Goal: Transaction & Acquisition: Purchase product/service

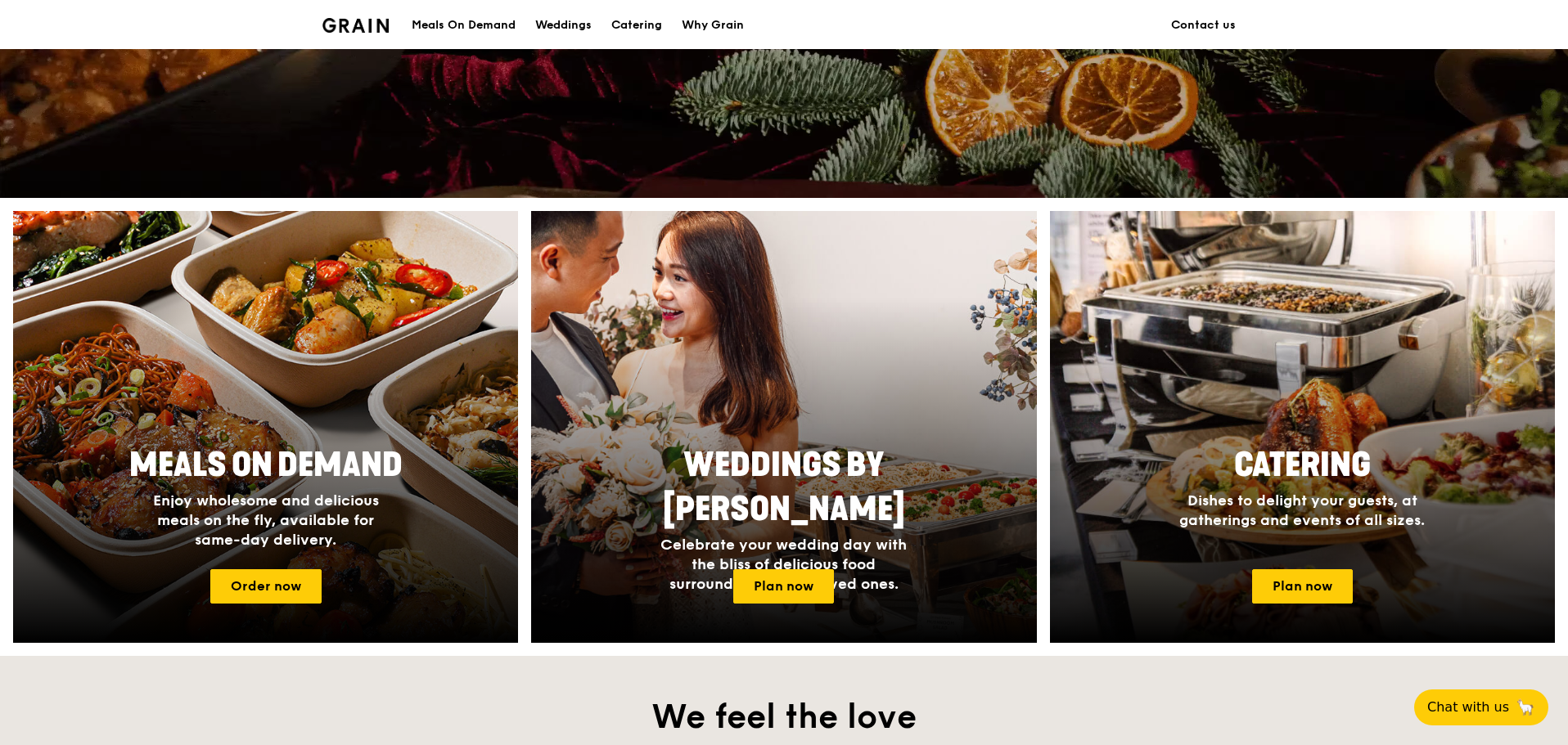
scroll to position [491, 0]
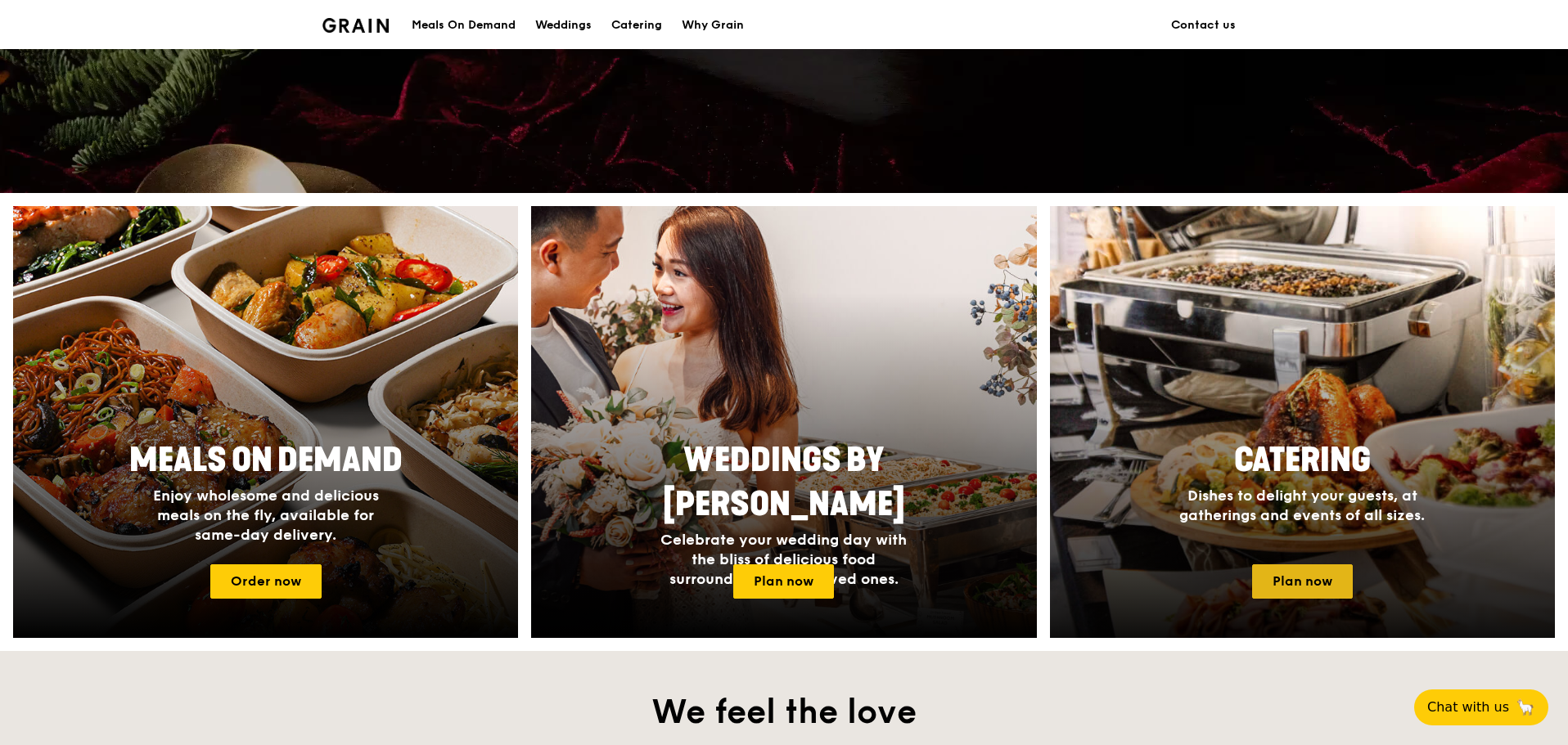
click at [1257, 568] on link "Plan now" at bounding box center [1303, 582] width 101 height 35
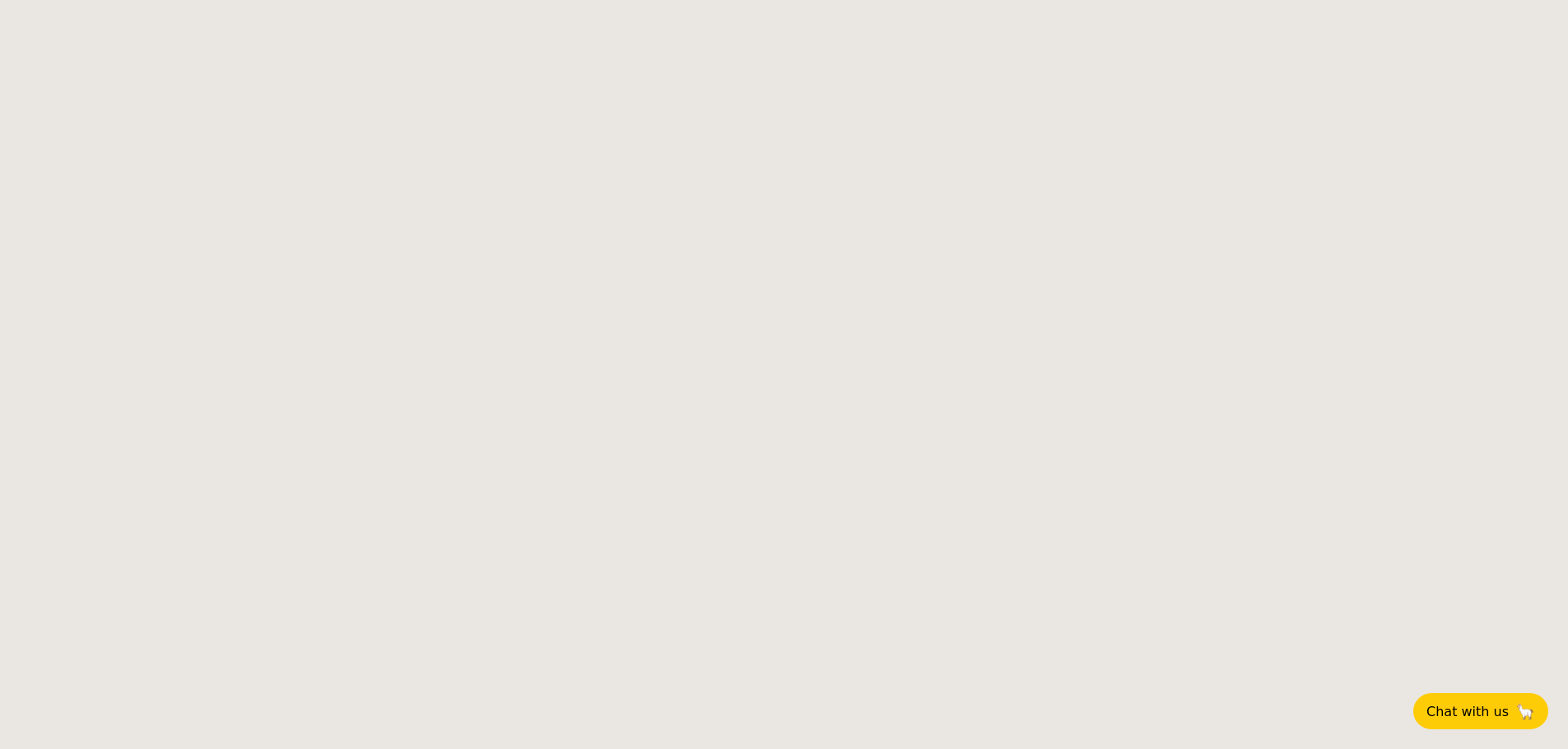
select select
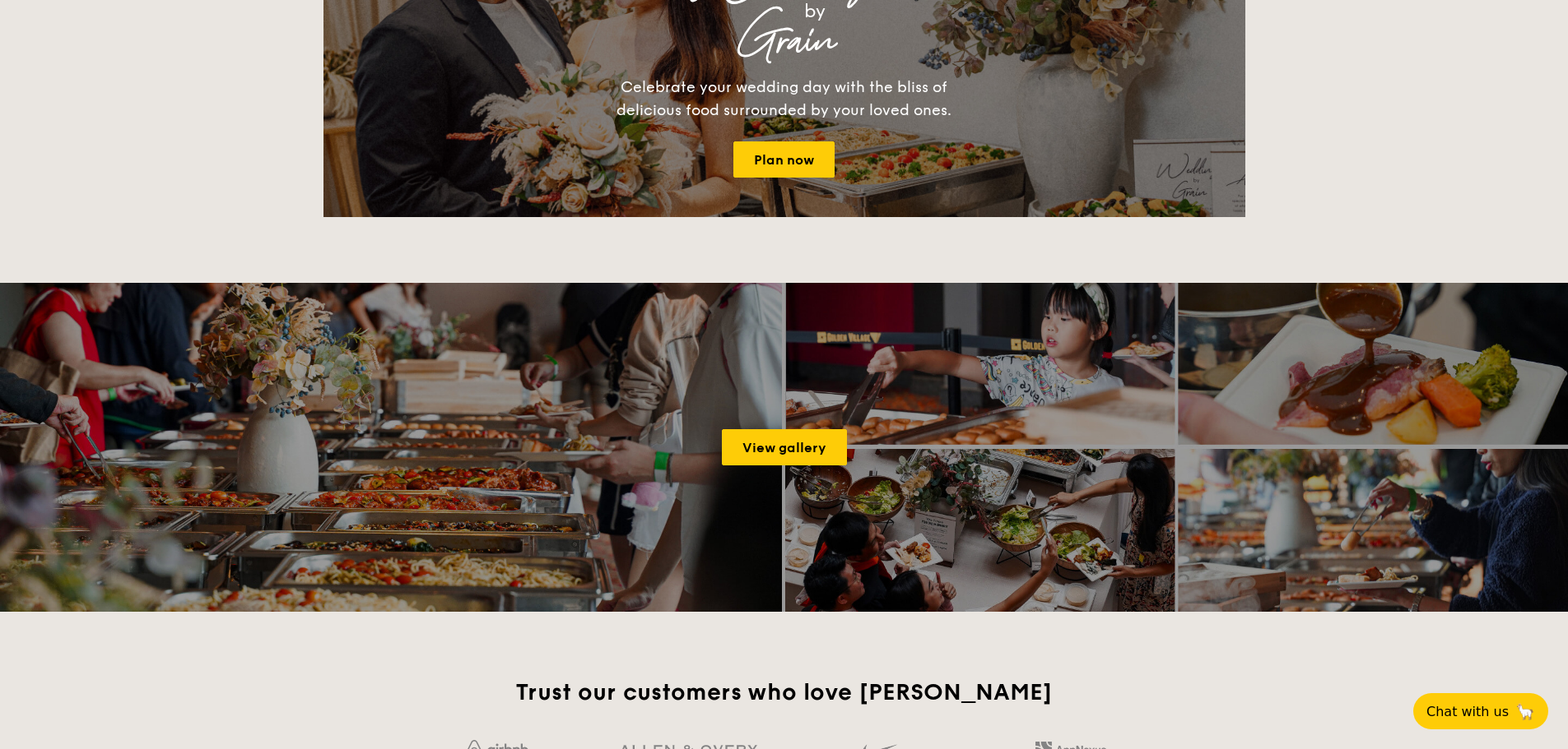
scroll to position [1991, 0]
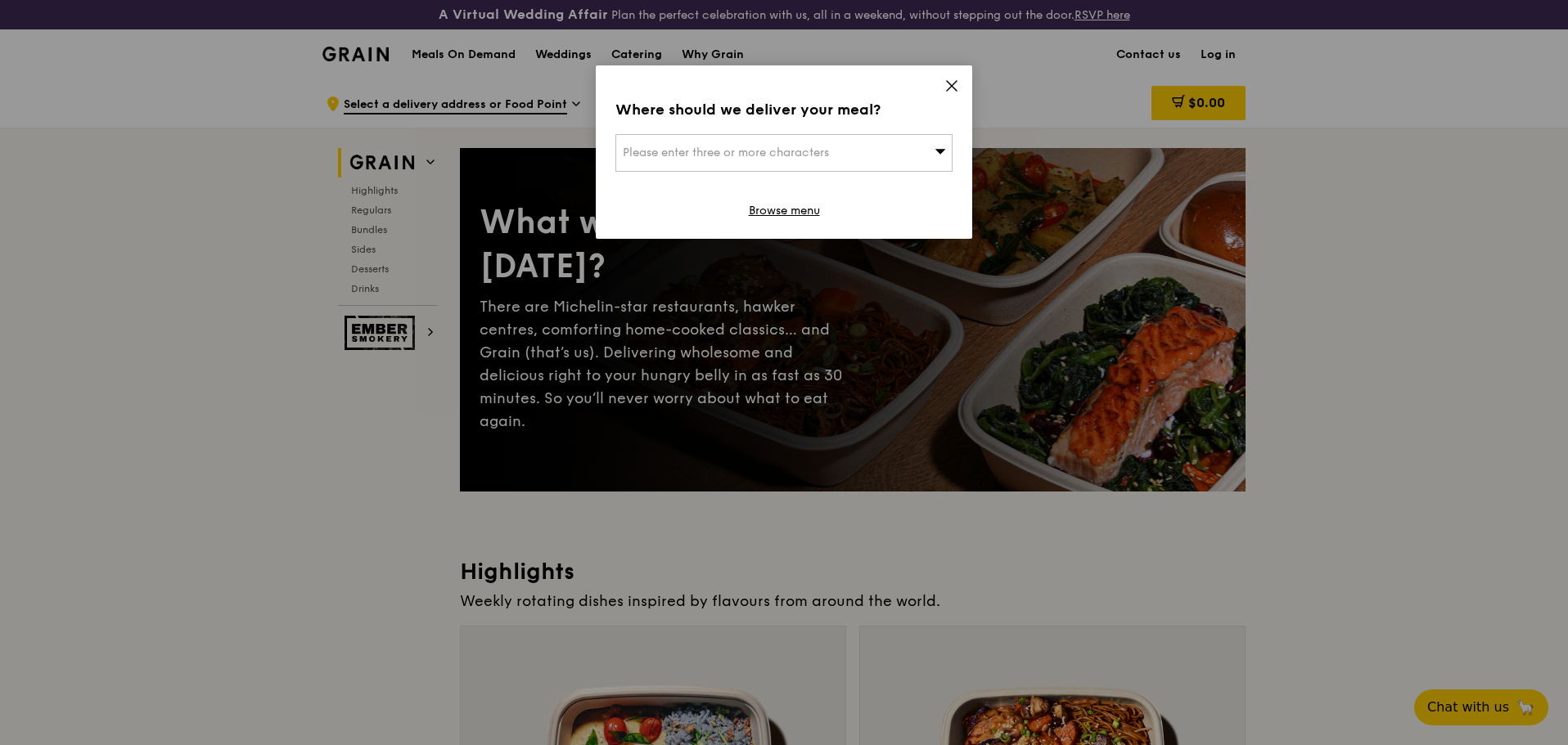
click at [776, 136] on div "Please enter three or more characters" at bounding box center [784, 153] width 337 height 38
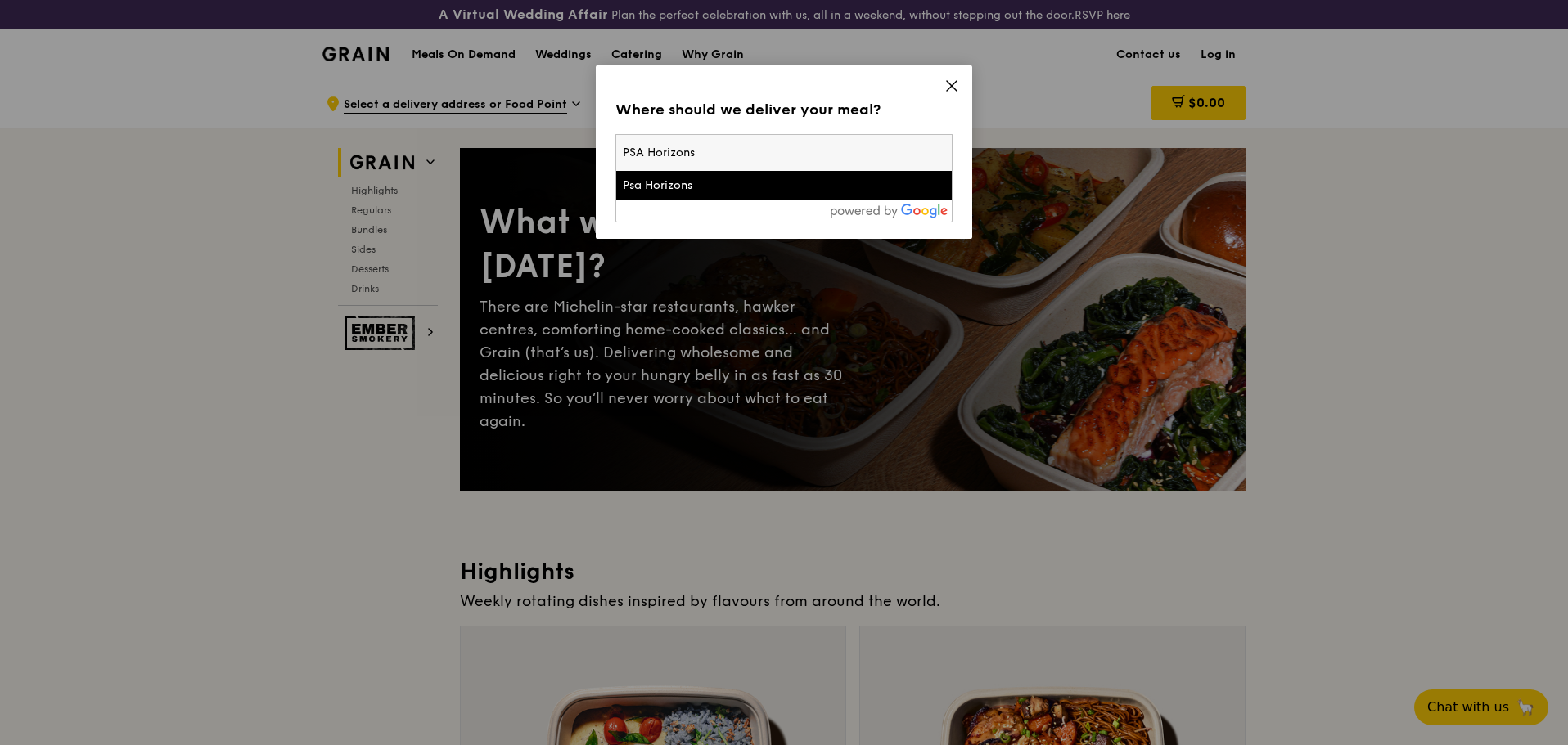
type input "PSA Horizons"
click at [726, 189] on div "Psa Horizons" at bounding box center [743, 186] width 242 height 17
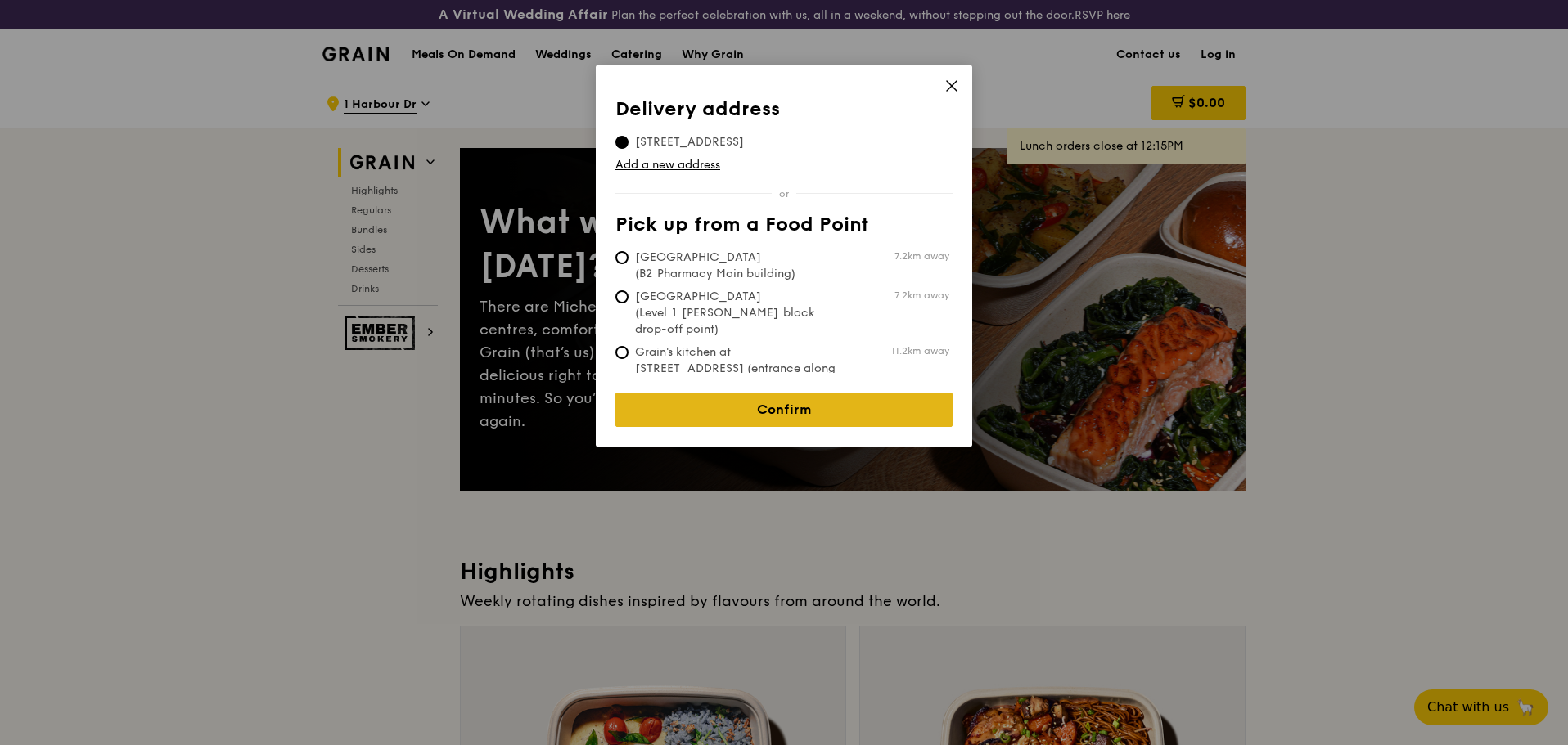
click at [698, 396] on link "Confirm" at bounding box center [784, 410] width 337 height 35
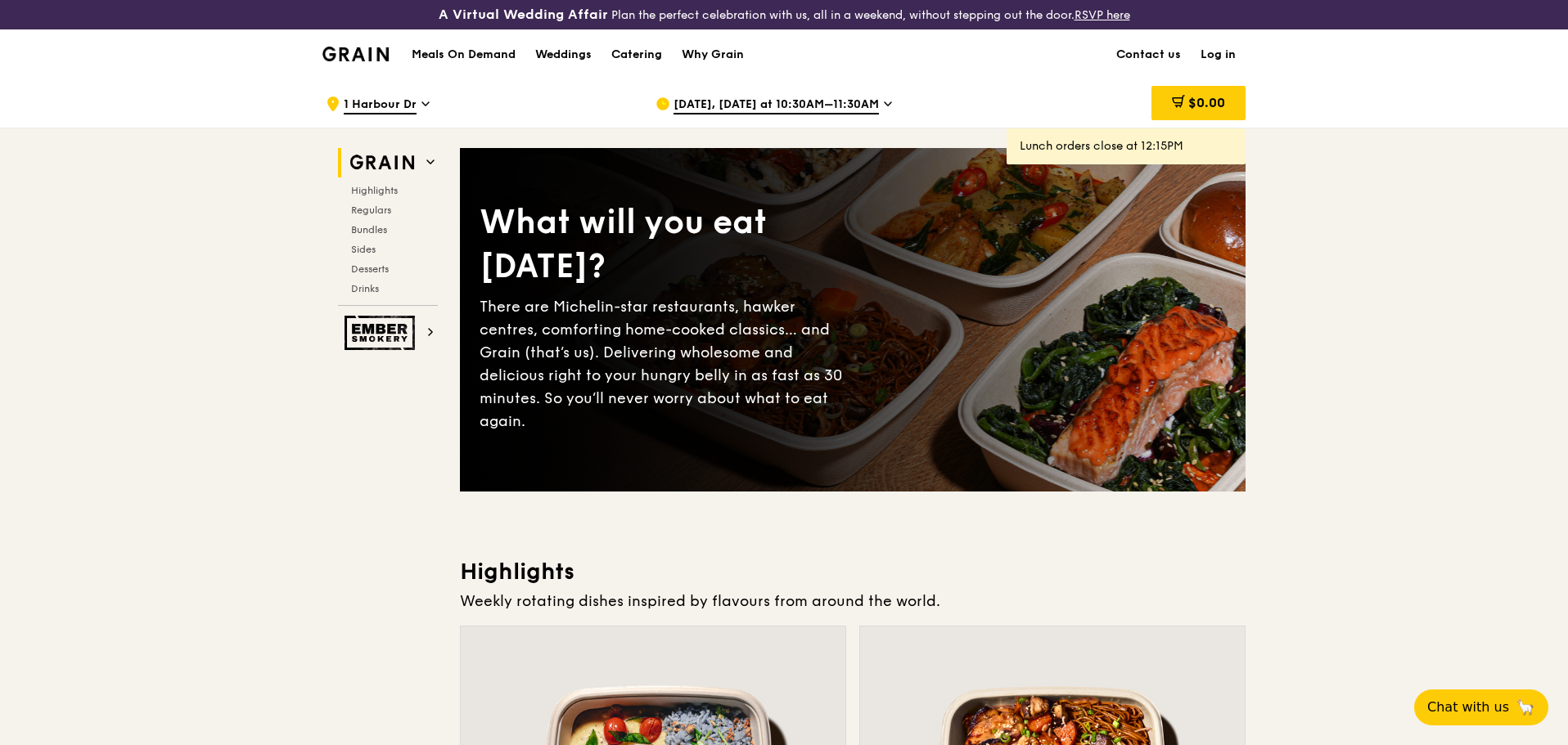
click at [686, 108] on span "[DATE], [DATE] at 10:30AM–11:30AM" at bounding box center [776, 106] width 205 height 18
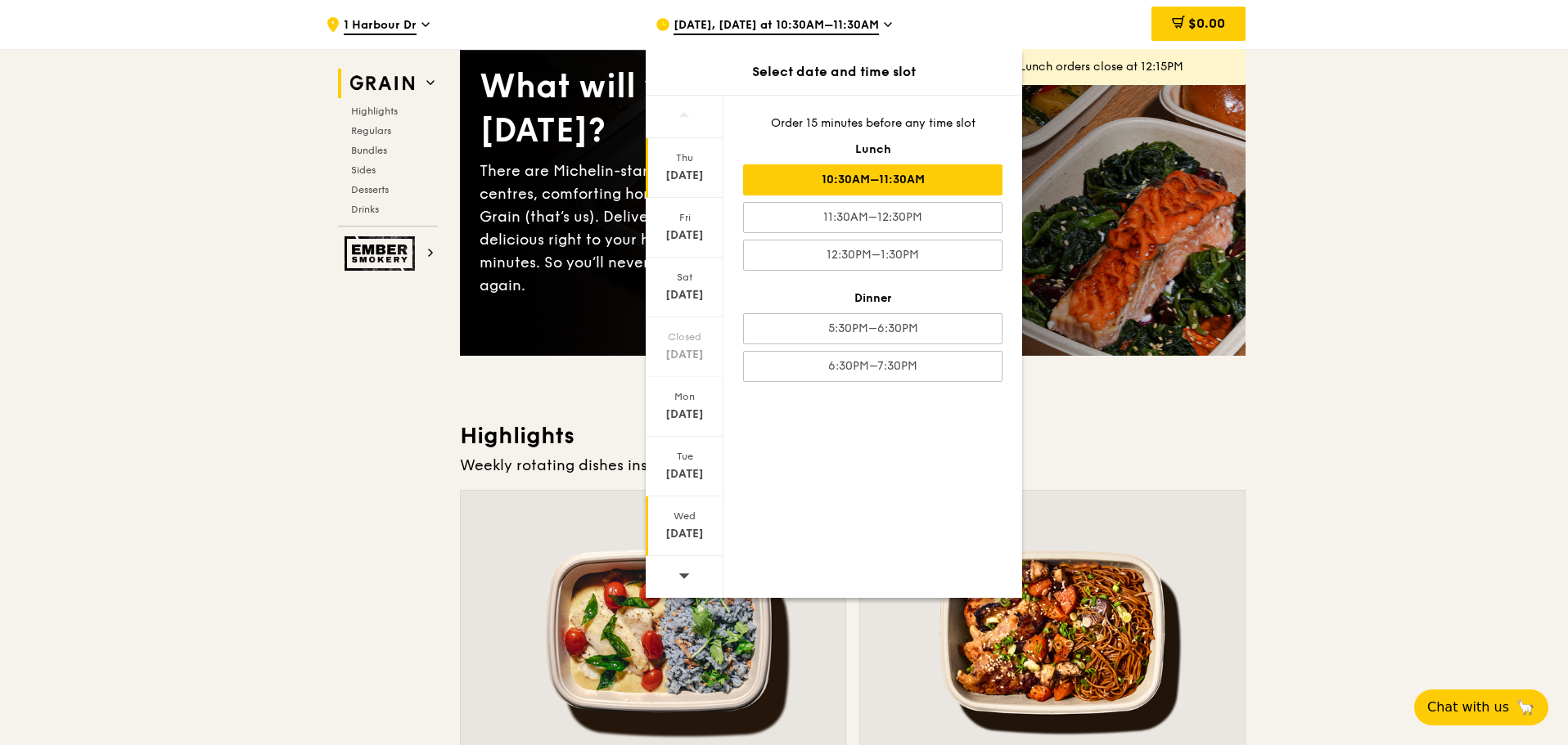
scroll to position [164, 0]
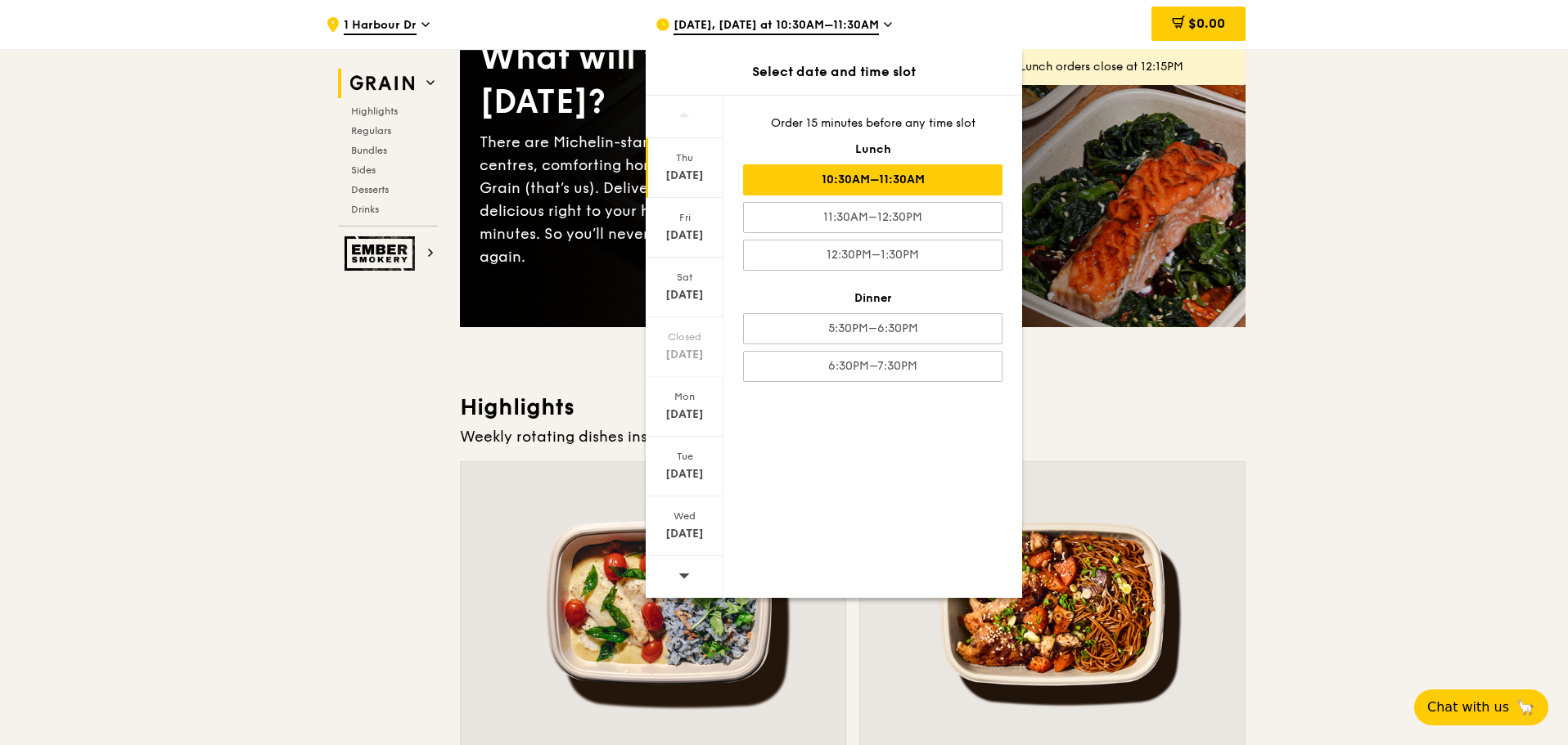
click at [687, 580] on icon at bounding box center [684, 575] width 12 height 12
click at [691, 160] on div "Thu" at bounding box center [685, 158] width 73 height 13
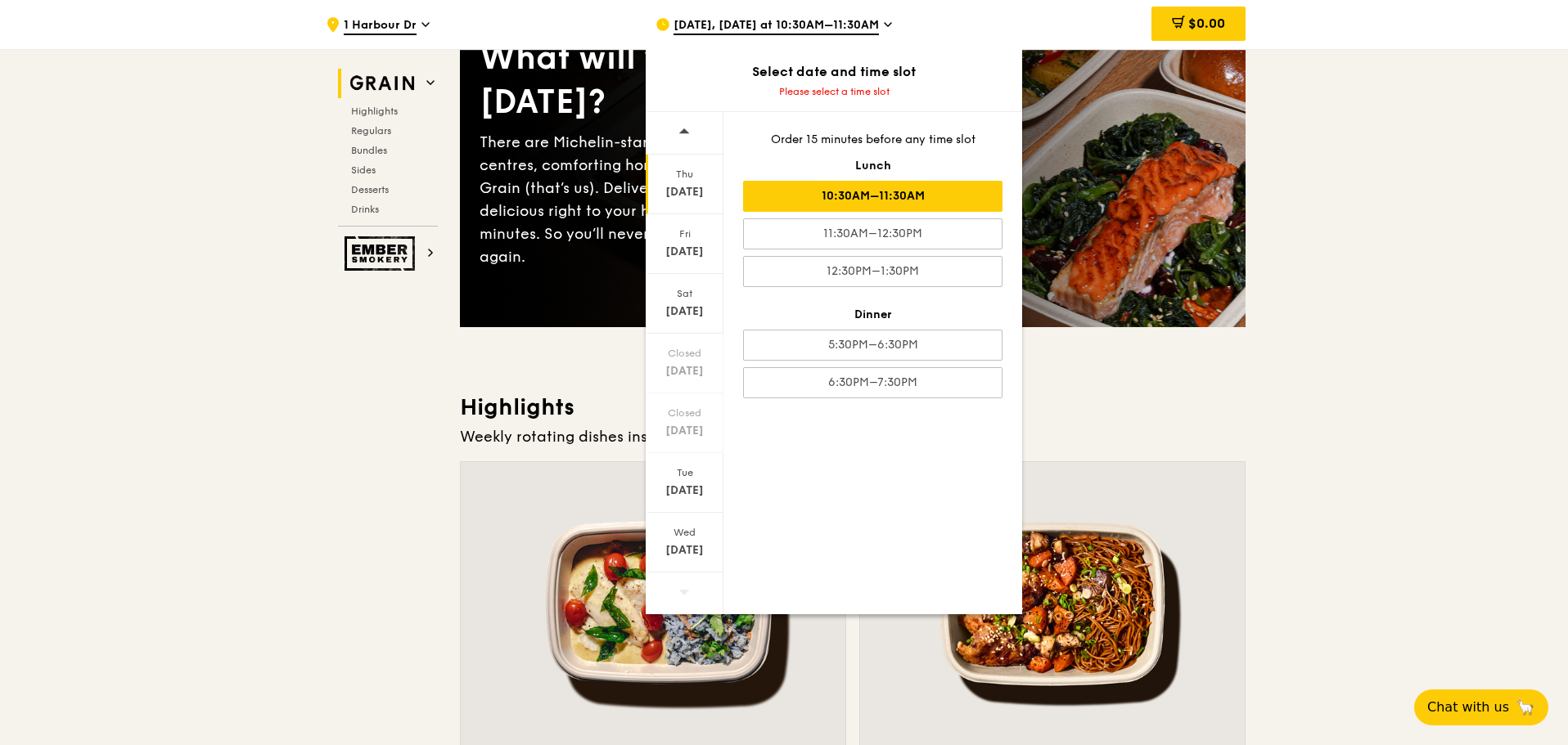
click at [842, 199] on div "10:30AM–11:30AM" at bounding box center [872, 197] width 260 height 31
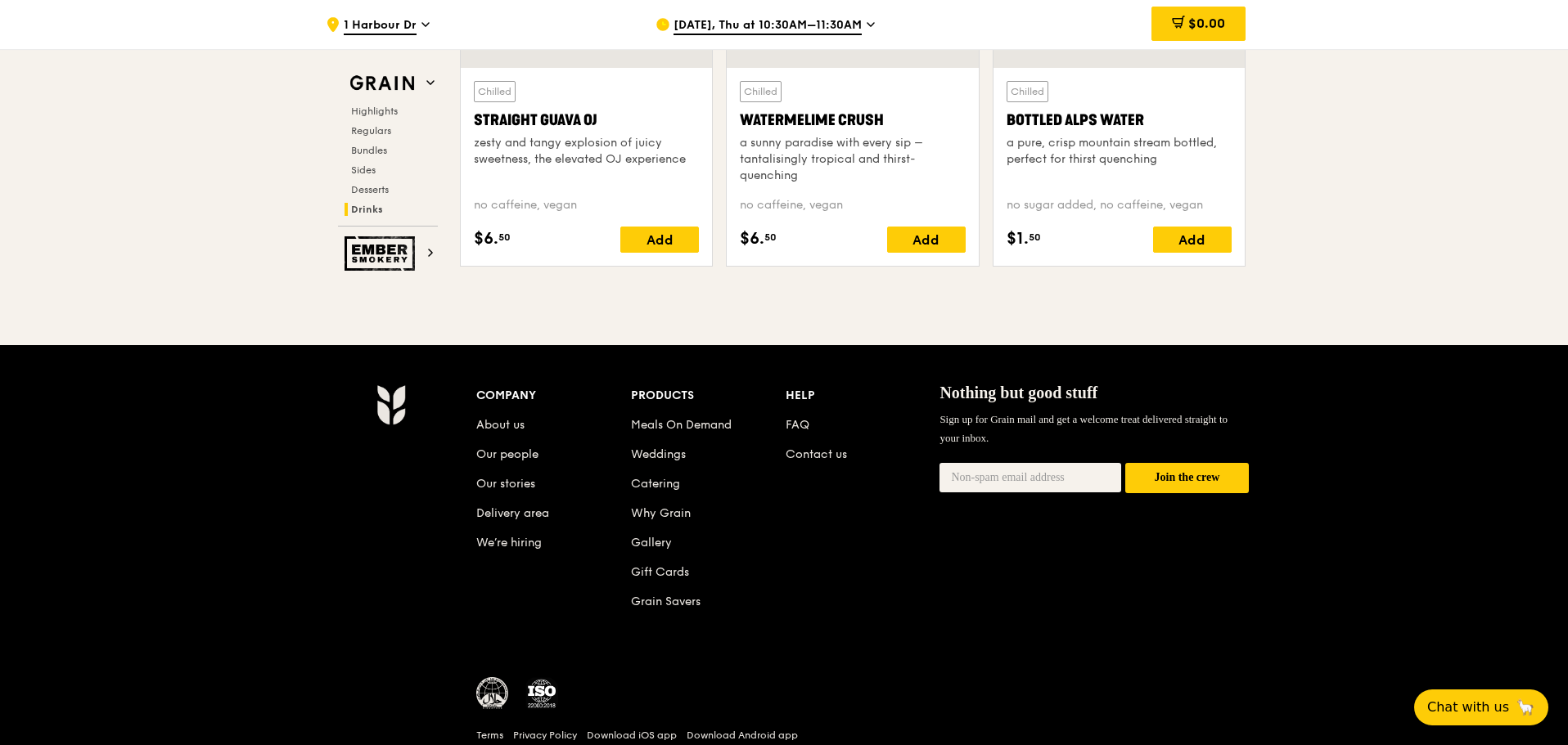
scroll to position [6775, 0]
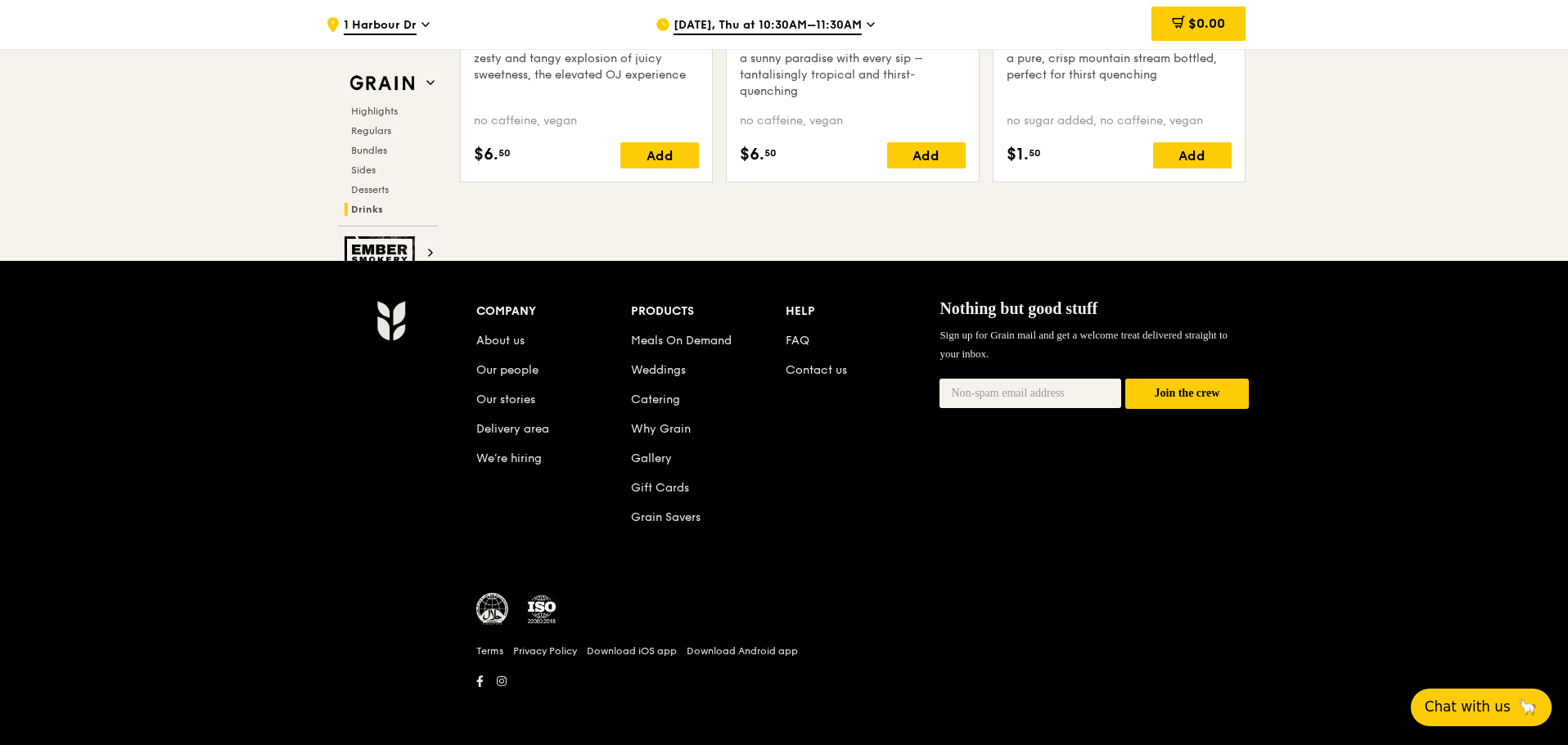
click at [1508, 714] on button "Chat with us 🦙" at bounding box center [1481, 708] width 141 height 38
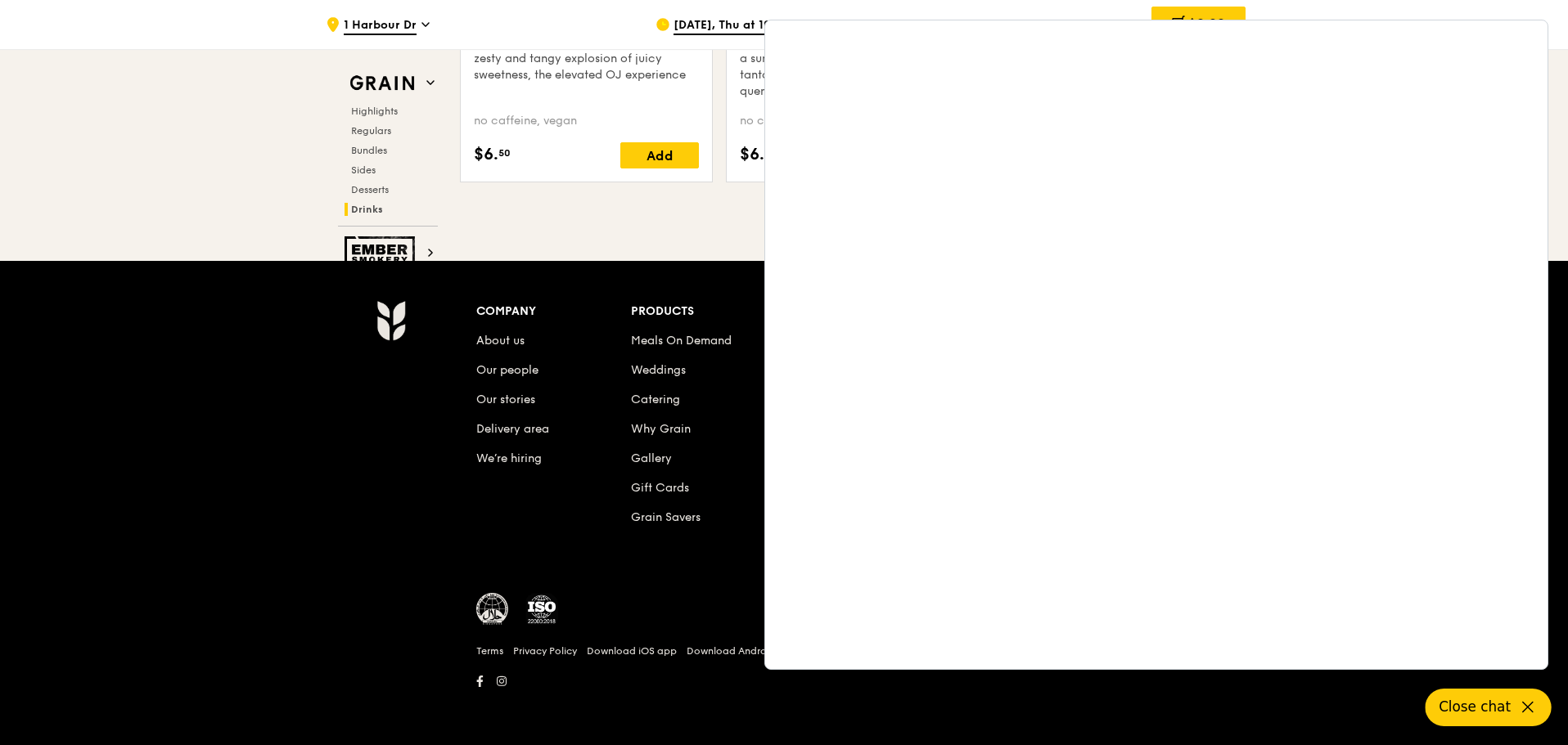
click at [146, 481] on div "Company About us Our people Our stories Delivery area We’re hiring Products Mea…" at bounding box center [784, 504] width 1568 height 485
click at [214, 559] on div "Company About us Our people Our stories Delivery area We’re hiring Products Mea…" at bounding box center [784, 504] width 1568 height 485
click at [1517, 701] on button "Close chat" at bounding box center [1489, 708] width 126 height 38
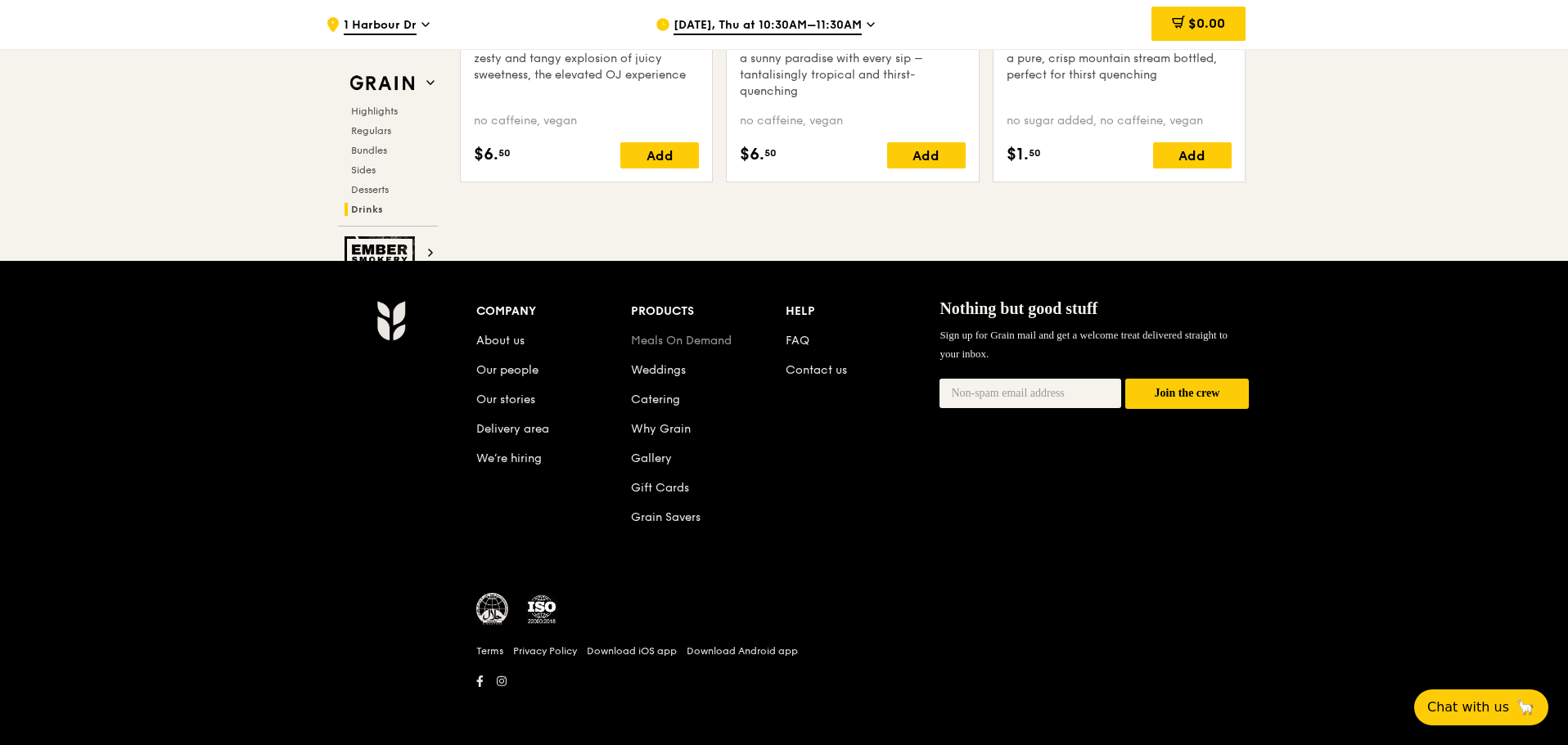
click at [653, 340] on link "Meals On Demand" at bounding box center [681, 341] width 101 height 14
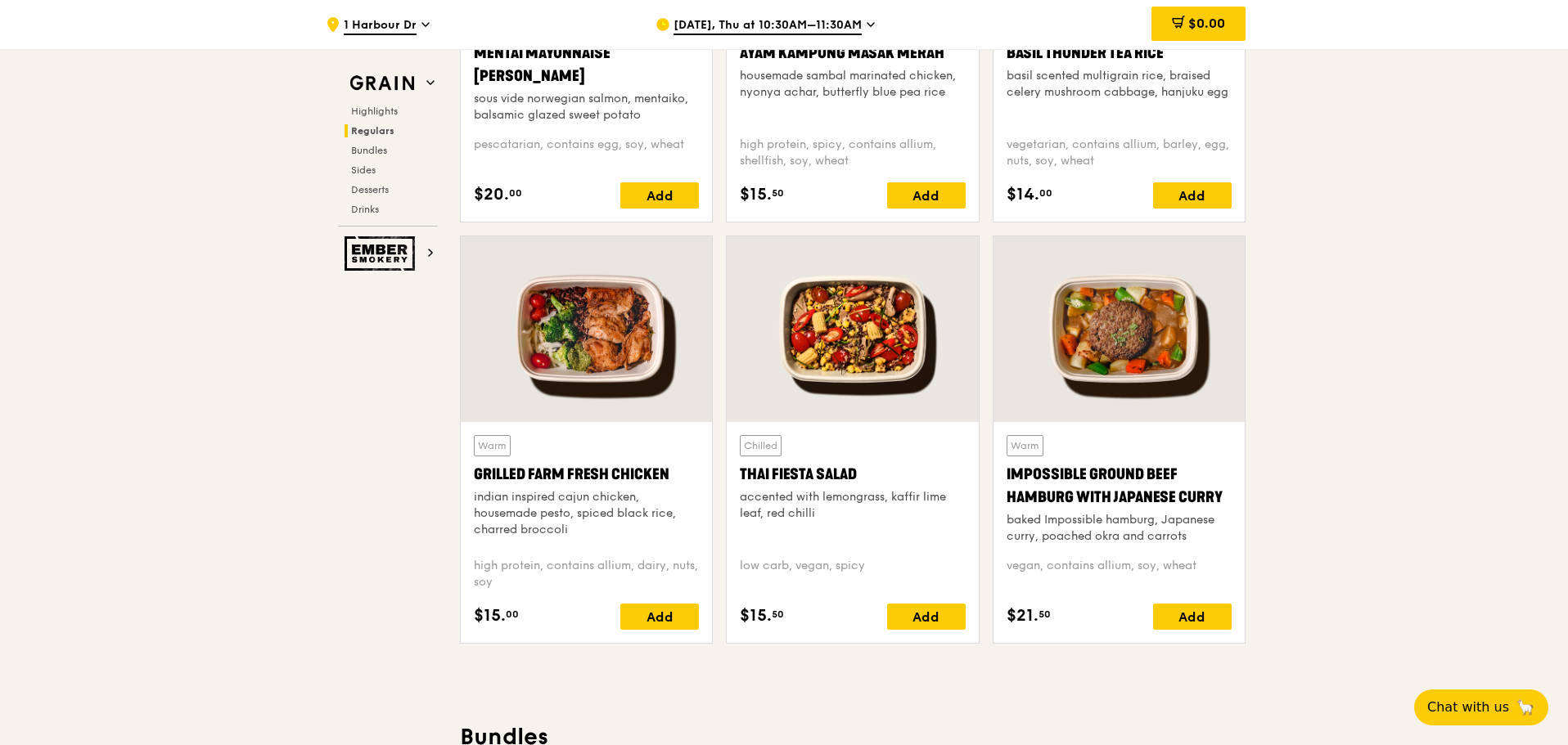
scroll to position [1712, 0]
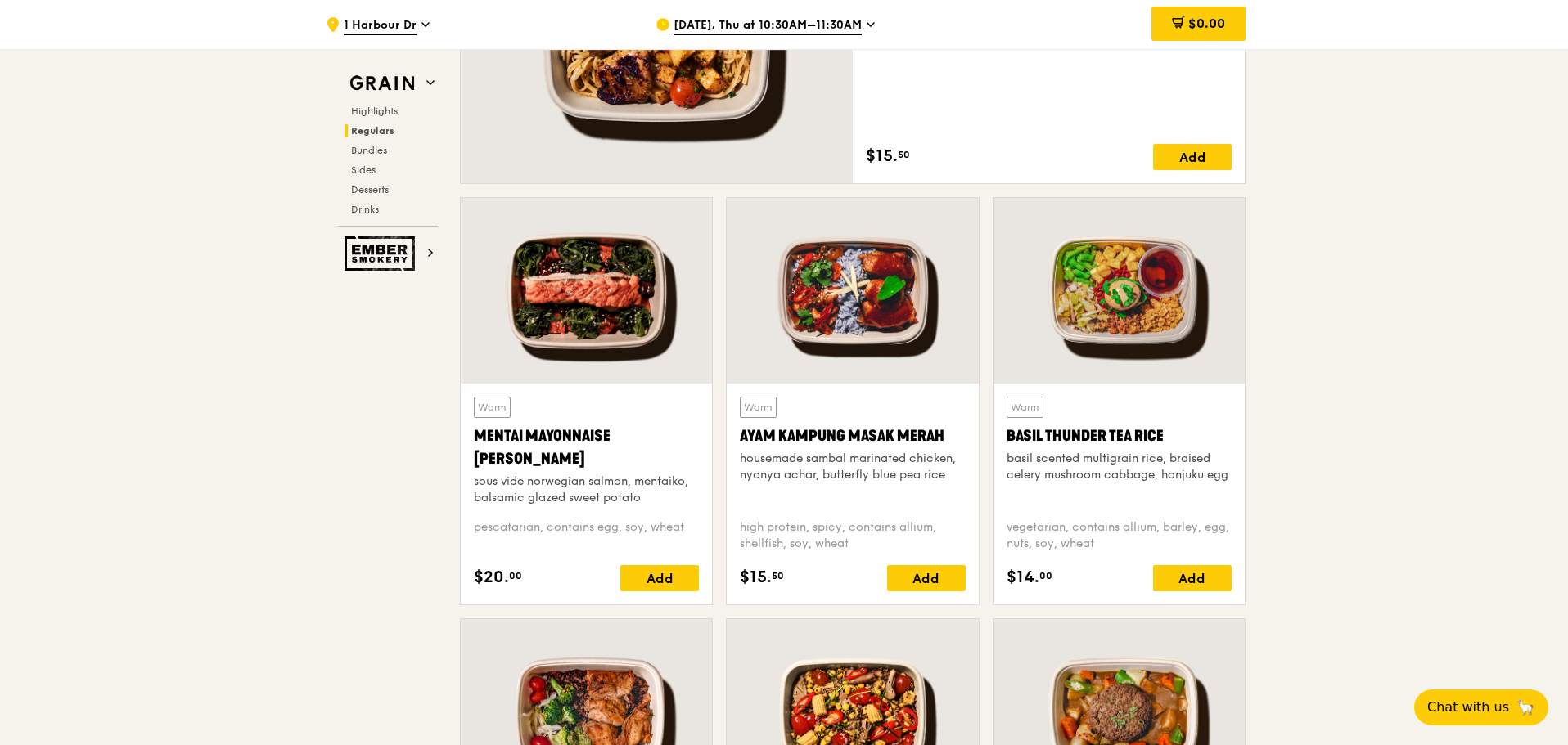
scroll to position [1302, 0]
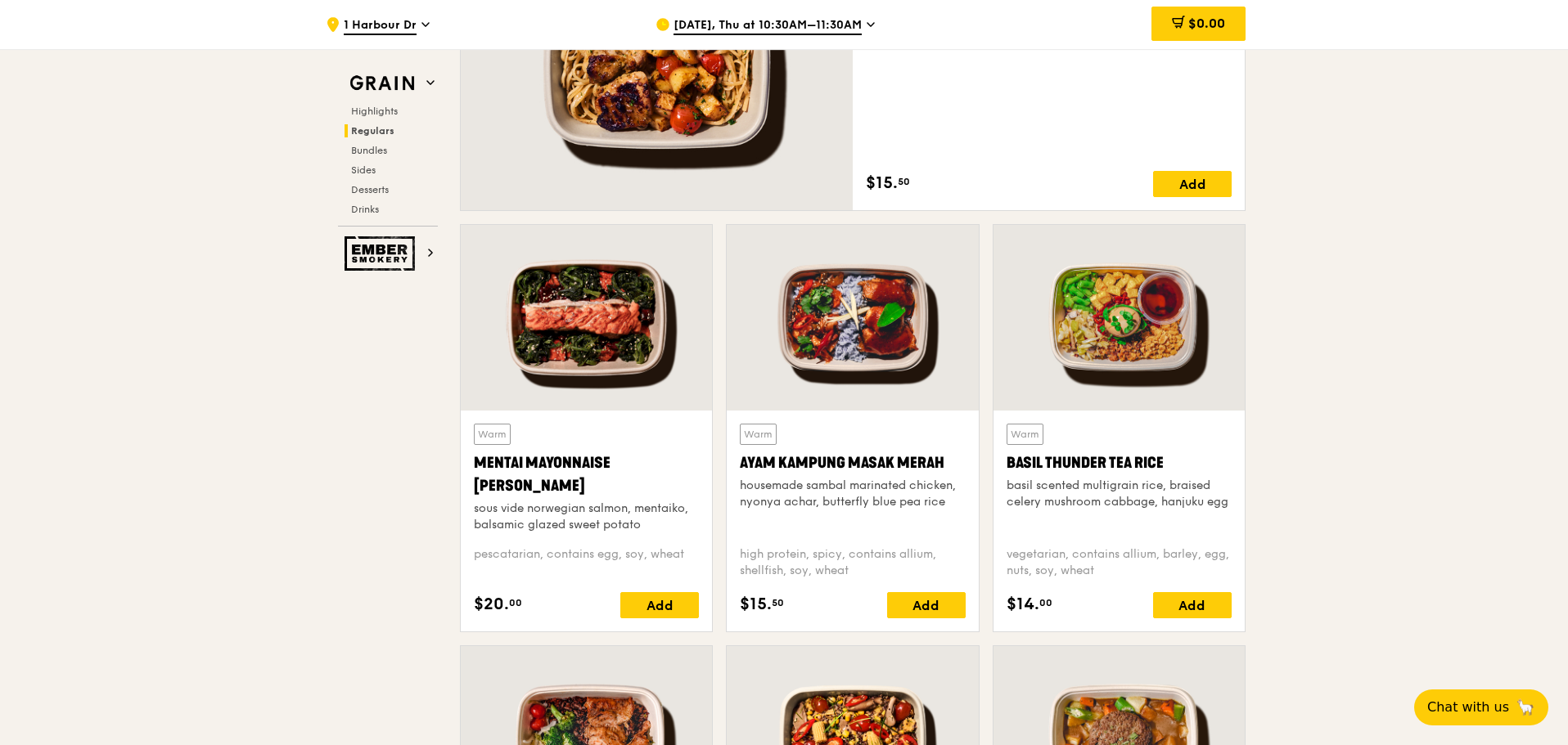
drag, startPoint x: 713, startPoint y: 461, endPoint x: 959, endPoint y: 468, distance: 246.1
click at [959, 468] on div "Warm Mentai Mayonnaise Aburi Salmon sous vide norwegian salmon, mentaiko, balsa…" at bounding box center [853, 435] width 799 height 422
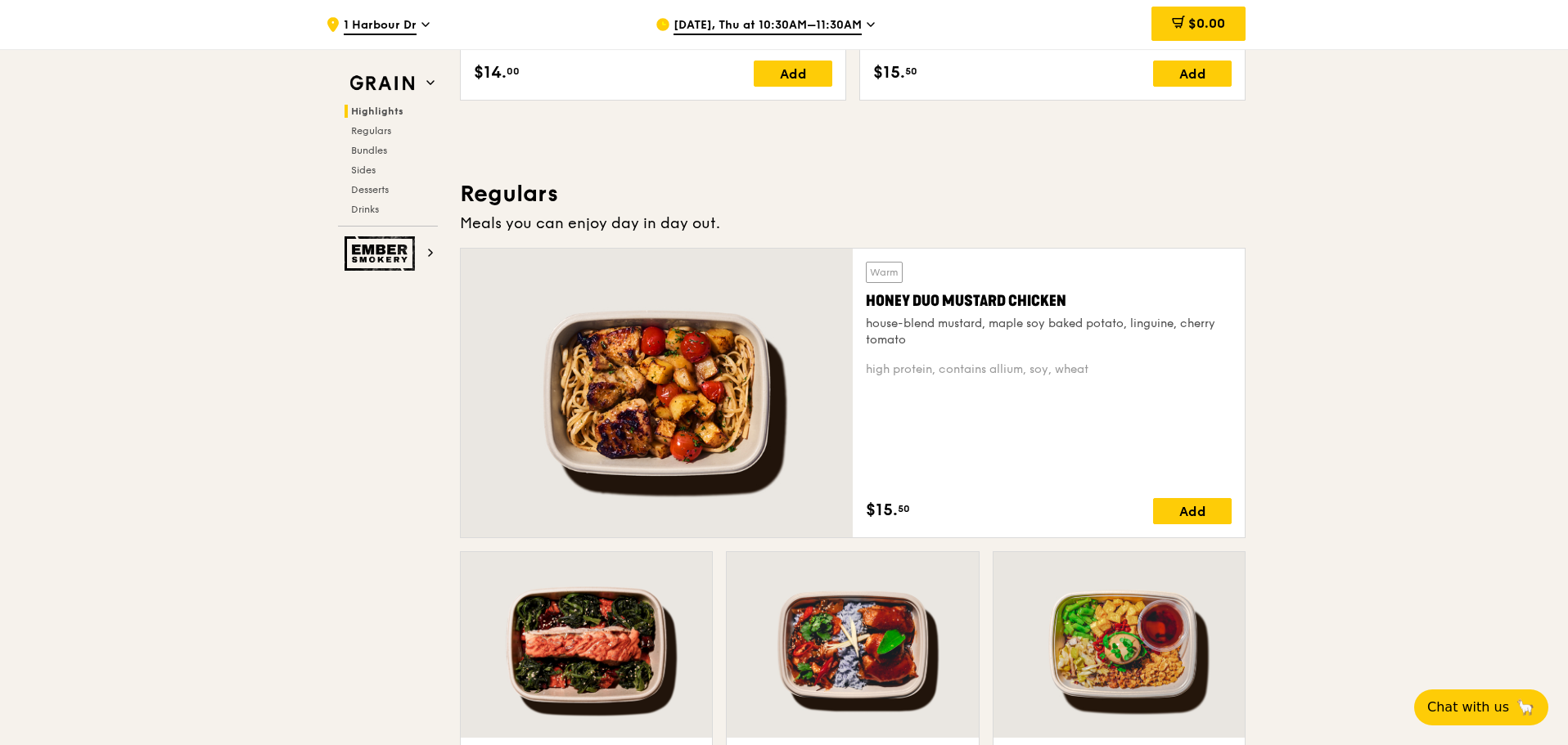
scroll to position [894, 0]
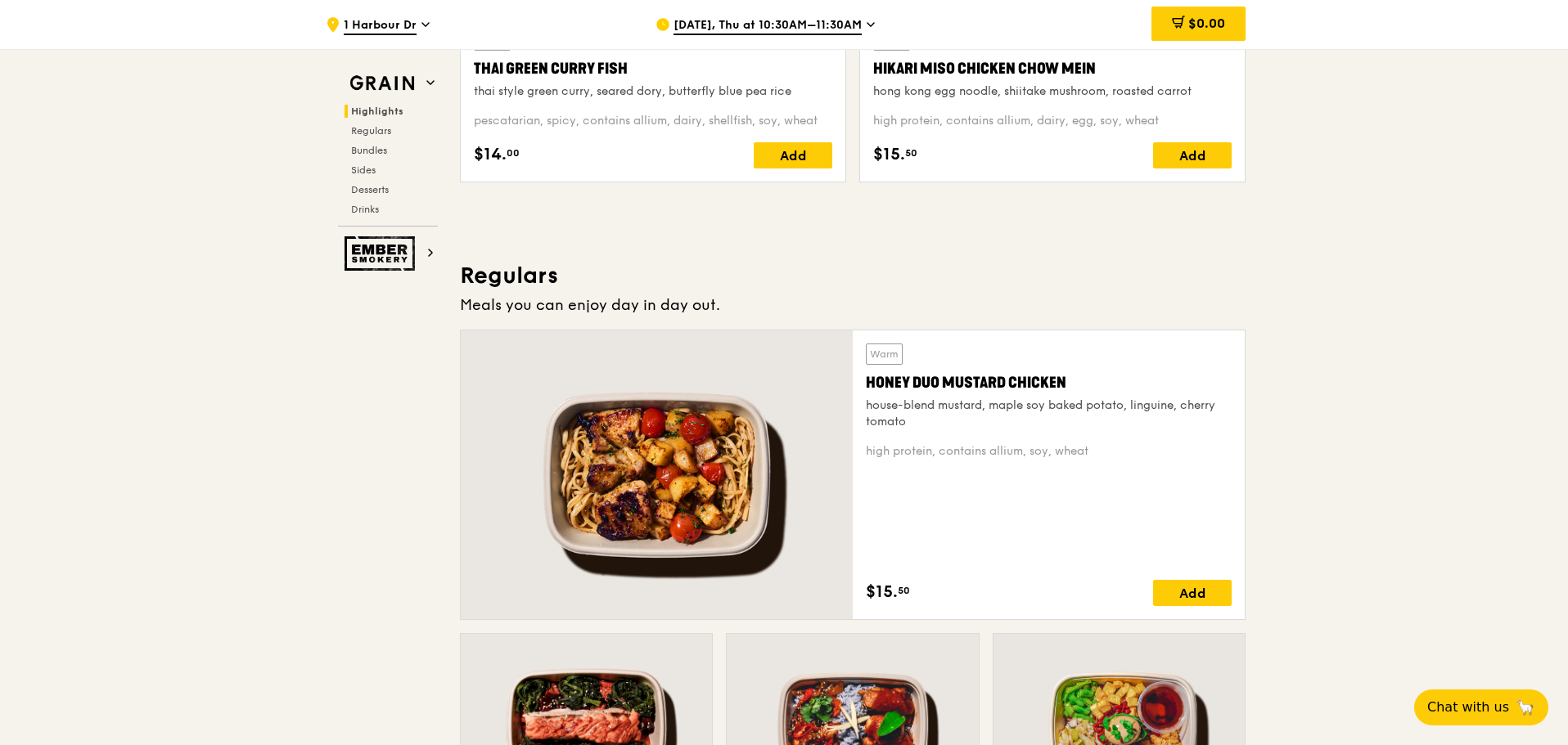
drag, startPoint x: 1371, startPoint y: 380, endPoint x: 1033, endPoint y: 376, distance: 338.0
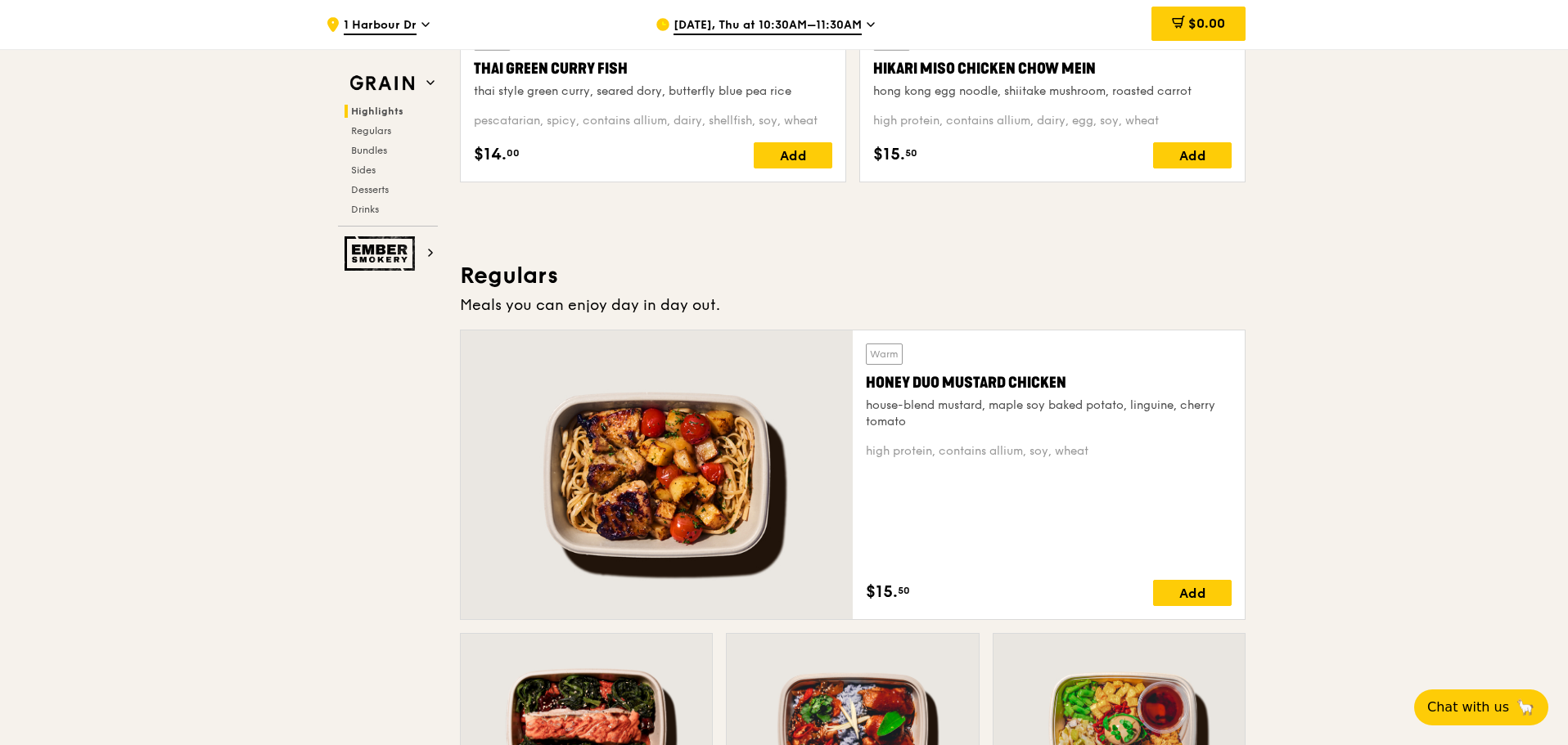
drag, startPoint x: 848, startPoint y: 375, endPoint x: 1076, endPoint y: 373, distance: 228.0
click at [1076, 373] on div "Warm Honey Duo Mustard Chicken house-blend mustard, maple soy baked potato, lin…" at bounding box center [853, 475] width 786 height 290
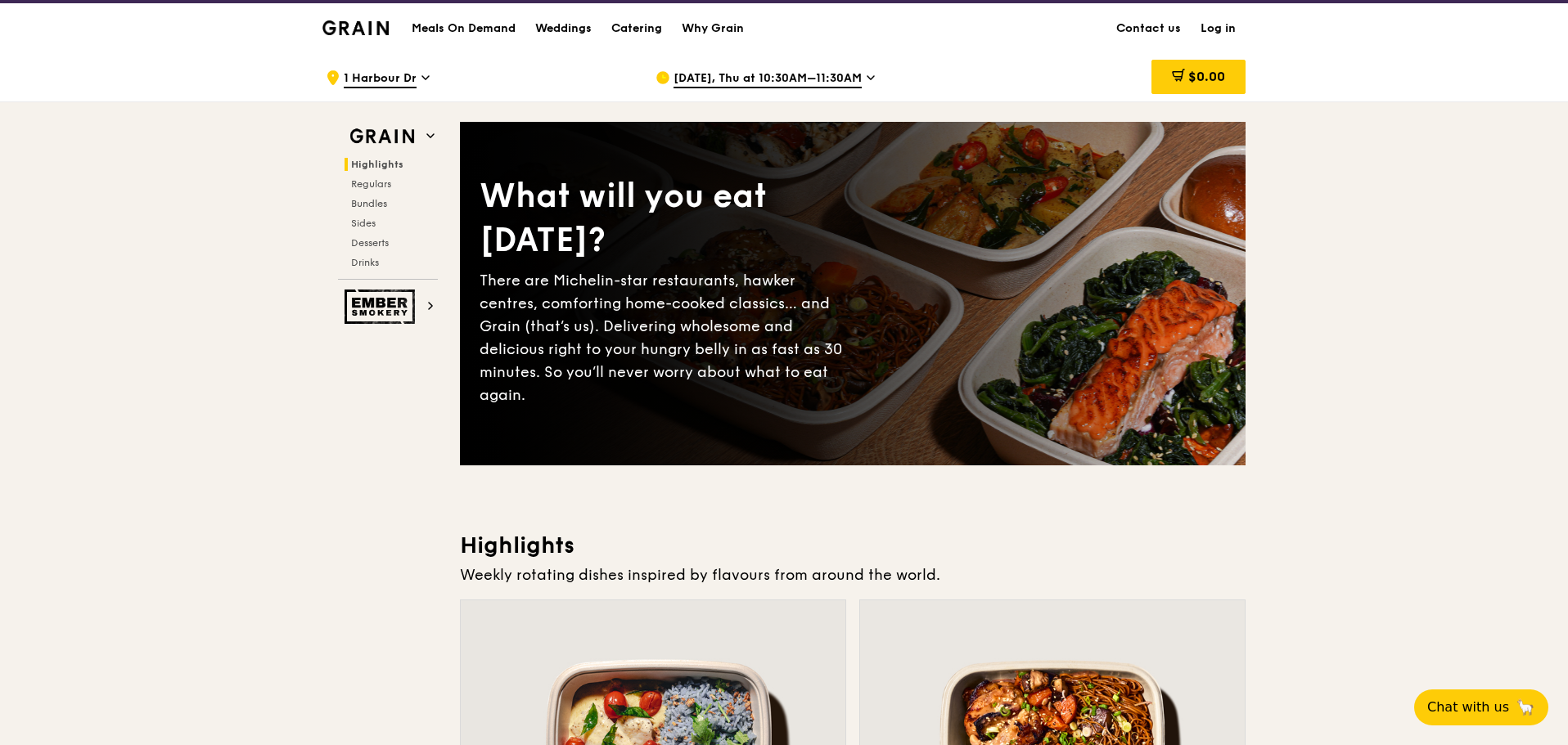
scroll to position [0, 0]
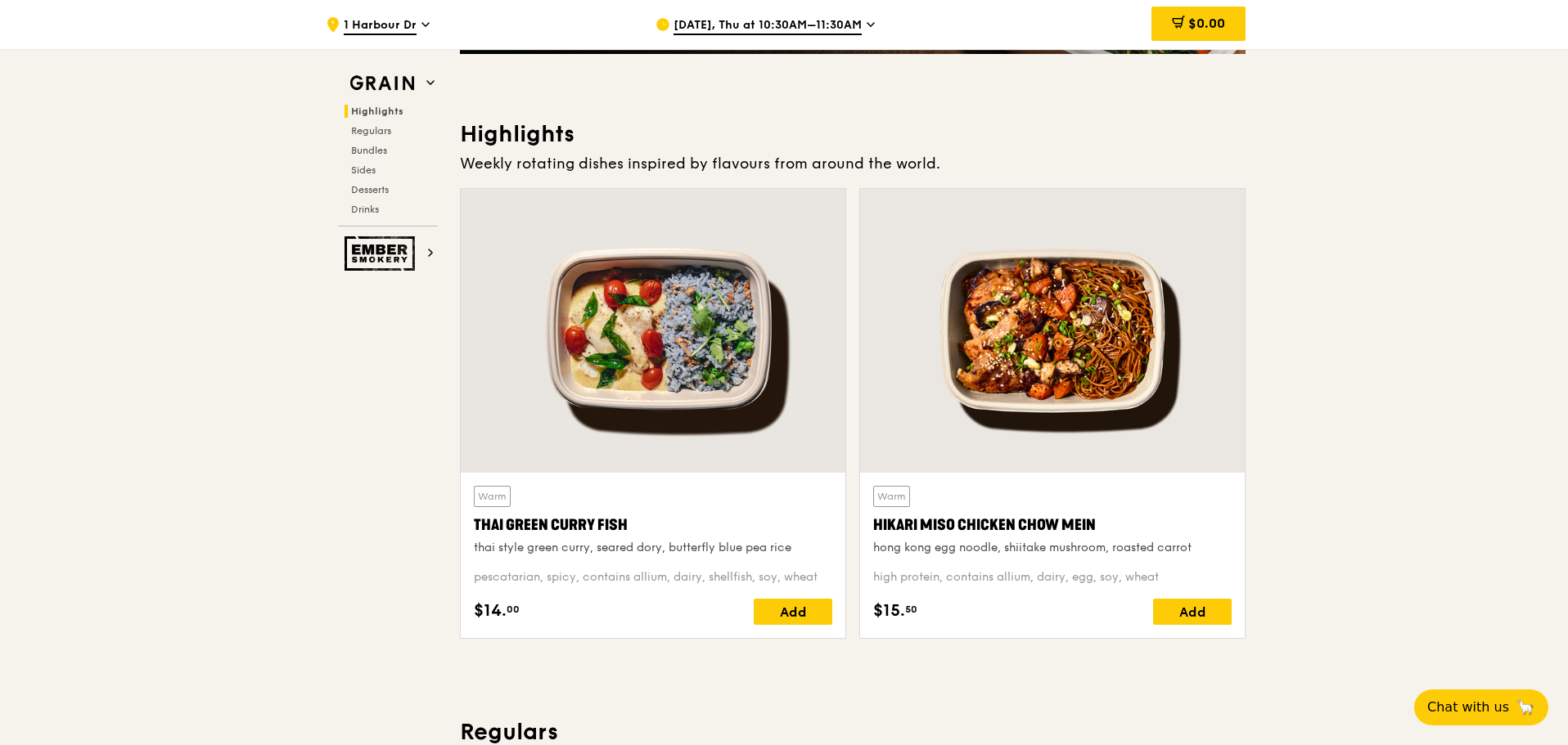
scroll to position [491, 0]
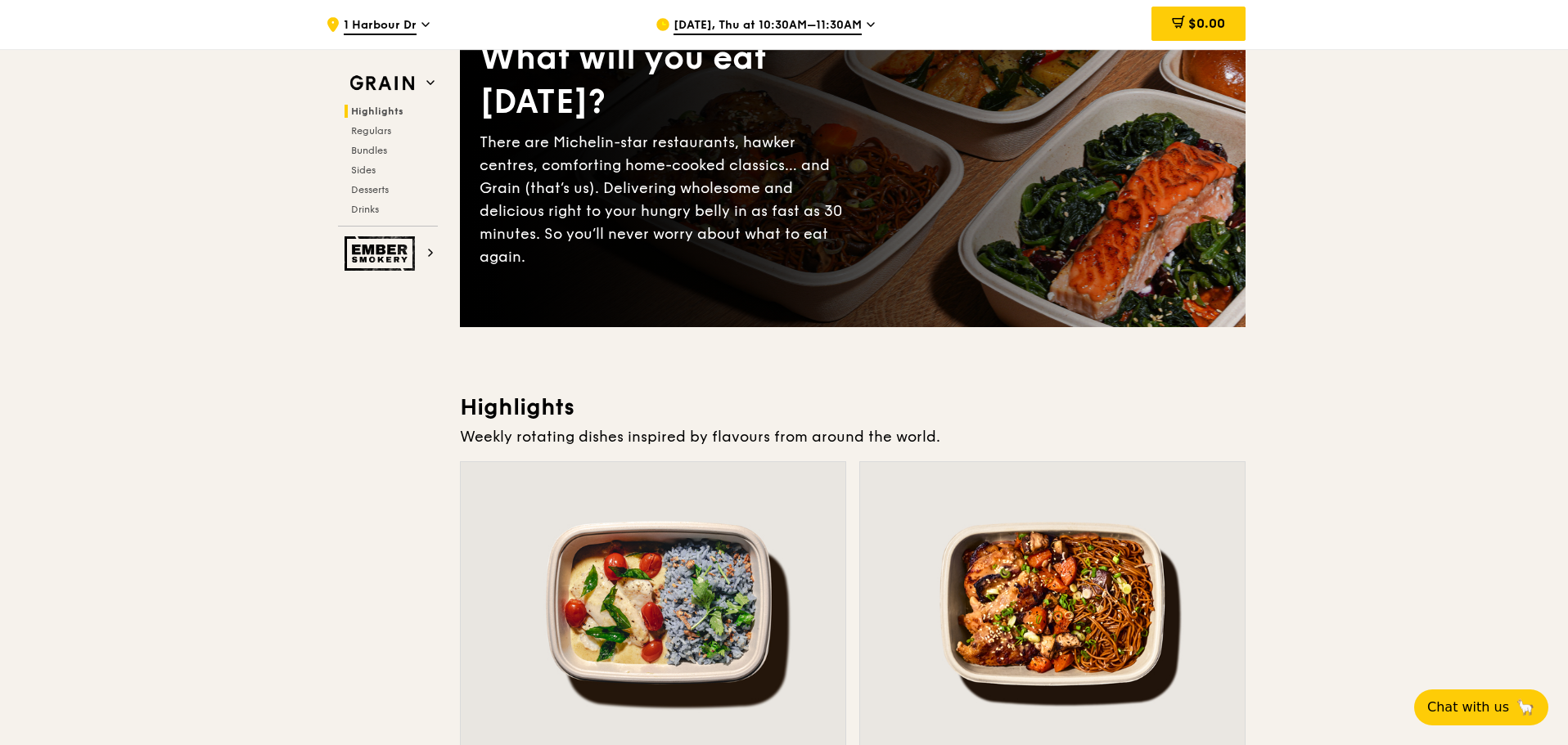
scroll to position [0, 0]
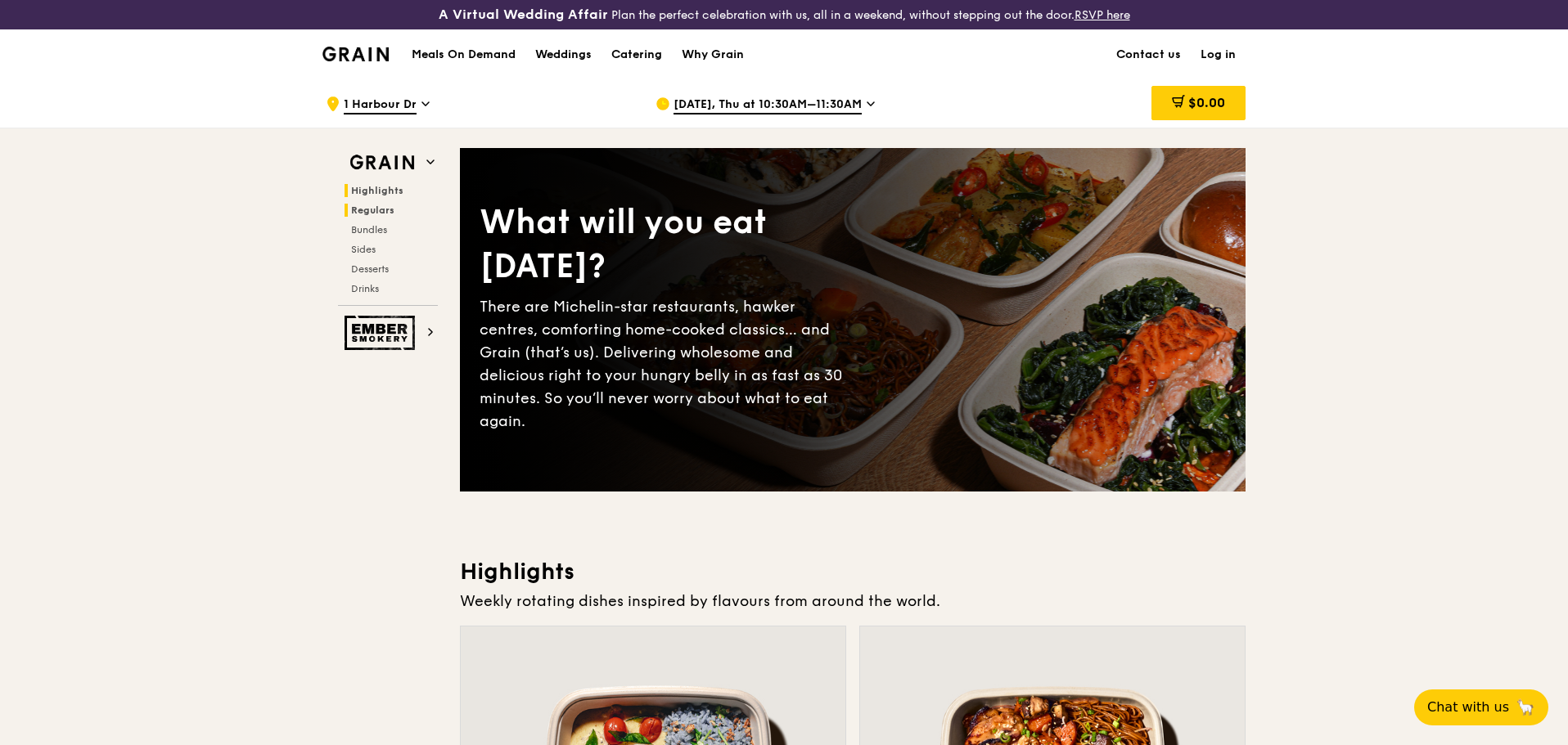
click at [371, 211] on span "Regulars" at bounding box center [373, 210] width 43 height 12
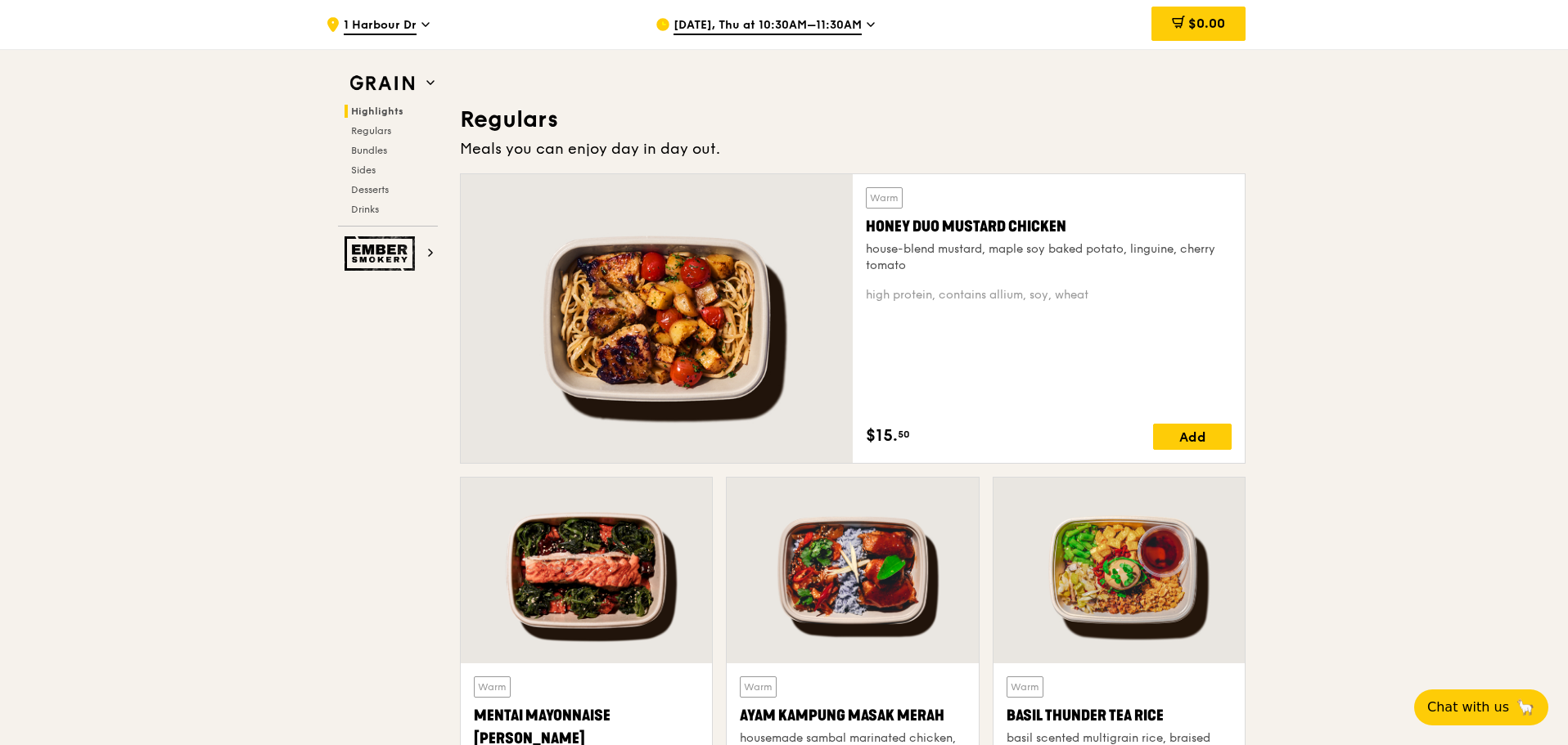
scroll to position [1090, 0]
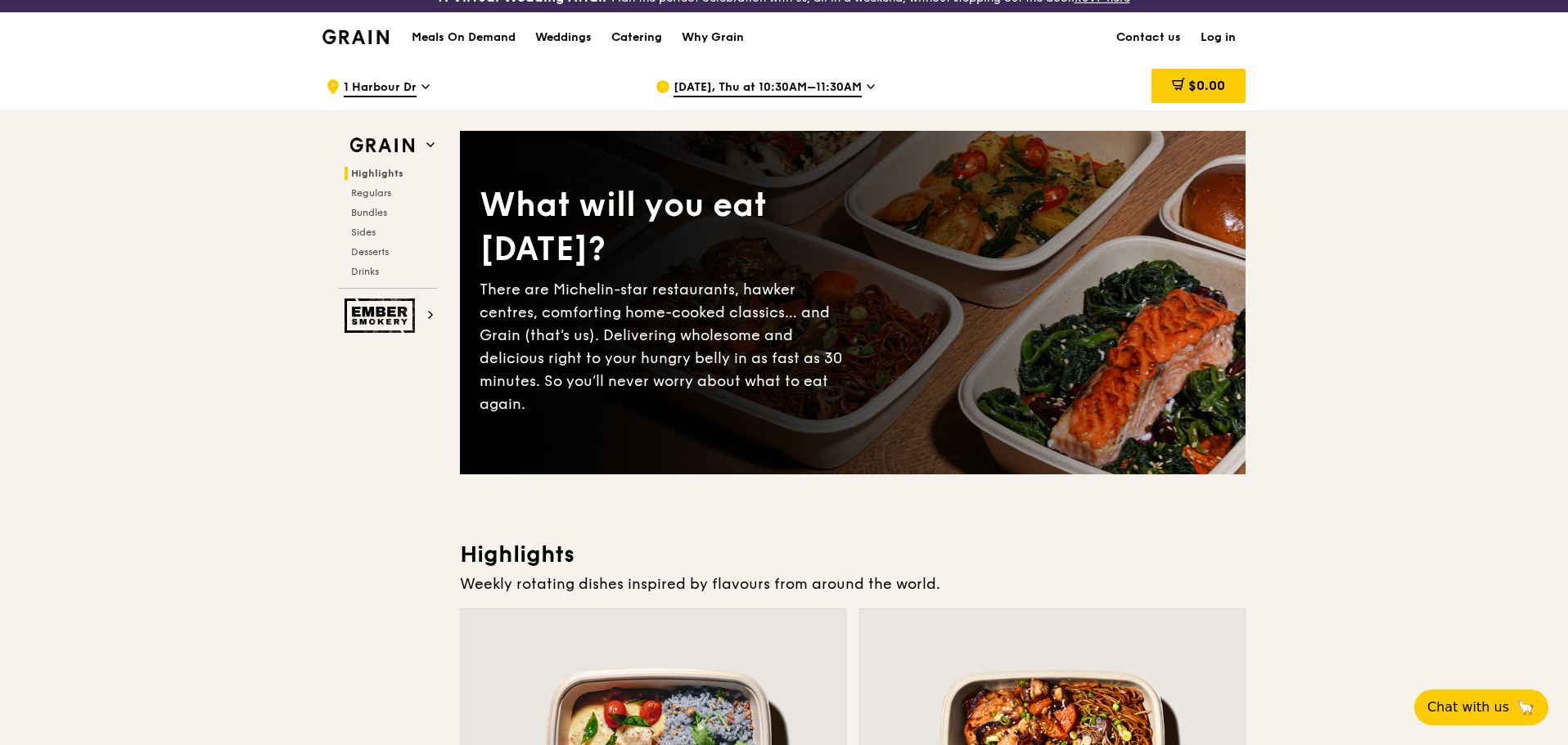
scroll to position [0, 0]
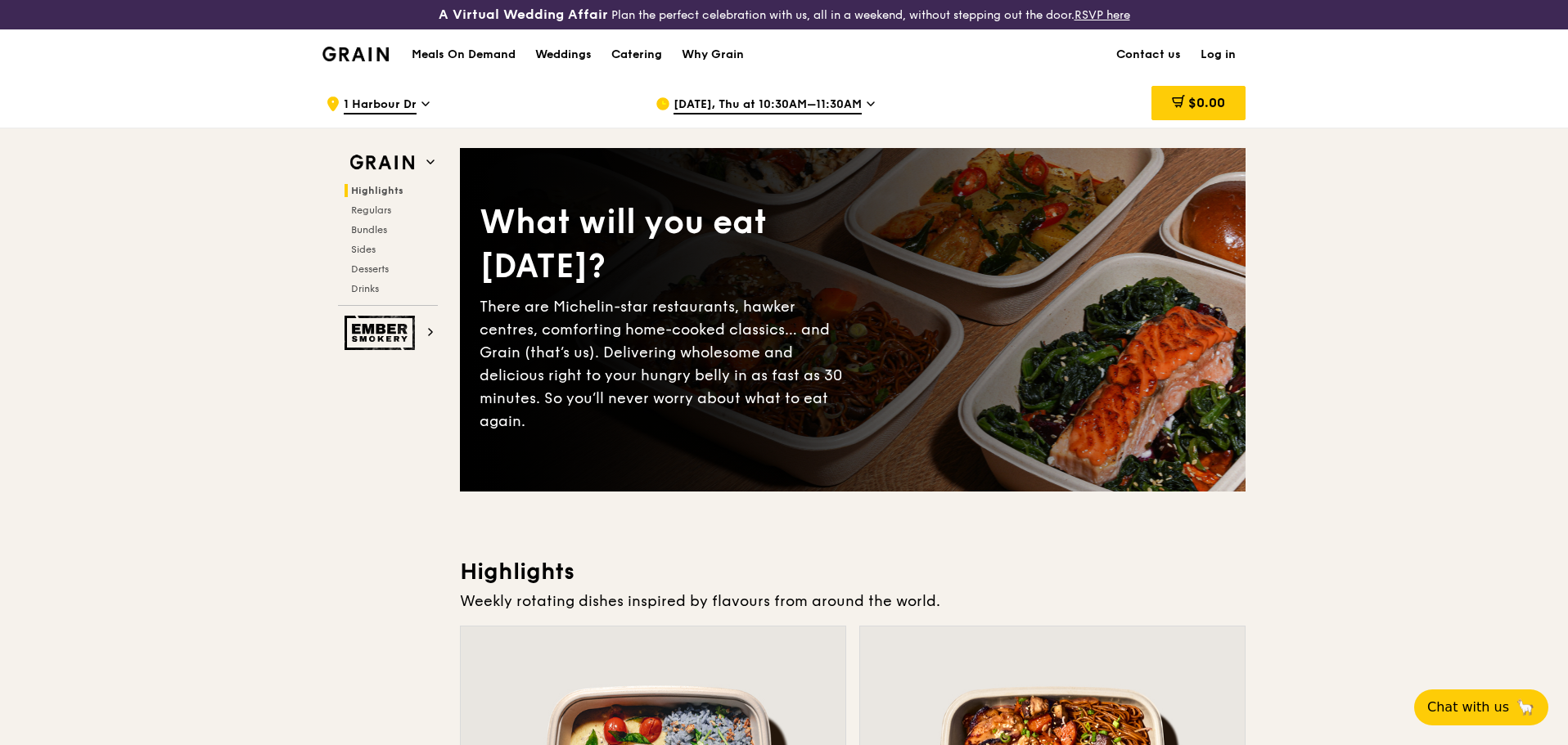
click at [737, 105] on span "[DATE], Thu at 10:30AM–11:30AM" at bounding box center [767, 106] width 189 height 18
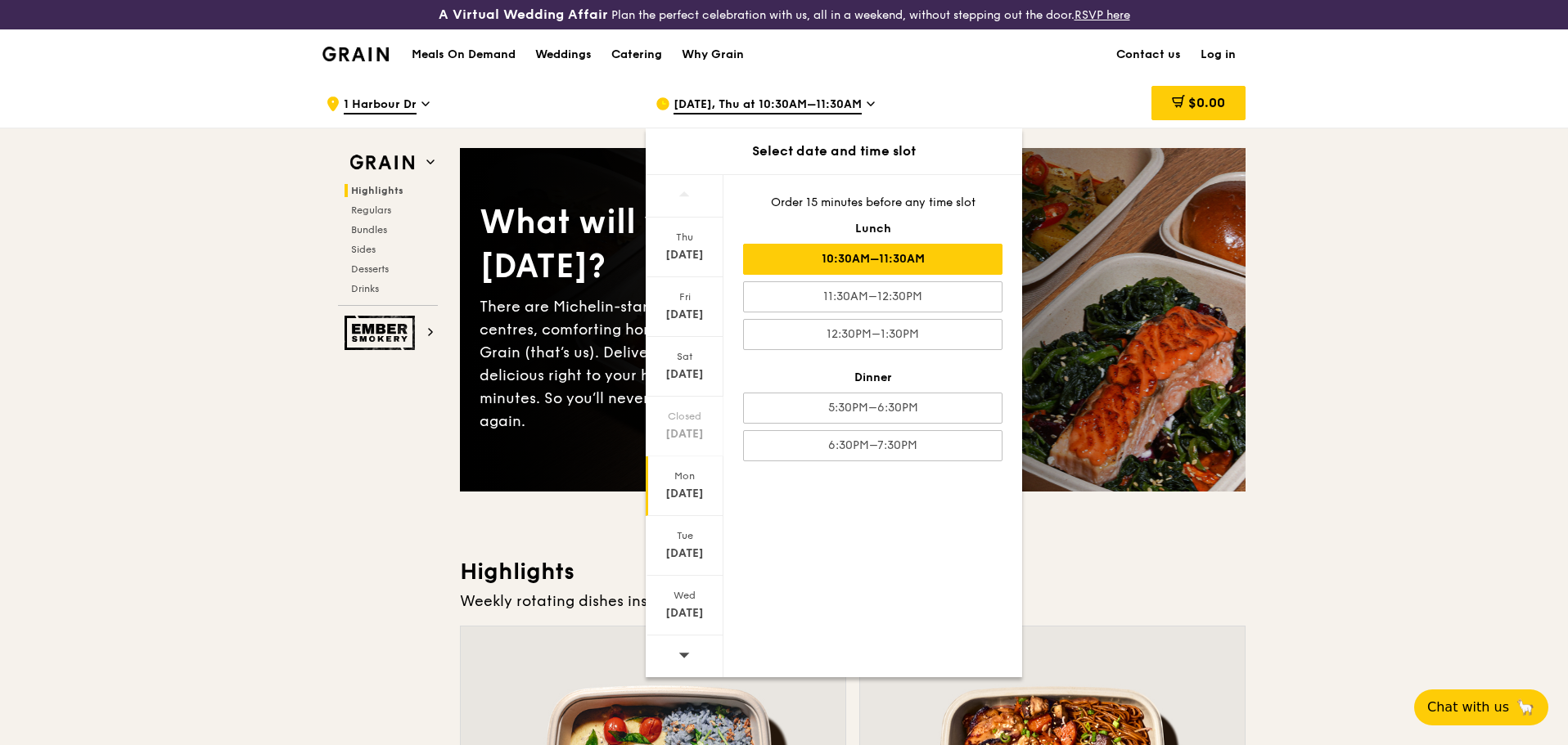
scroll to position [82, 0]
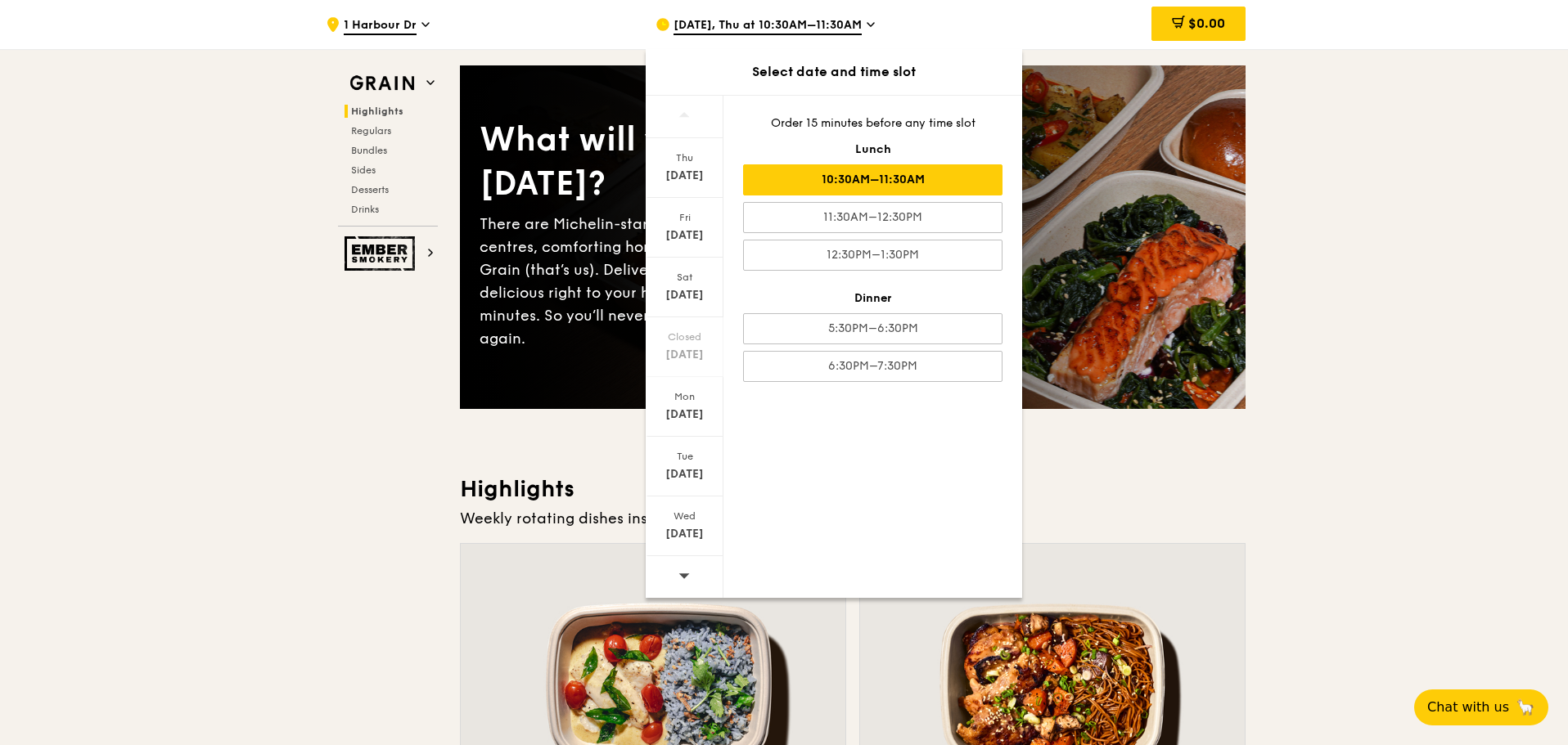
click at [699, 579] on div at bounding box center [685, 577] width 78 height 41
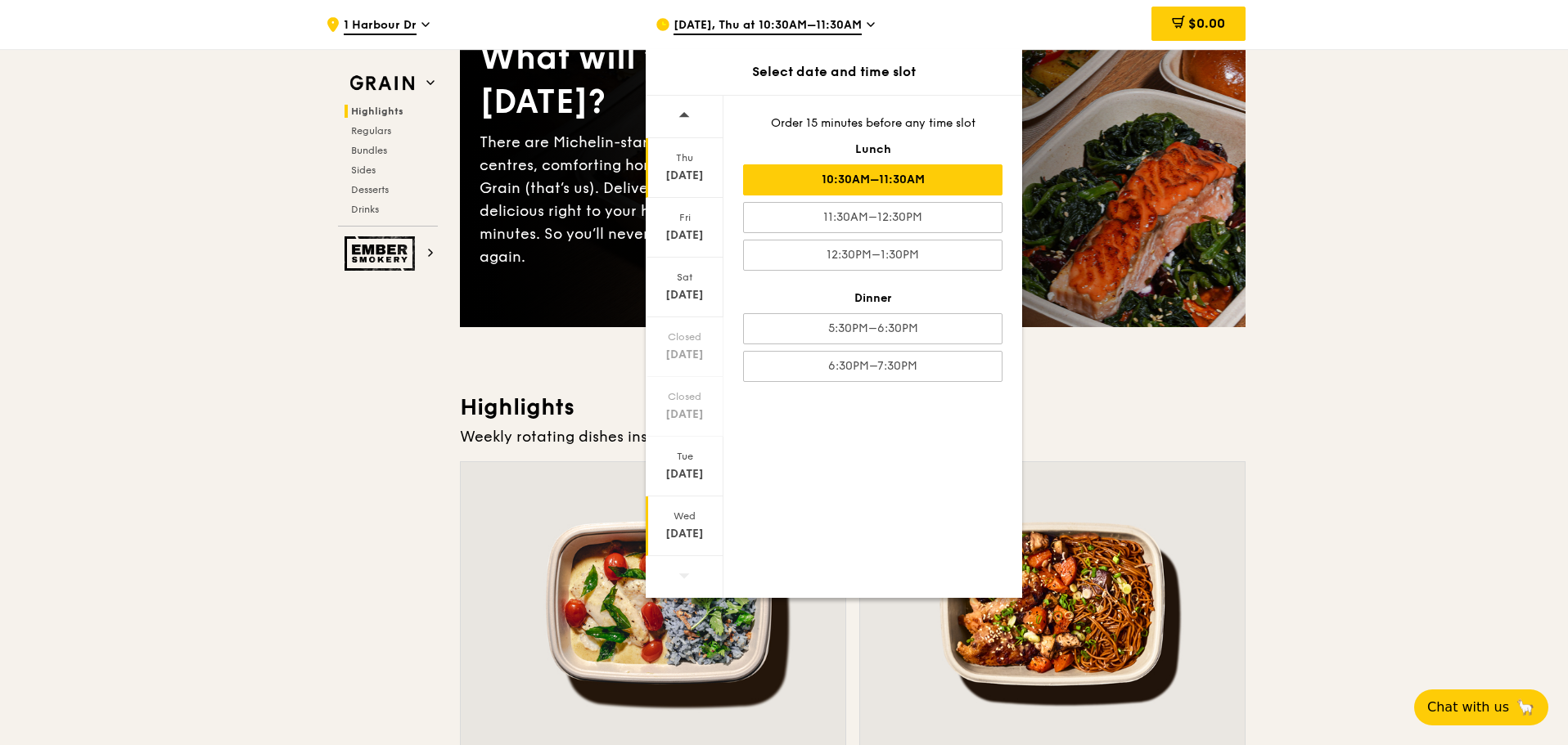
click at [667, 530] on div "[DATE]" at bounding box center [685, 534] width 73 height 17
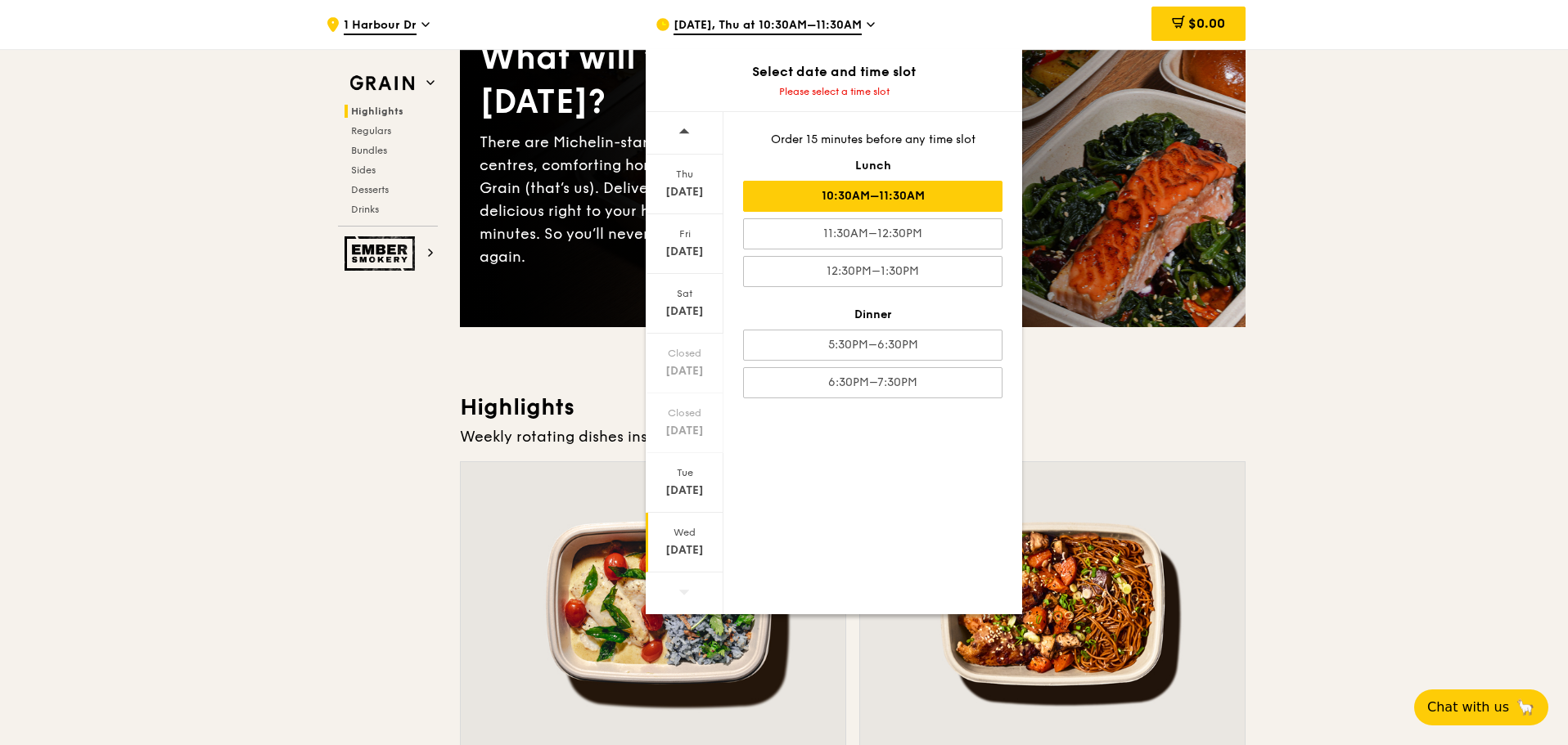
click at [825, 206] on div "10:30AM–11:30AM" at bounding box center [872, 197] width 260 height 31
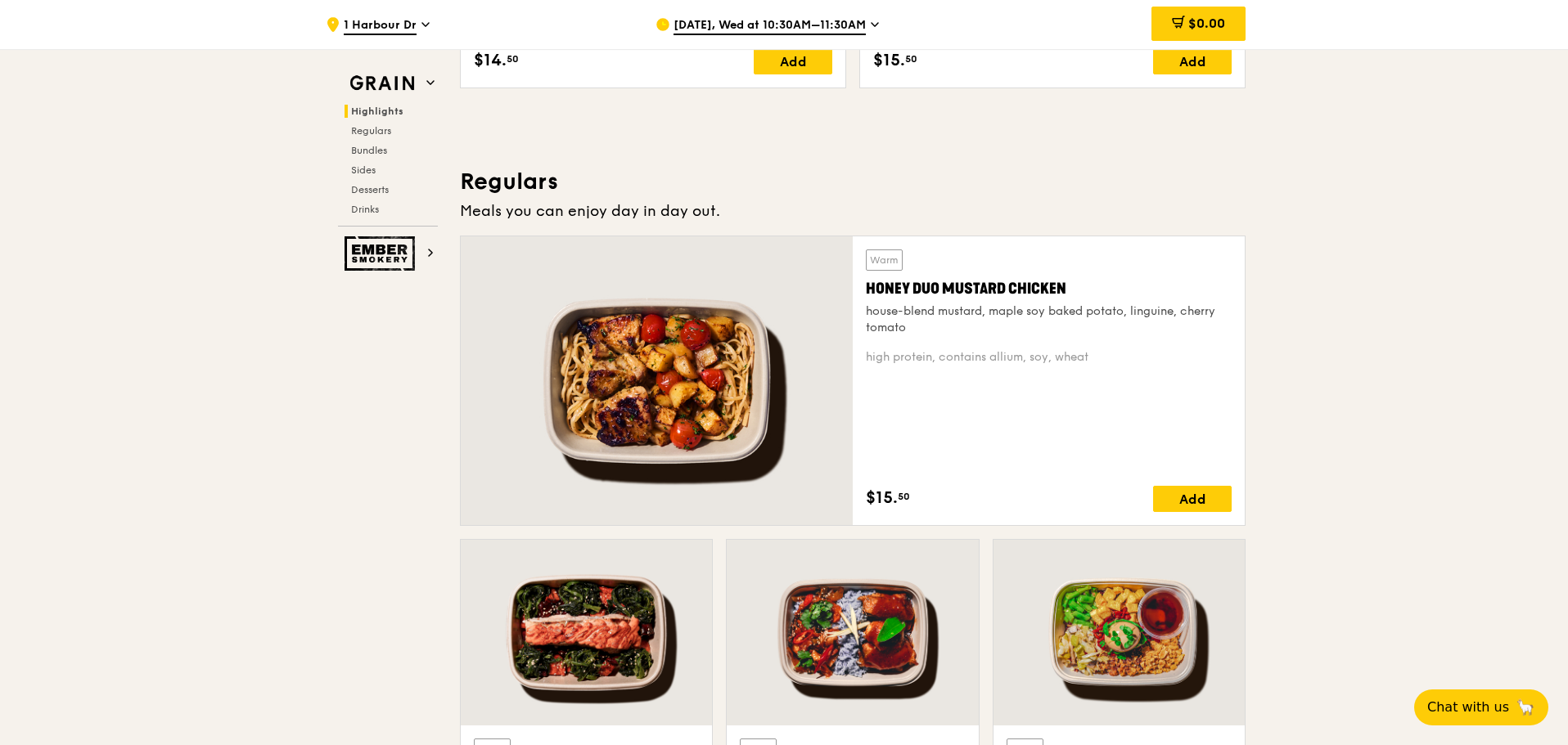
scroll to position [819, 0]
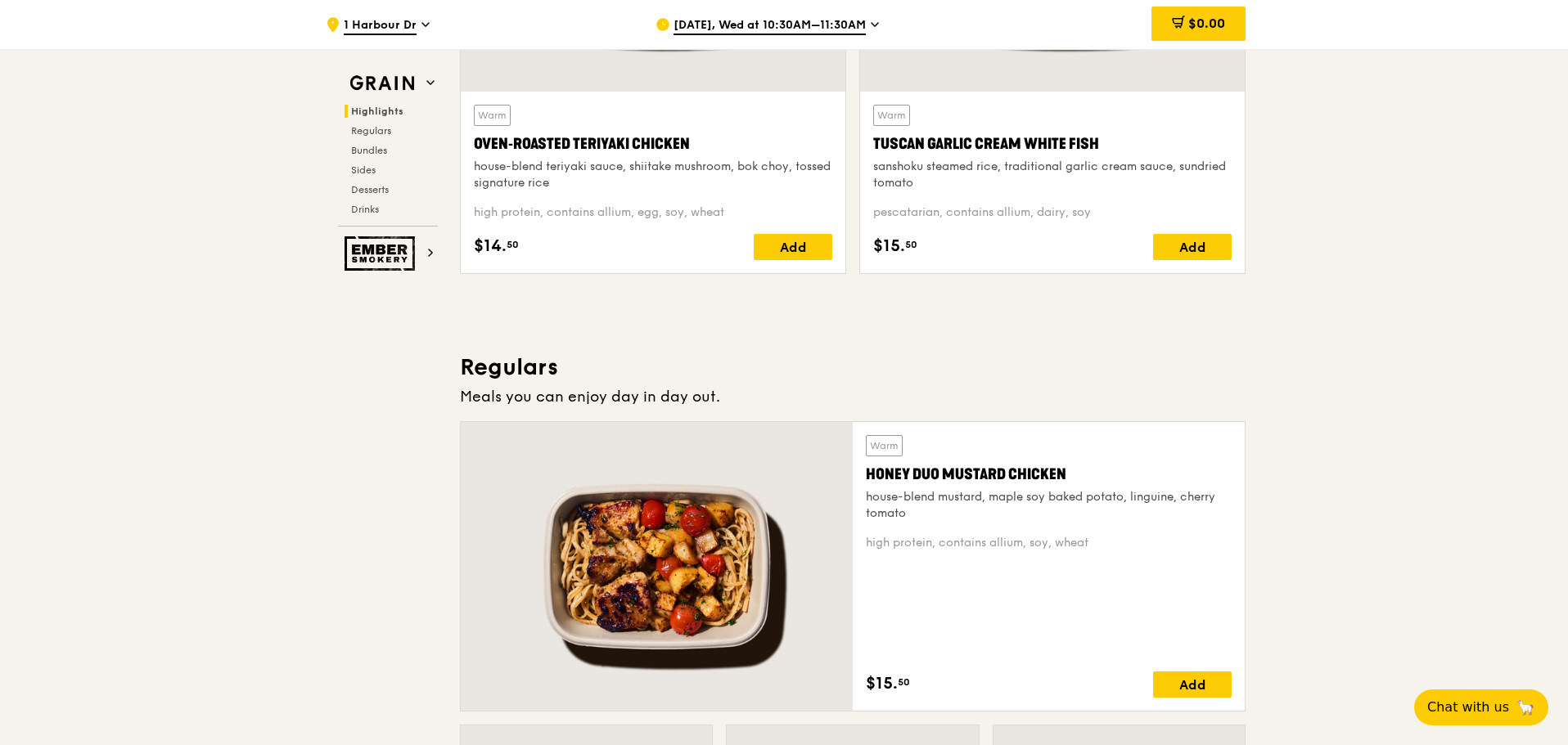
click at [806, 27] on span "Oct 22, Wed at 10:30AM–11:30AM" at bounding box center [769, 26] width 193 height 18
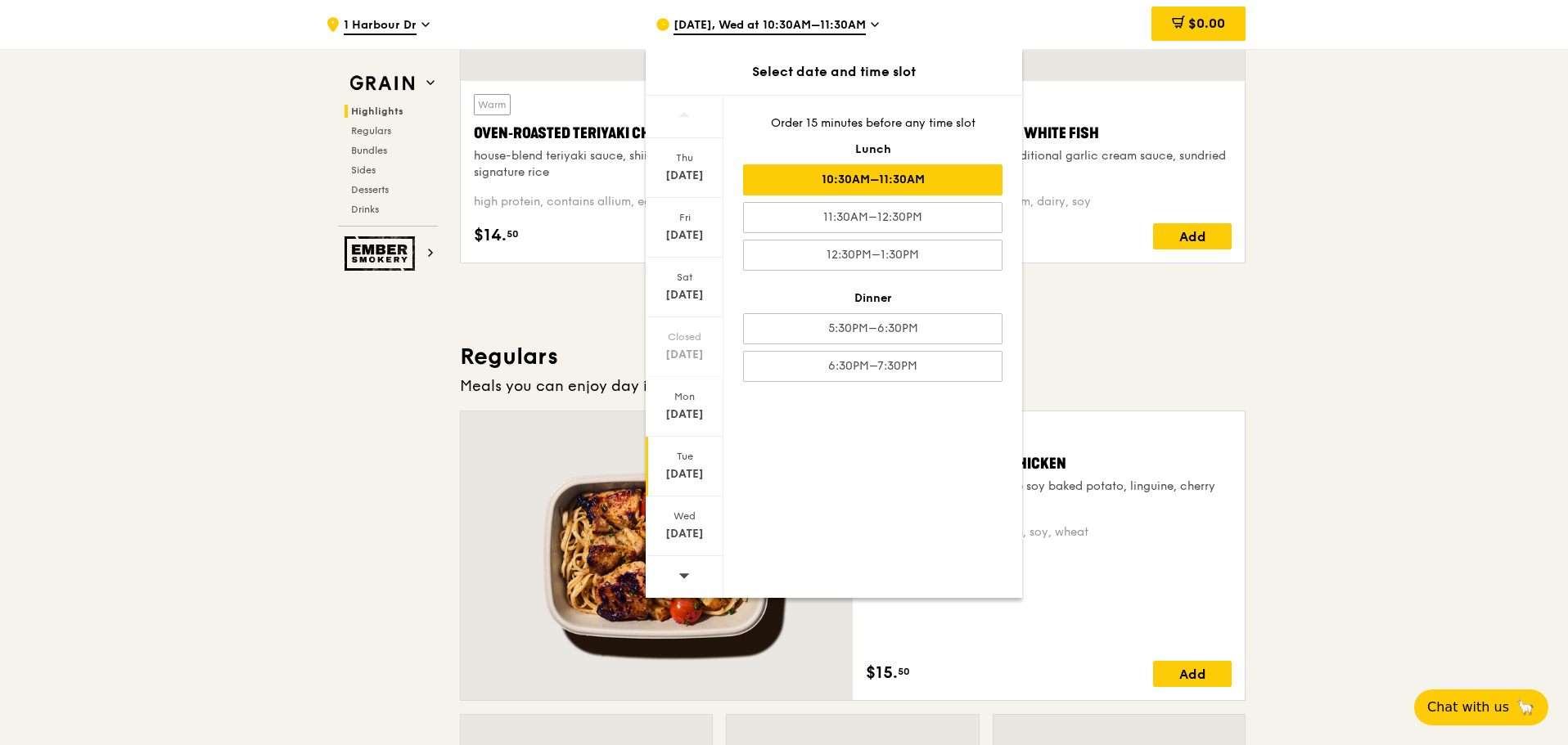
scroll to position [900, 0]
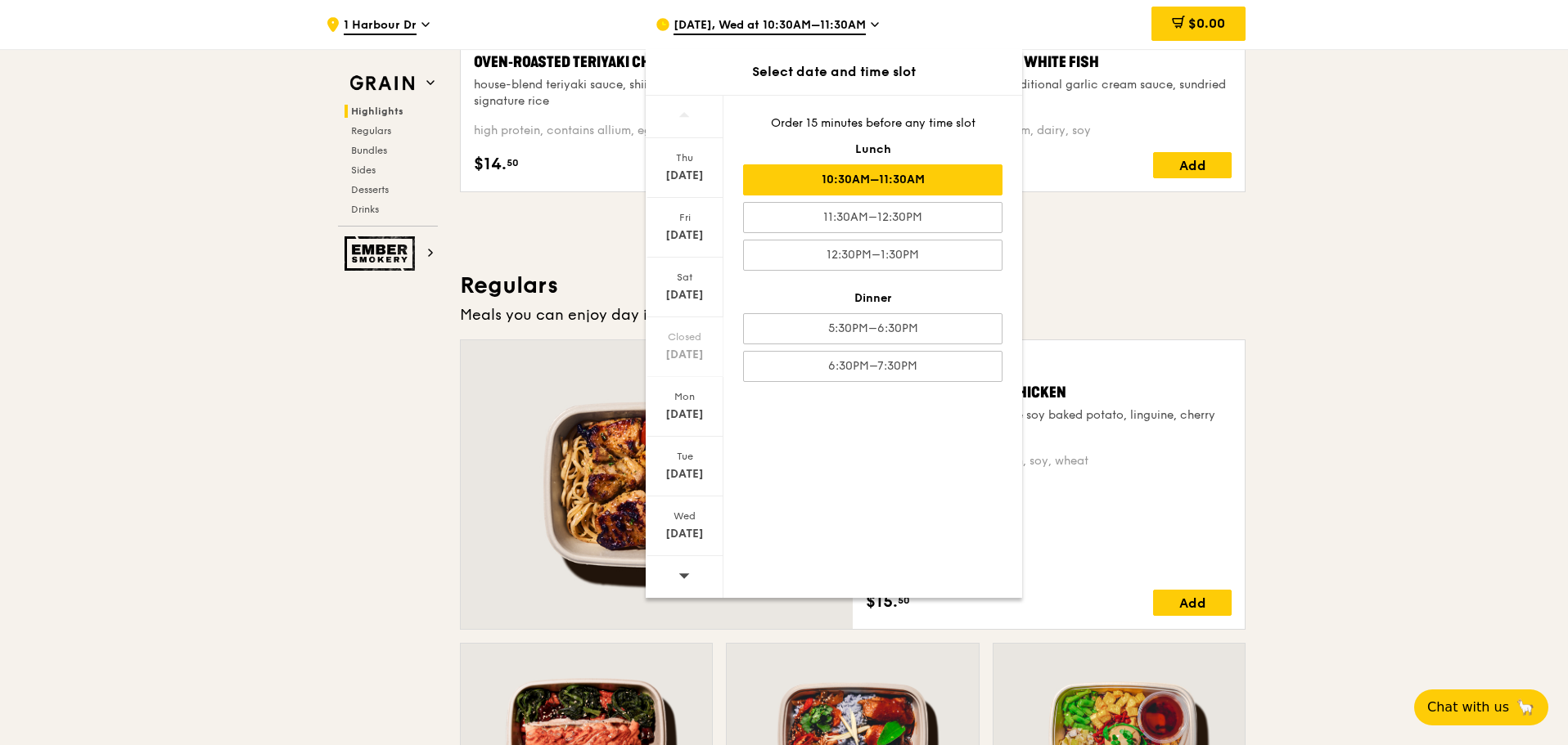
click at [694, 558] on div at bounding box center [685, 577] width 78 height 41
click at [694, 176] on div "[DATE]" at bounding box center [685, 176] width 73 height 17
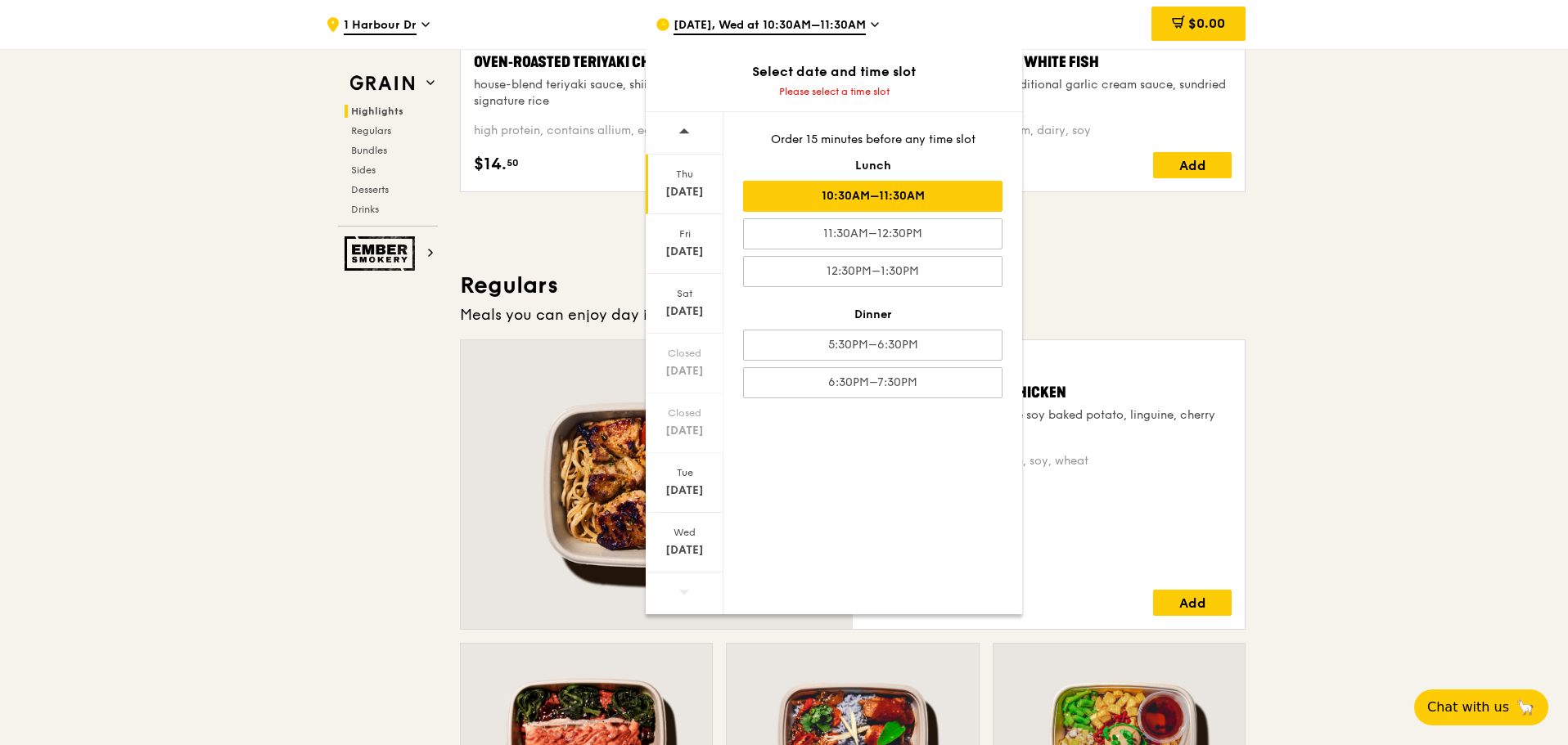
click at [956, 186] on div "10:30AM–11:30AM" at bounding box center [872, 197] width 260 height 31
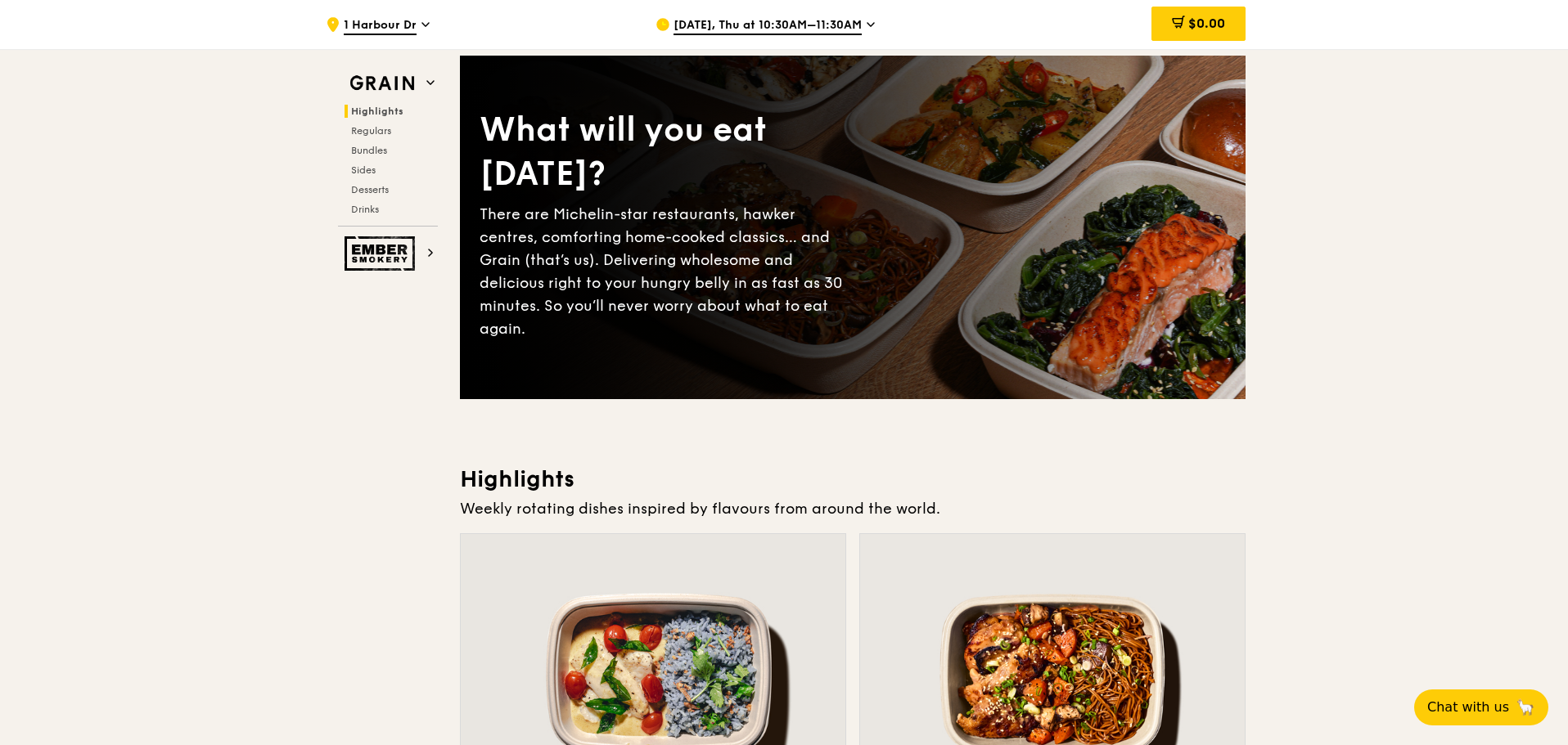
scroll to position [82, 0]
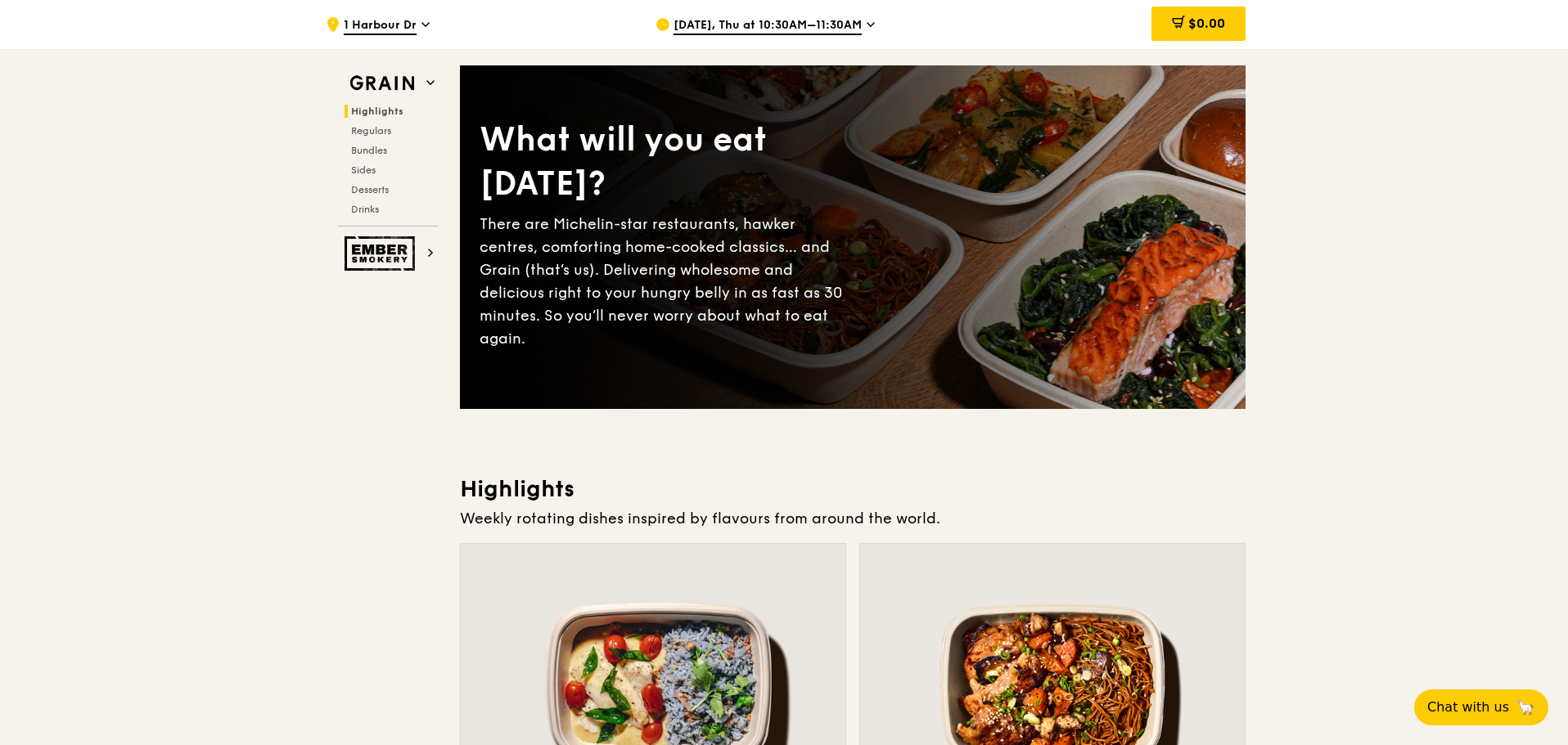
click at [785, 115] on div "What will you eat today? There are Michelin-star restaurants, hawker centres, c…" at bounding box center [853, 237] width 786 height 278
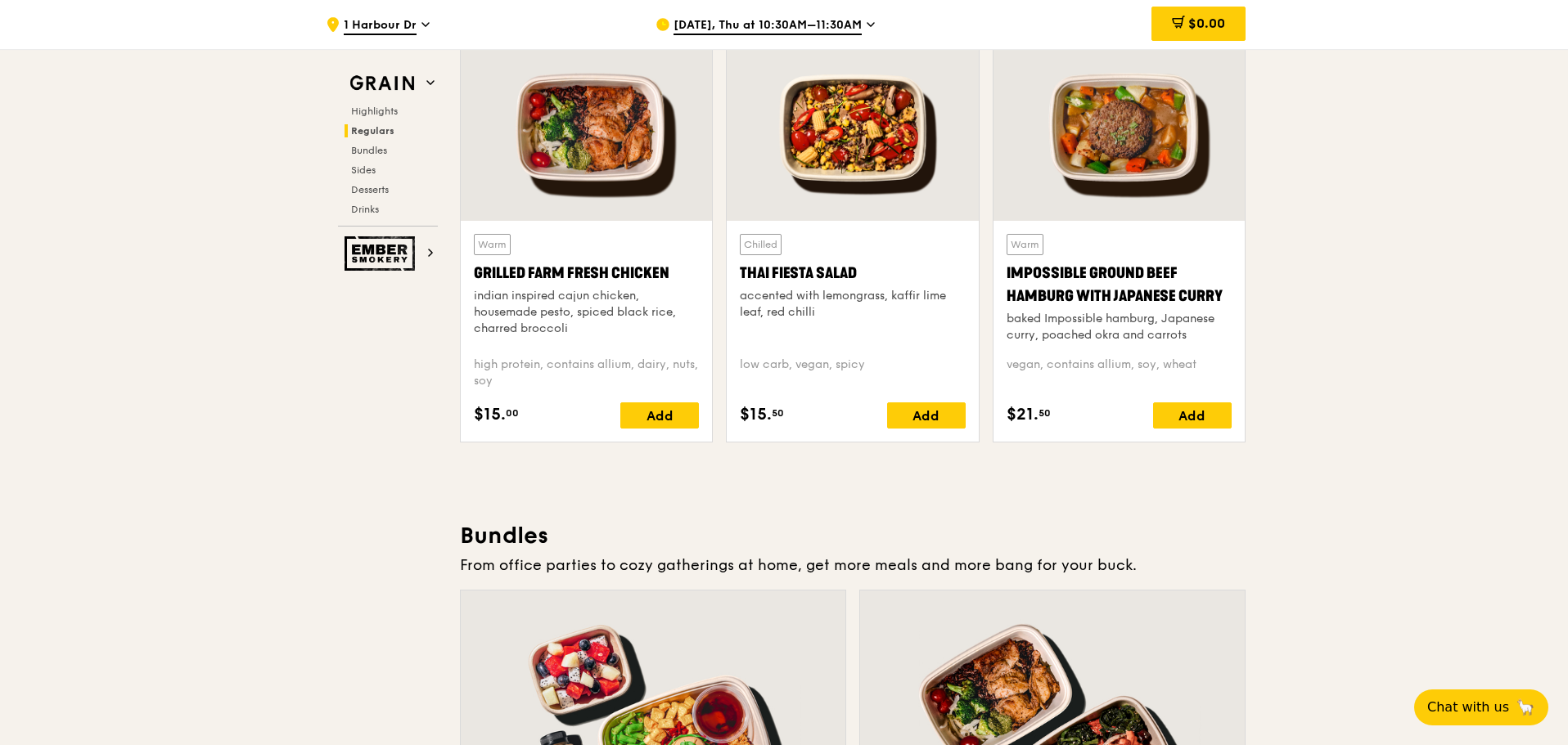
scroll to position [1718, 0]
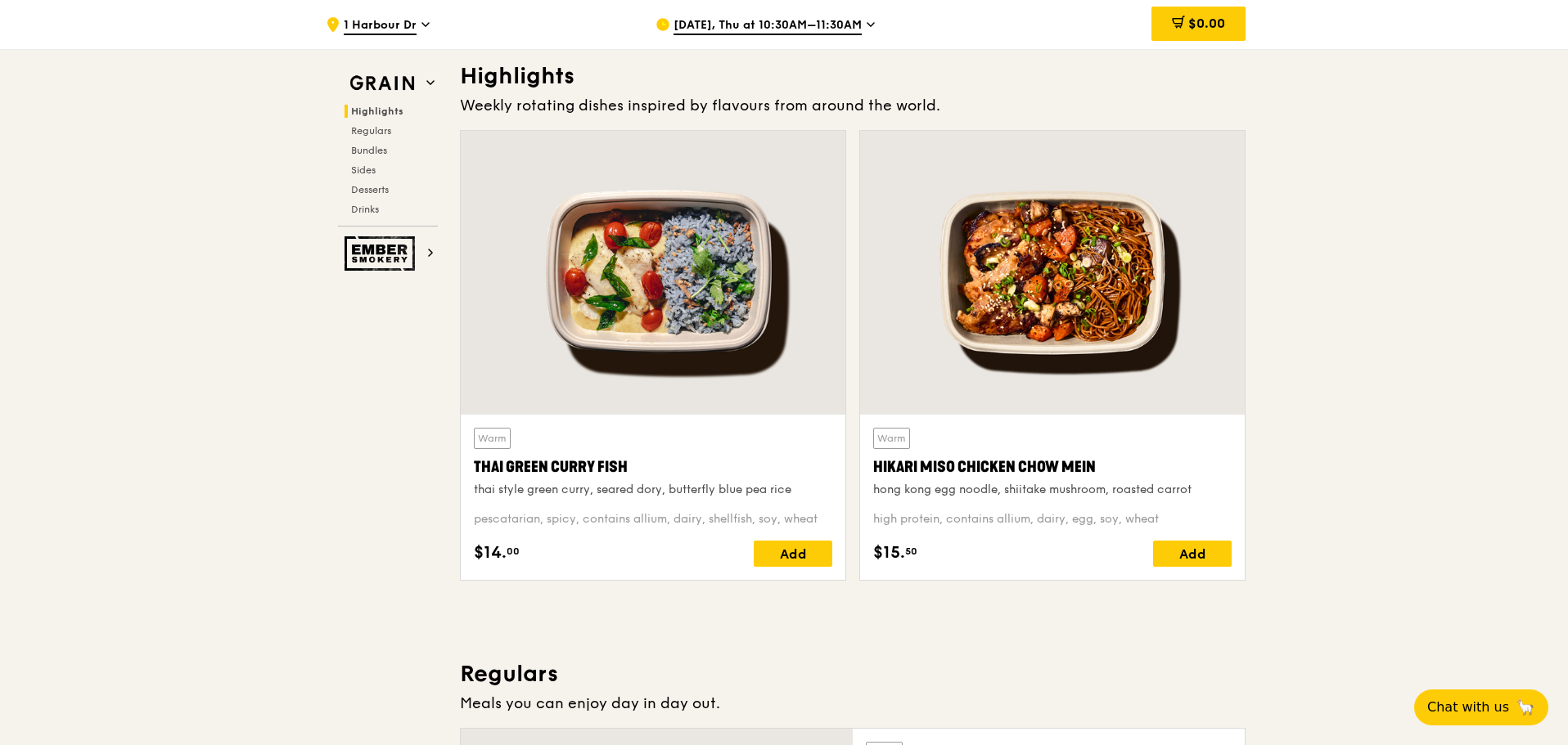
scroll to position [491, 0]
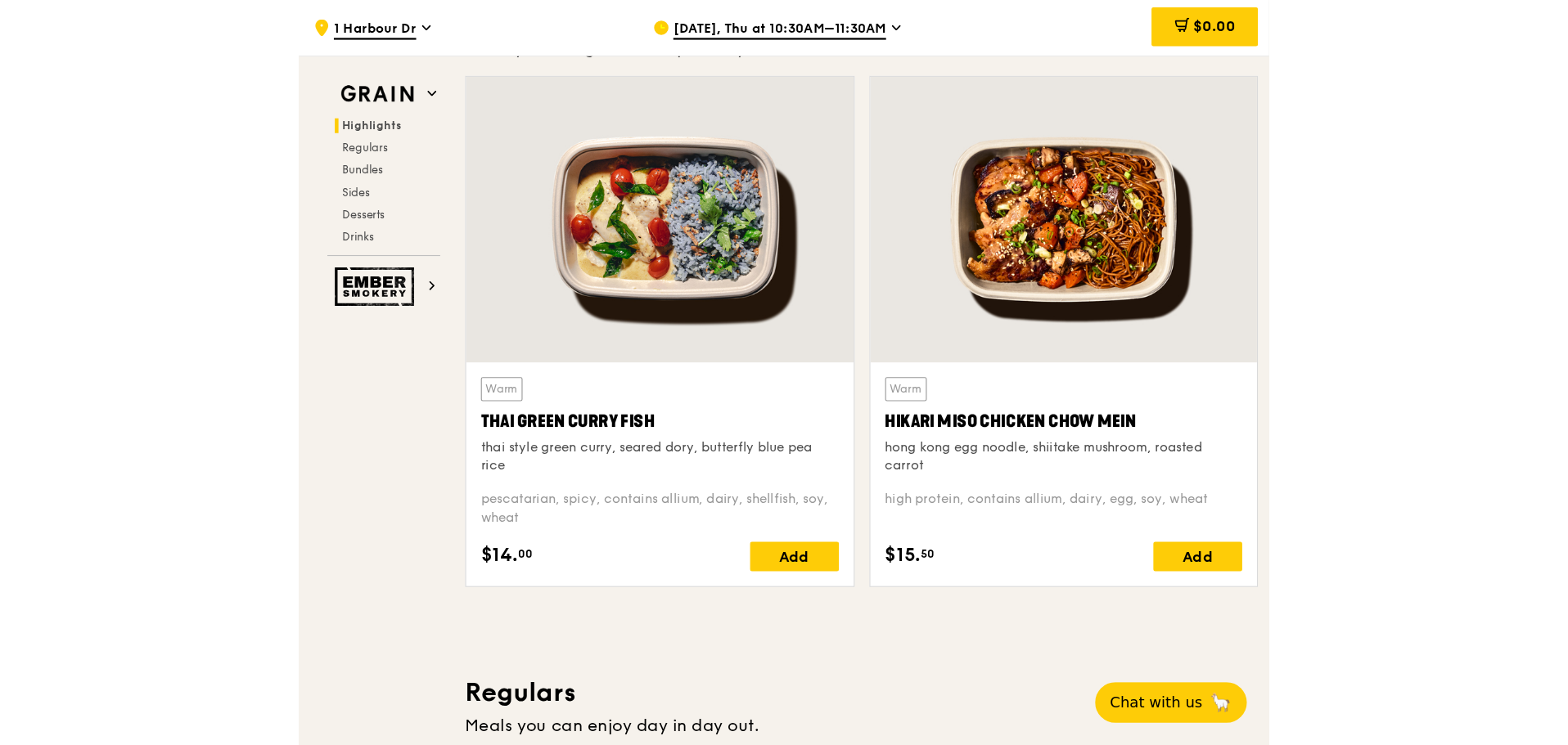
scroll to position [573, 0]
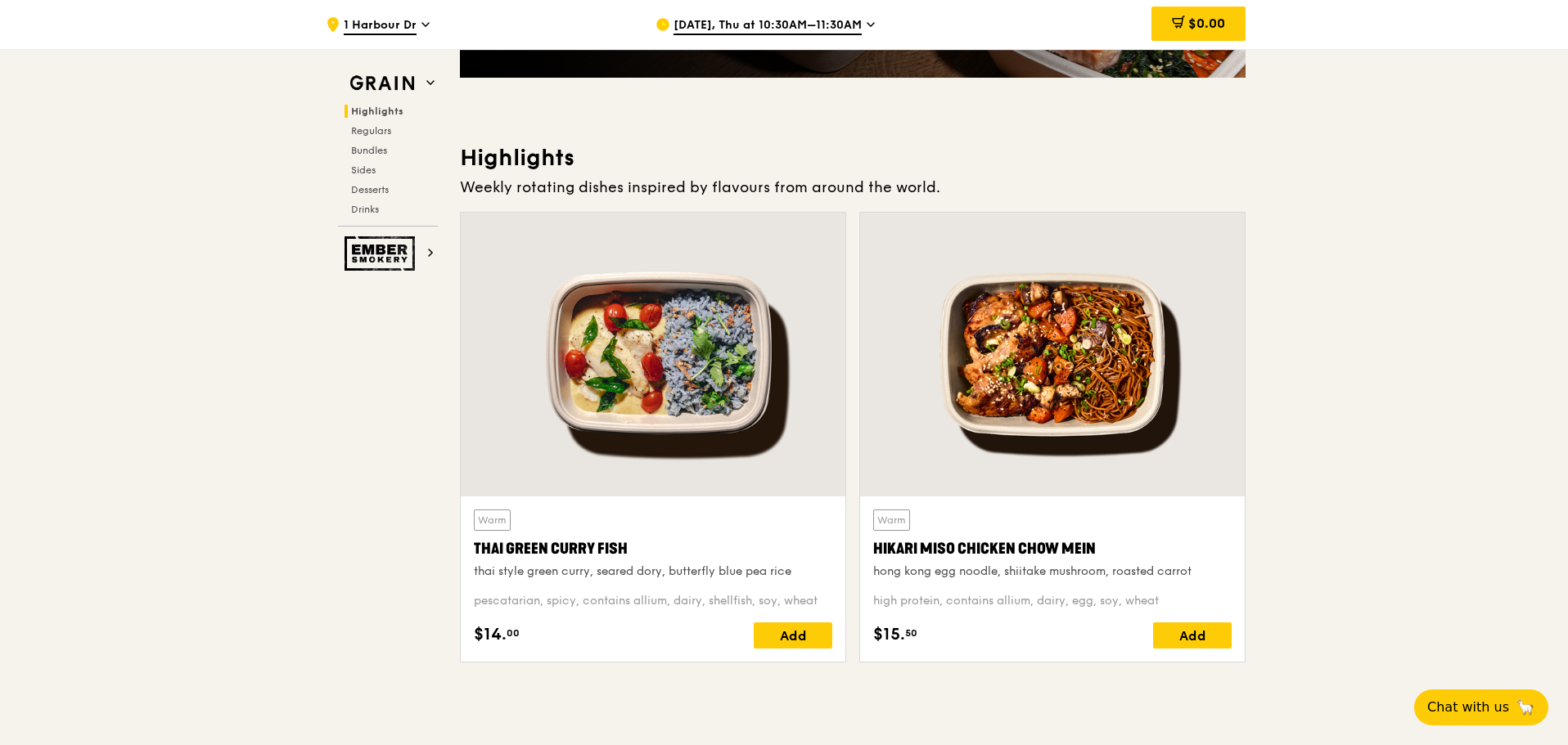
scroll to position [491, 0]
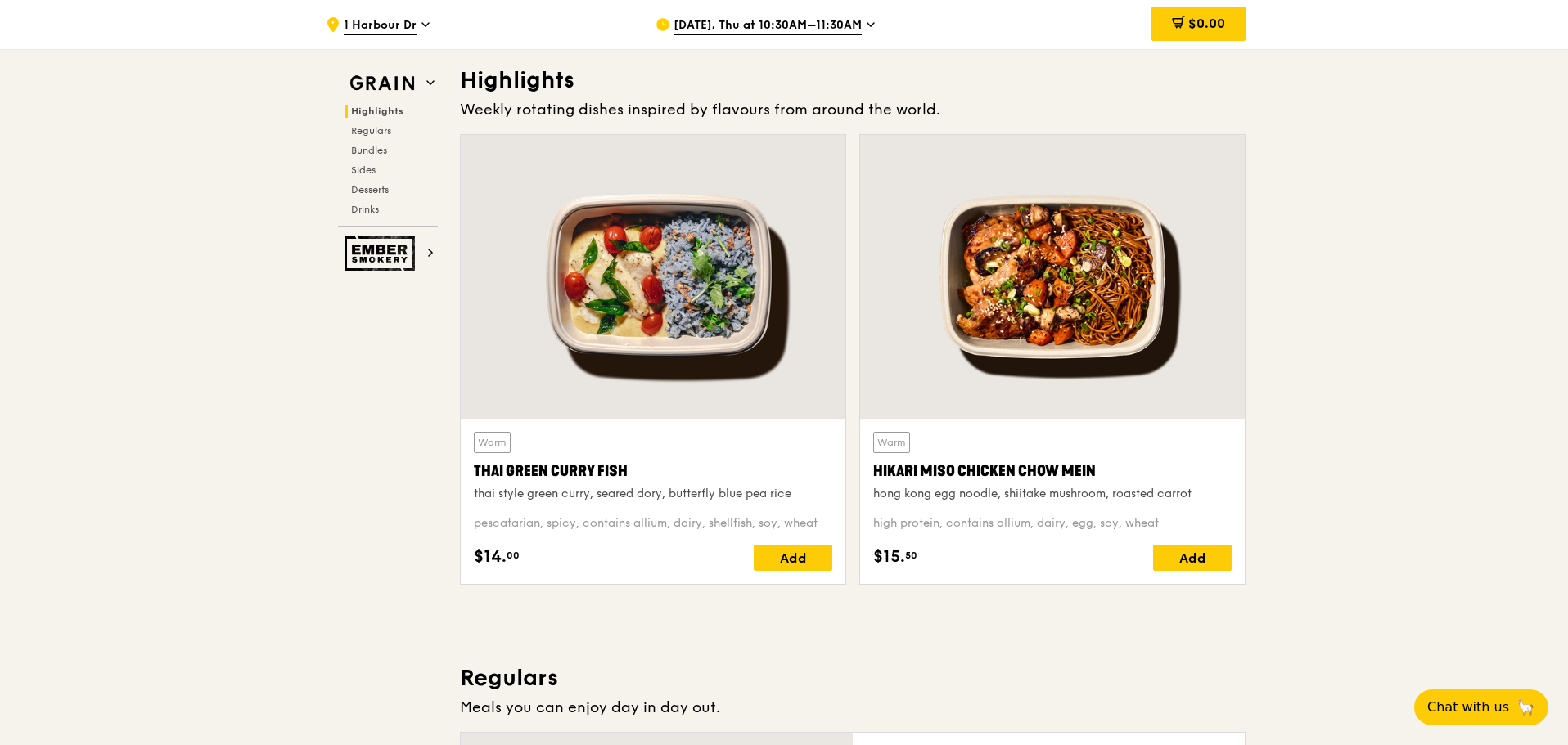
drag, startPoint x: 1116, startPoint y: 467, endPoint x: 874, endPoint y: 470, distance: 242.0
click at [874, 470] on div "Hikari Miso Chicken Chow Mein" at bounding box center [1052, 471] width 358 height 23
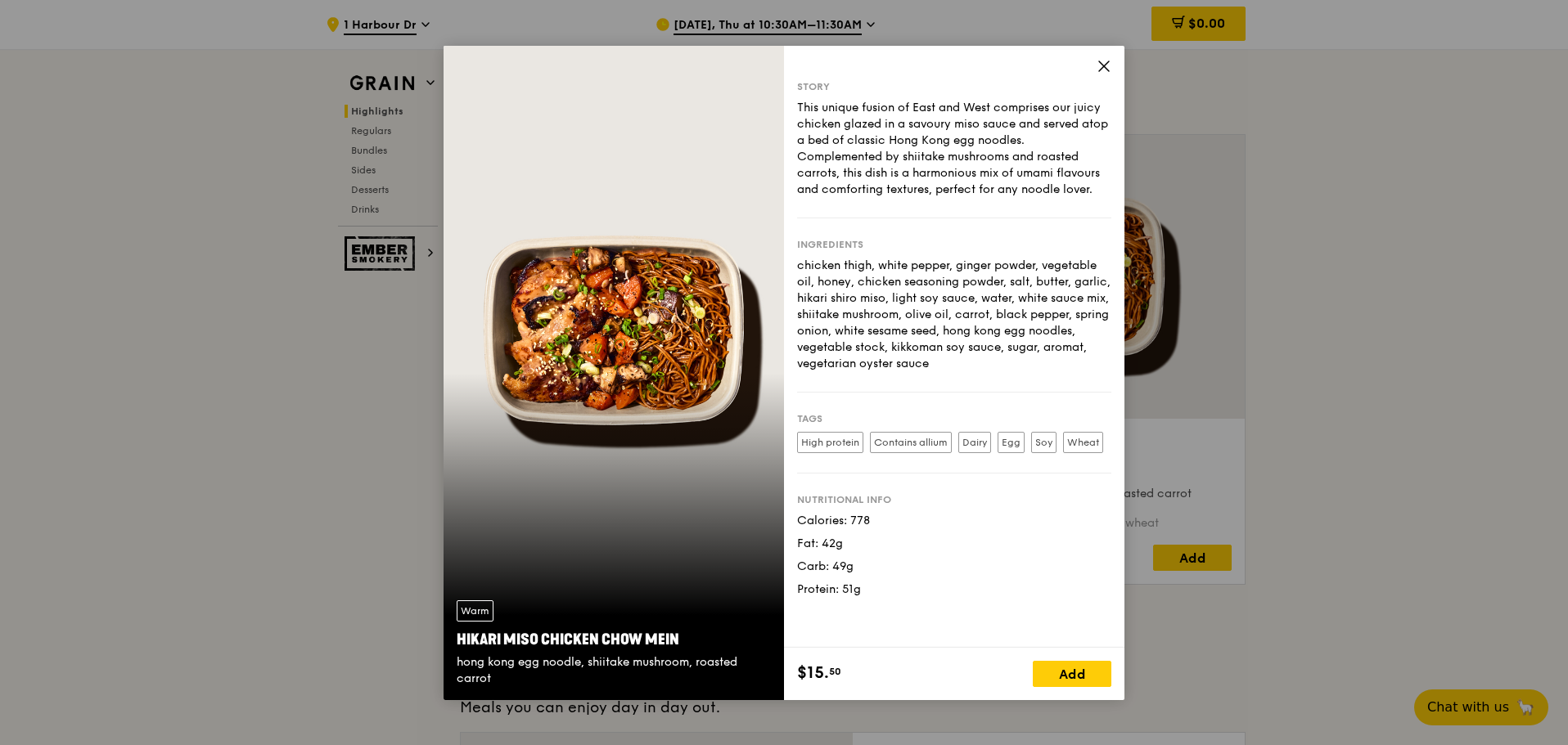
copy div "Hikari Miso Chicken Chow Mein"
click at [1100, 61] on icon at bounding box center [1104, 66] width 10 height 10
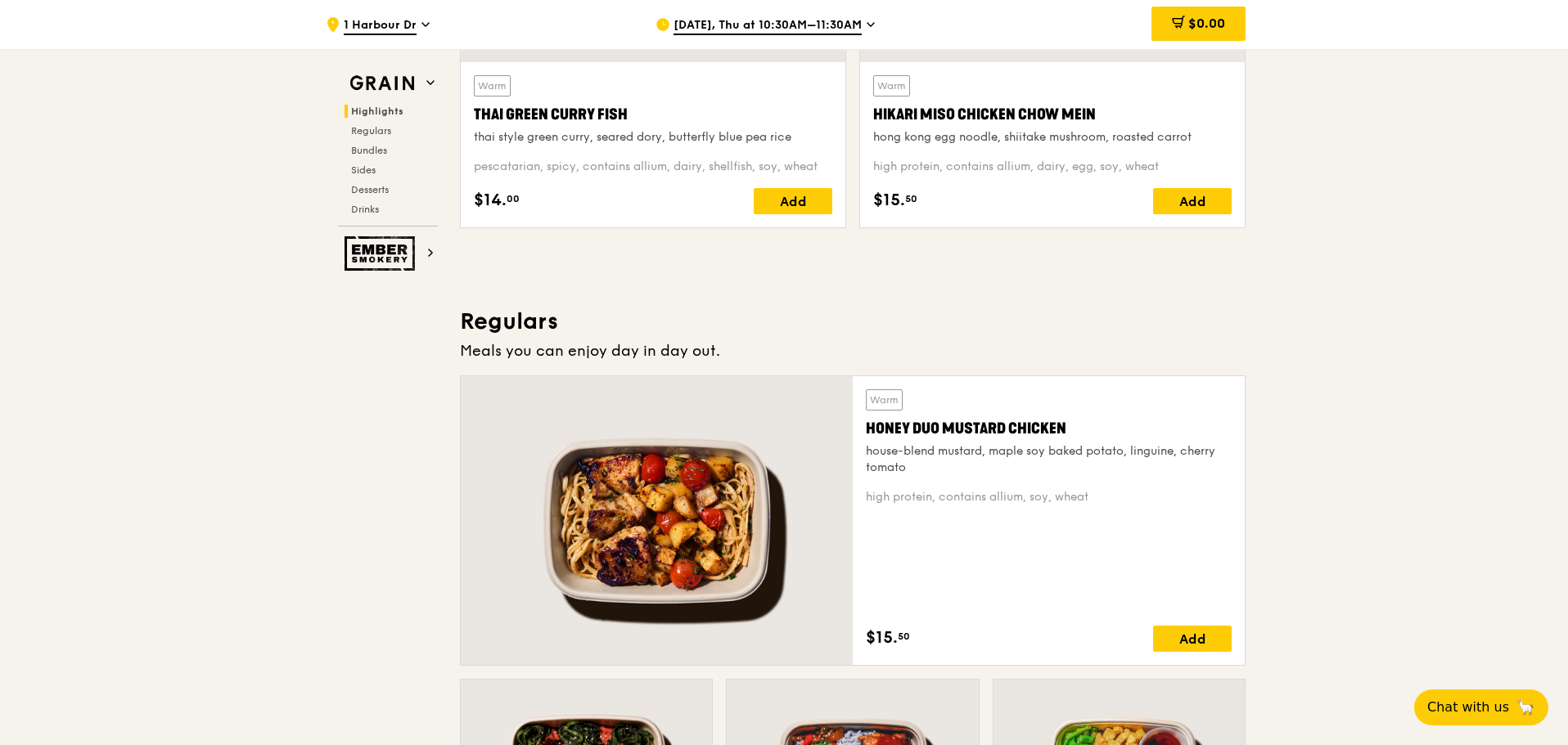
scroll to position [1063, 0]
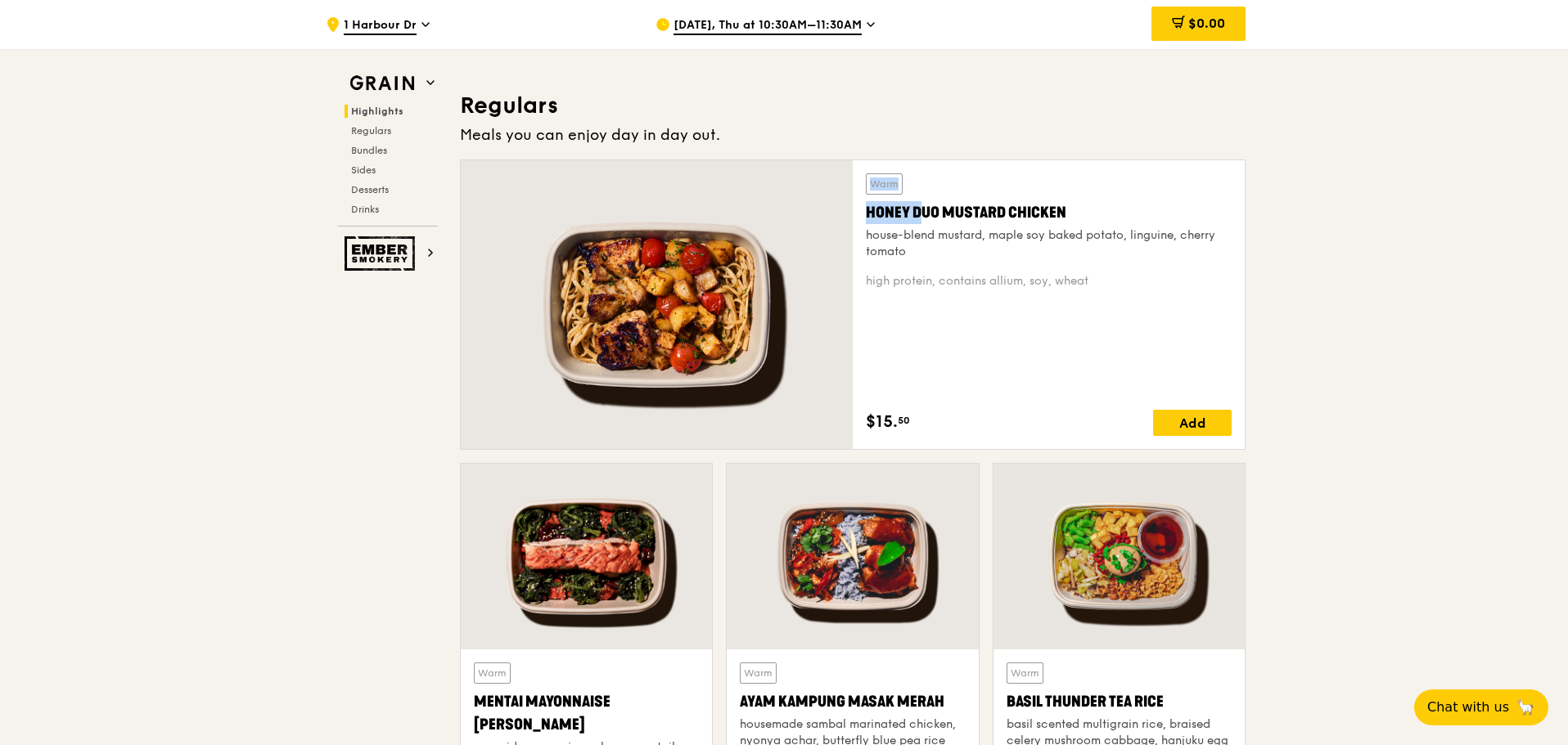
drag, startPoint x: 1341, startPoint y: 244, endPoint x: 888, endPoint y: 222, distance: 453.5
click at [969, 126] on div "Meals you can enjoy day in day out." at bounding box center [853, 135] width 786 height 23
drag, startPoint x: 1110, startPoint y: 207, endPoint x: 868, endPoint y: 213, distance: 242.1
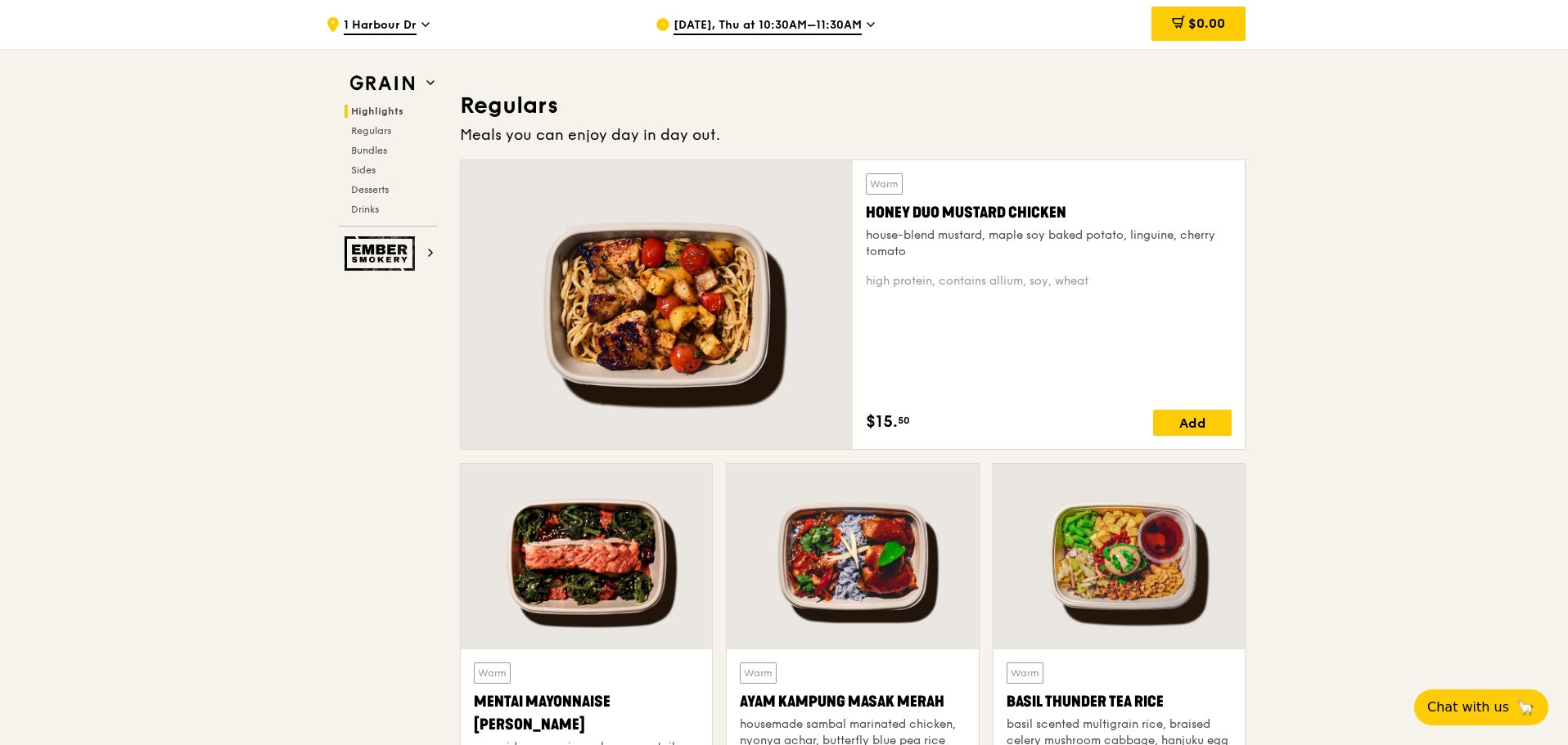
click at [868, 213] on div "Honey Duo Mustard Chicken" at bounding box center [1049, 213] width 366 height 23
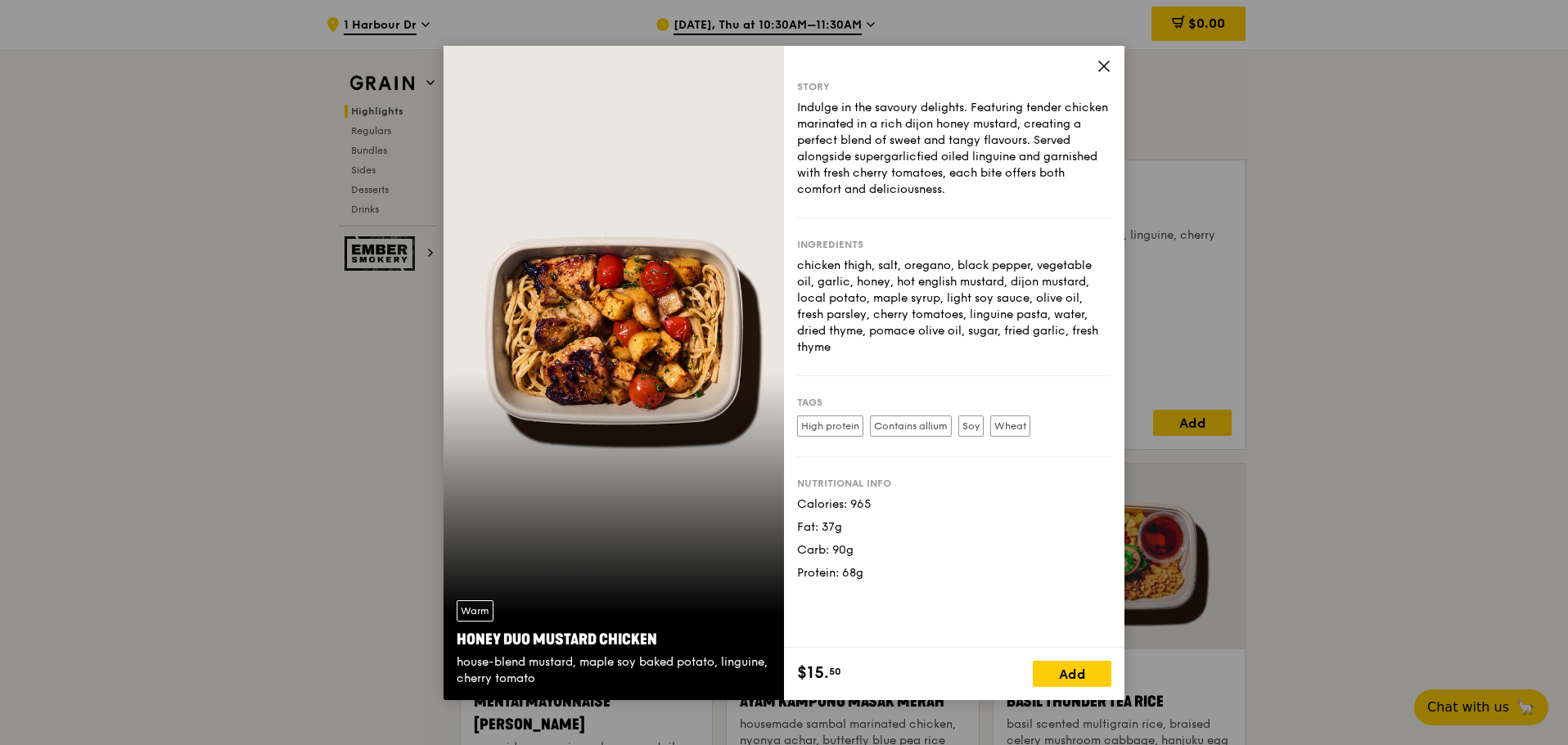
copy div "Honey Duo Mustard Chicken"
click at [1099, 69] on icon at bounding box center [1104, 66] width 15 height 15
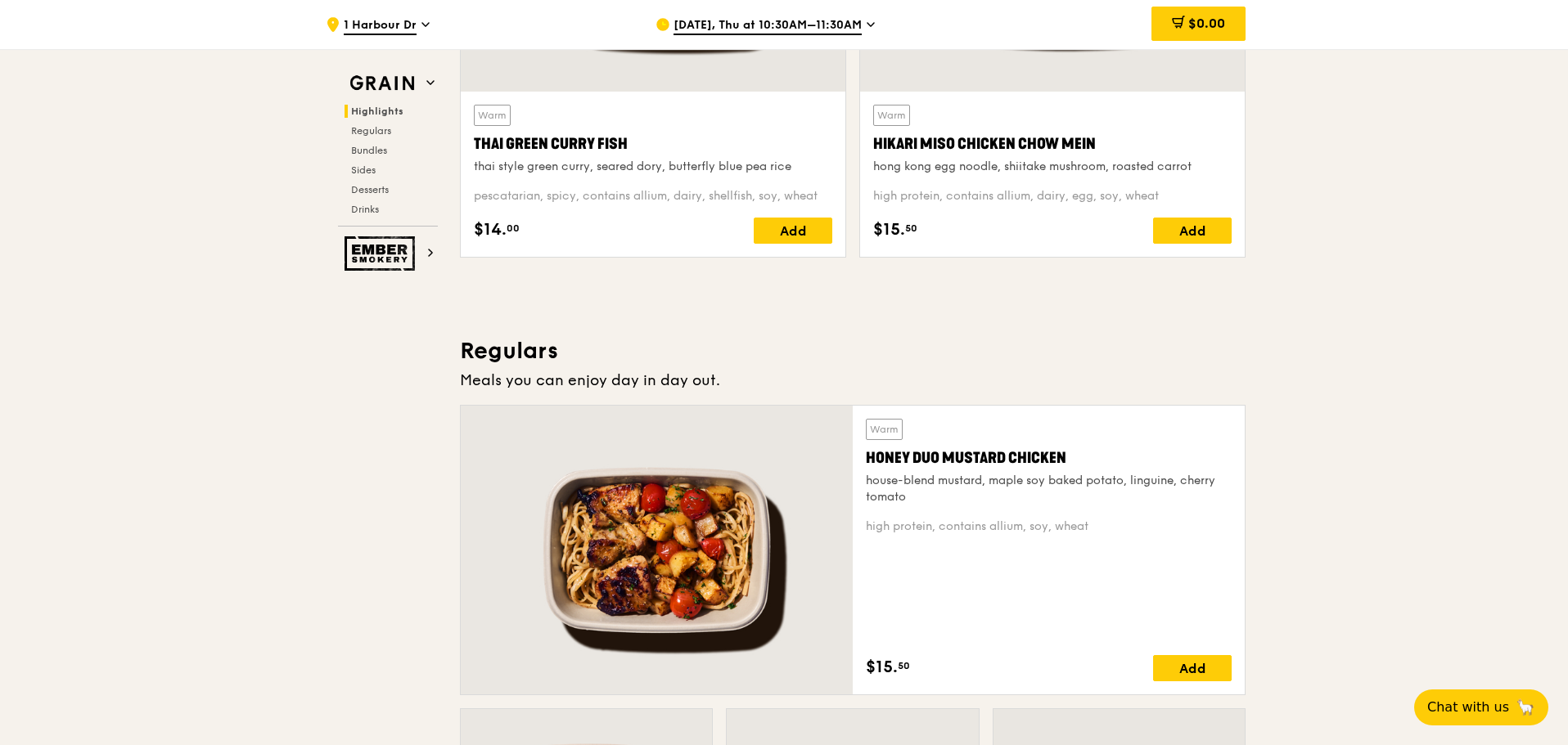
scroll to position [900, 0]
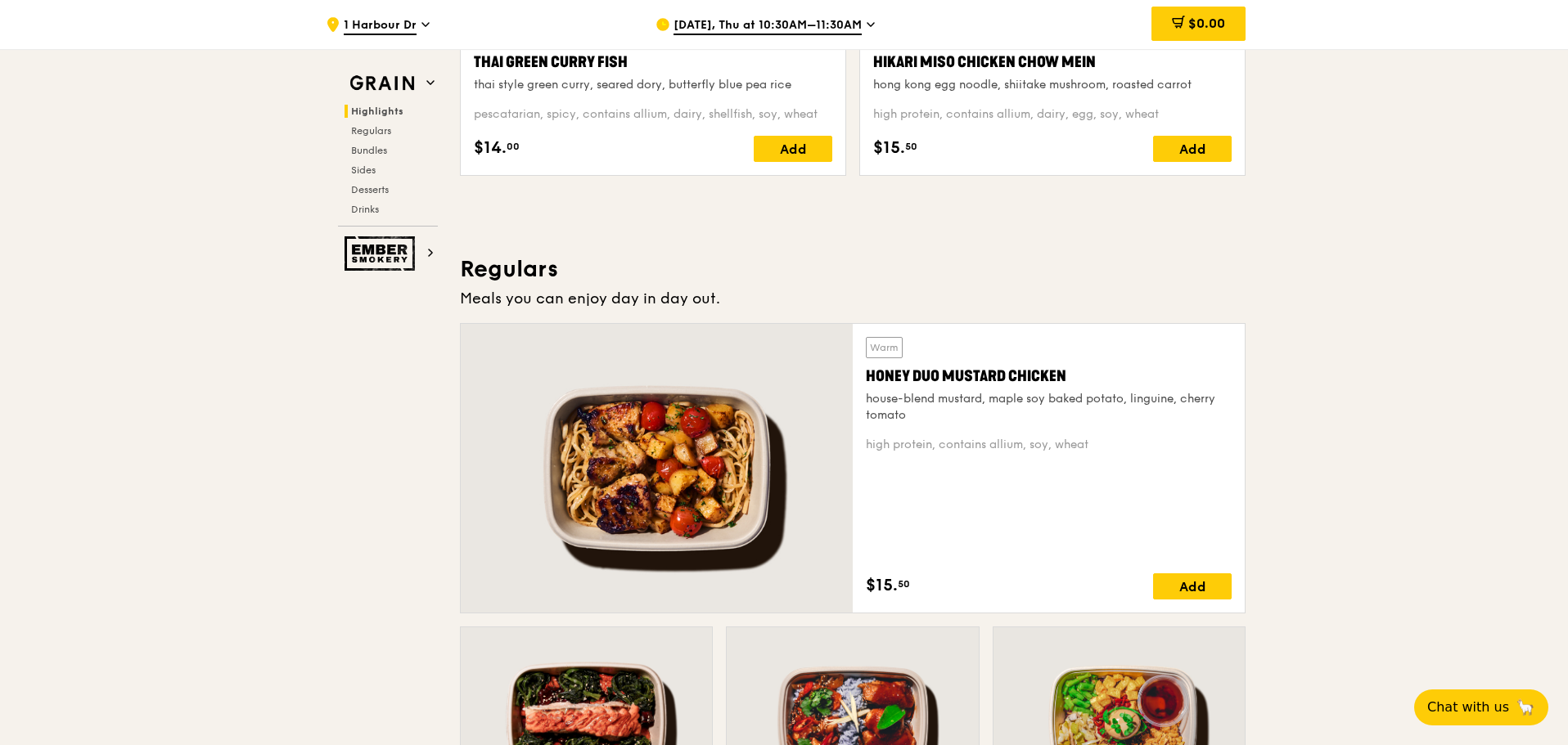
drag, startPoint x: 1152, startPoint y: 373, endPoint x: 867, endPoint y: 372, distance: 285.0
click at [867, 372] on div "Honey Duo Mustard Chicken" at bounding box center [1049, 376] width 366 height 23
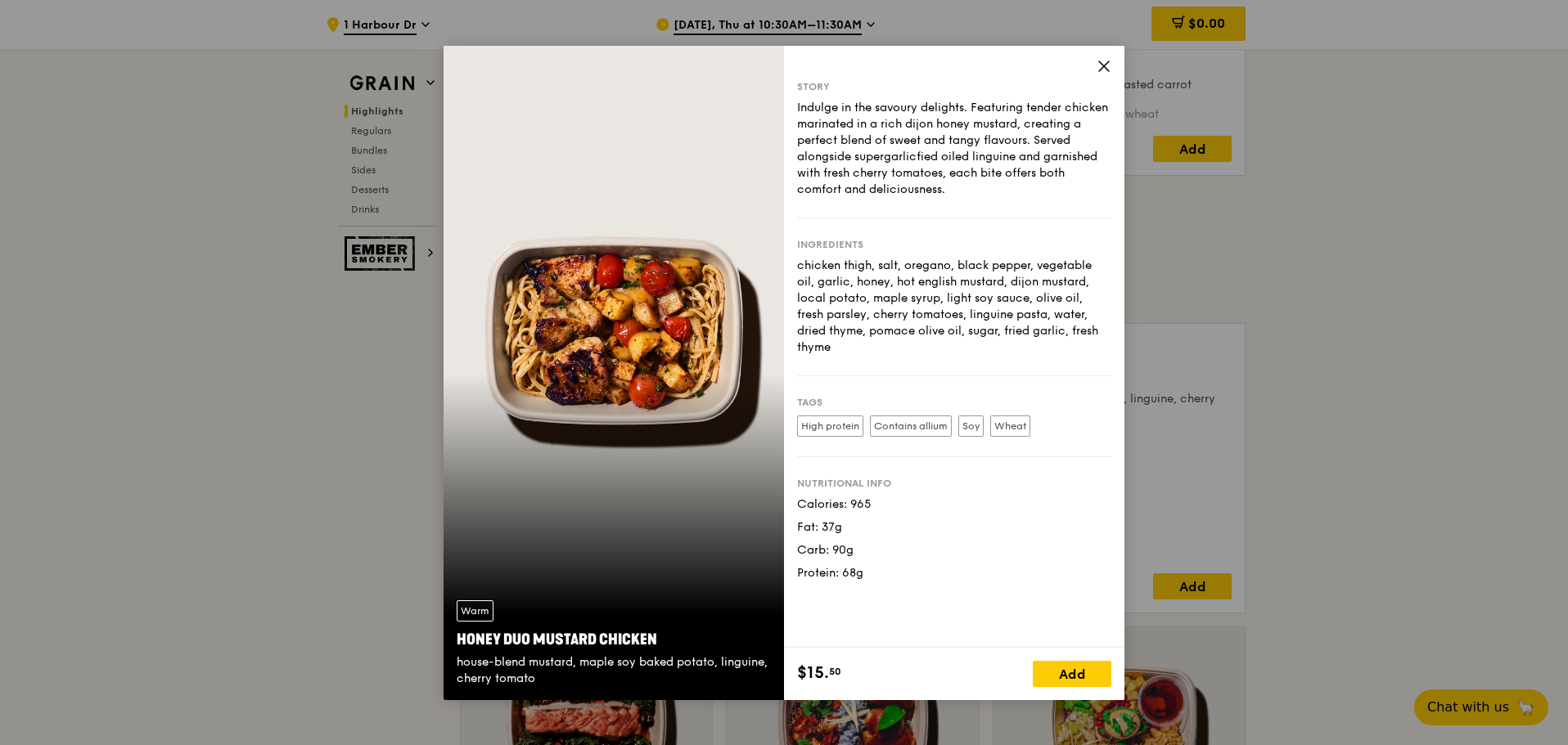
copy div "Honey Duo Mustard Chicken"
click at [1105, 65] on icon at bounding box center [1104, 66] width 10 height 10
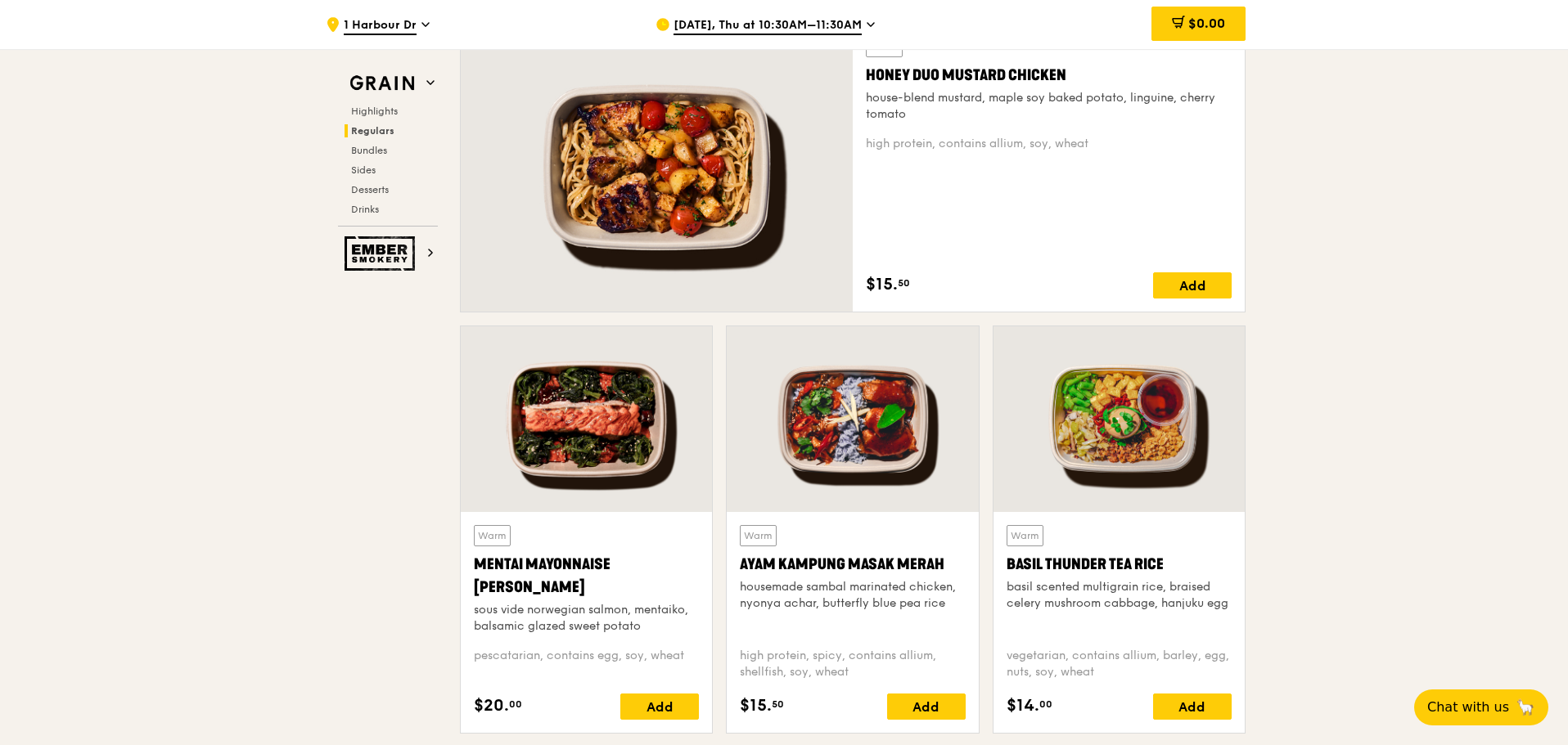
scroll to position [1227, 0]
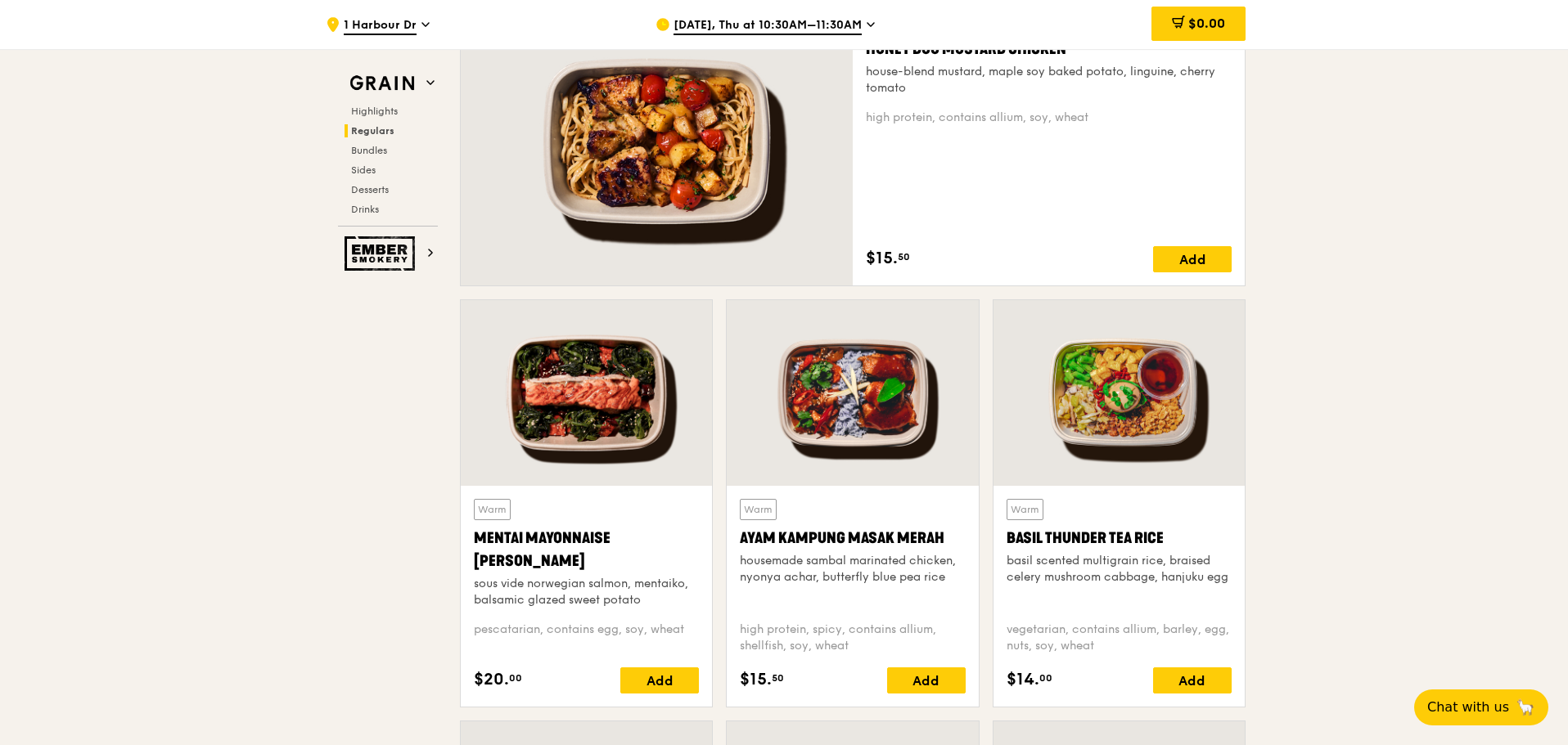
drag, startPoint x: 422, startPoint y: 523, endPoint x: 472, endPoint y: 545, distance: 54.6
drag, startPoint x: 466, startPoint y: 537, endPoint x: 532, endPoint y: 557, distance: 69.0
click at [532, 557] on div "Warm Mentai Mayonnaise Aburi Salmon sous vide norwegian salmon, mentaiko, balsa…" at bounding box center [586, 596] width 251 height 221
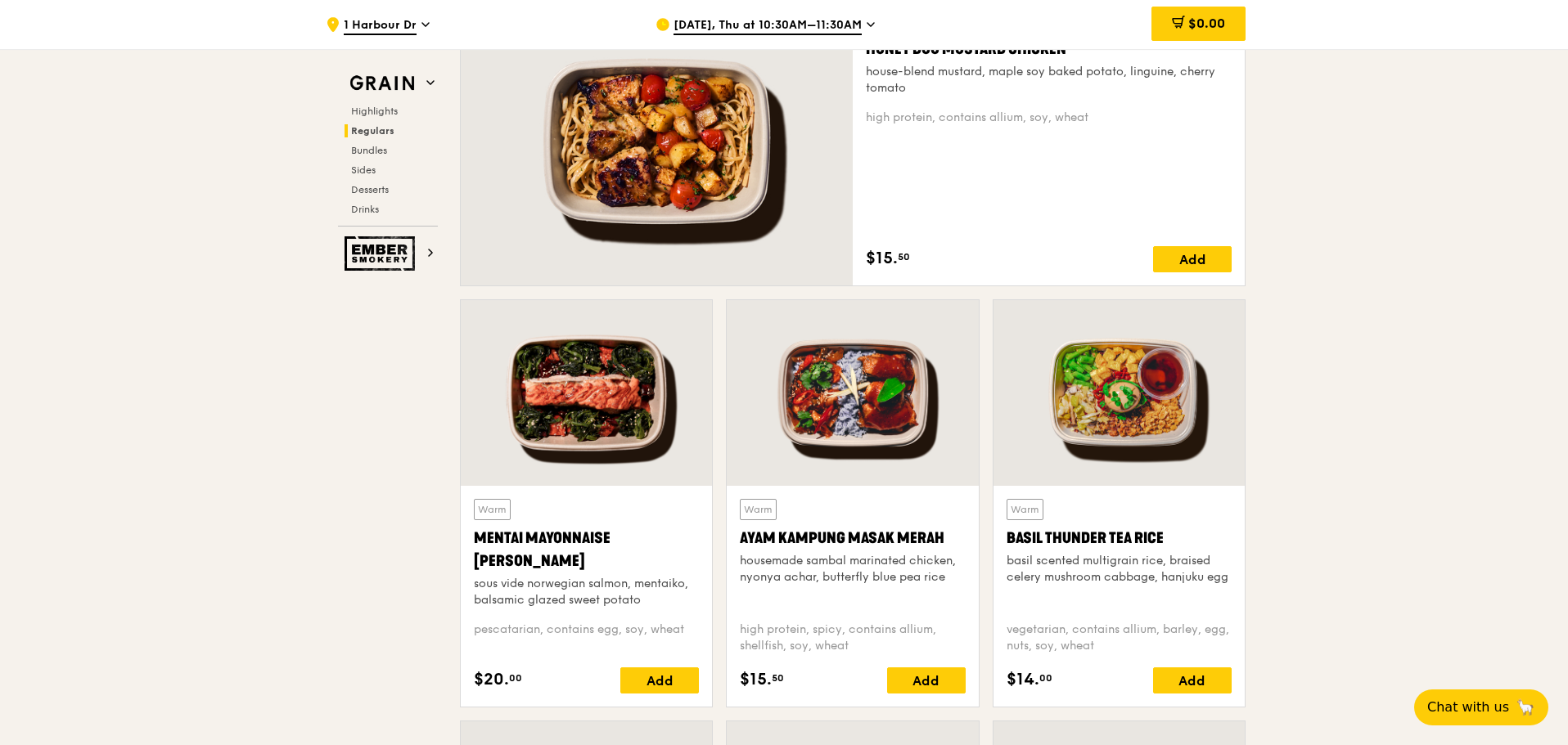
copy div "Mentai Mayonnaise [PERSON_NAME]"
drag, startPoint x: 721, startPoint y: 536, endPoint x: 945, endPoint y: 532, distance: 224.0
click at [945, 532] on div "Warm Ayam Kampung Masak Merah housemade sambal marinated chicken, nyonya achar,…" at bounding box center [853, 510] width 266 height 422
copy div "Ayam Kampung Masak Merah"
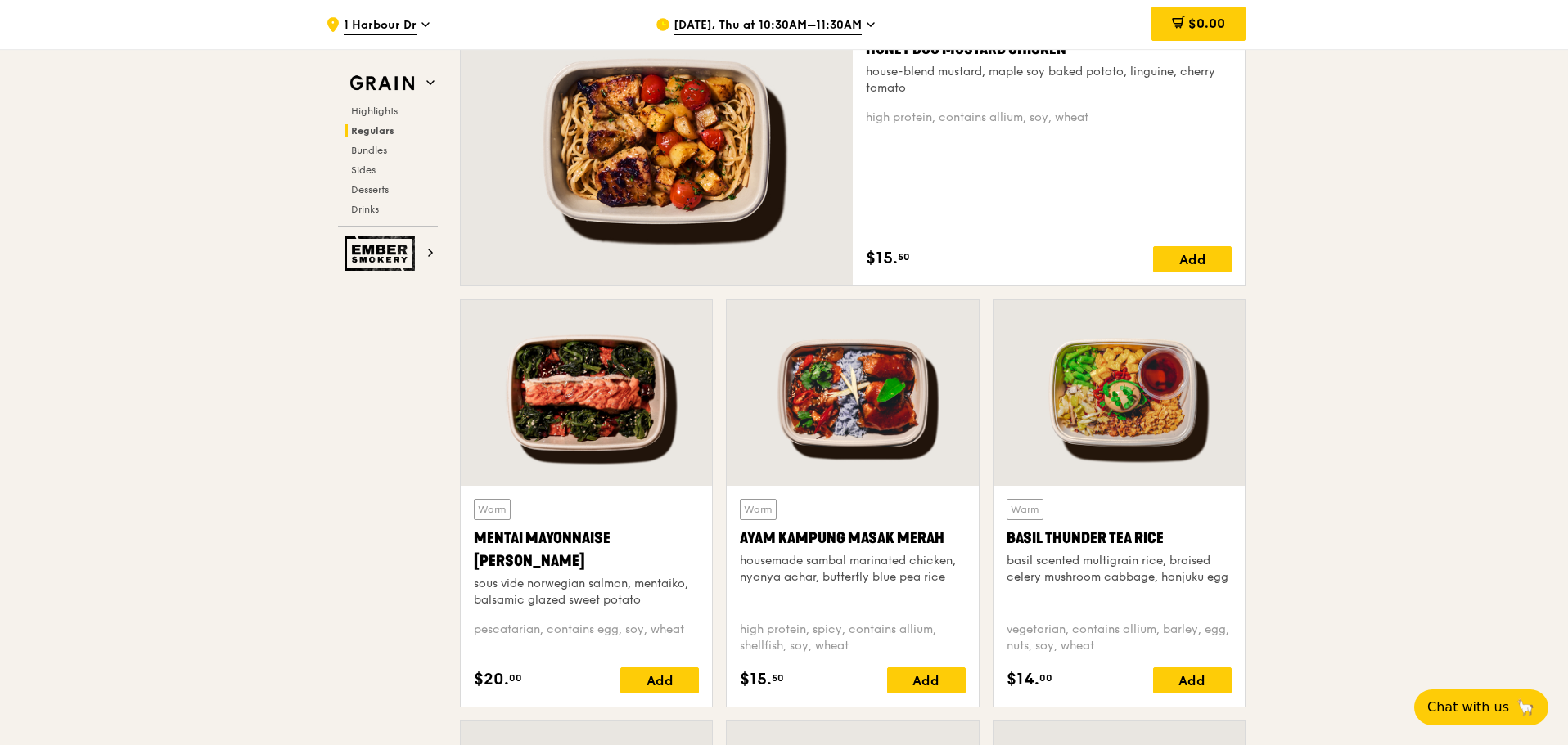
drag, startPoint x: 1282, startPoint y: 537, endPoint x: 1008, endPoint y: 545, distance: 274.1
copy div "Basil Thunder Tea Rice"
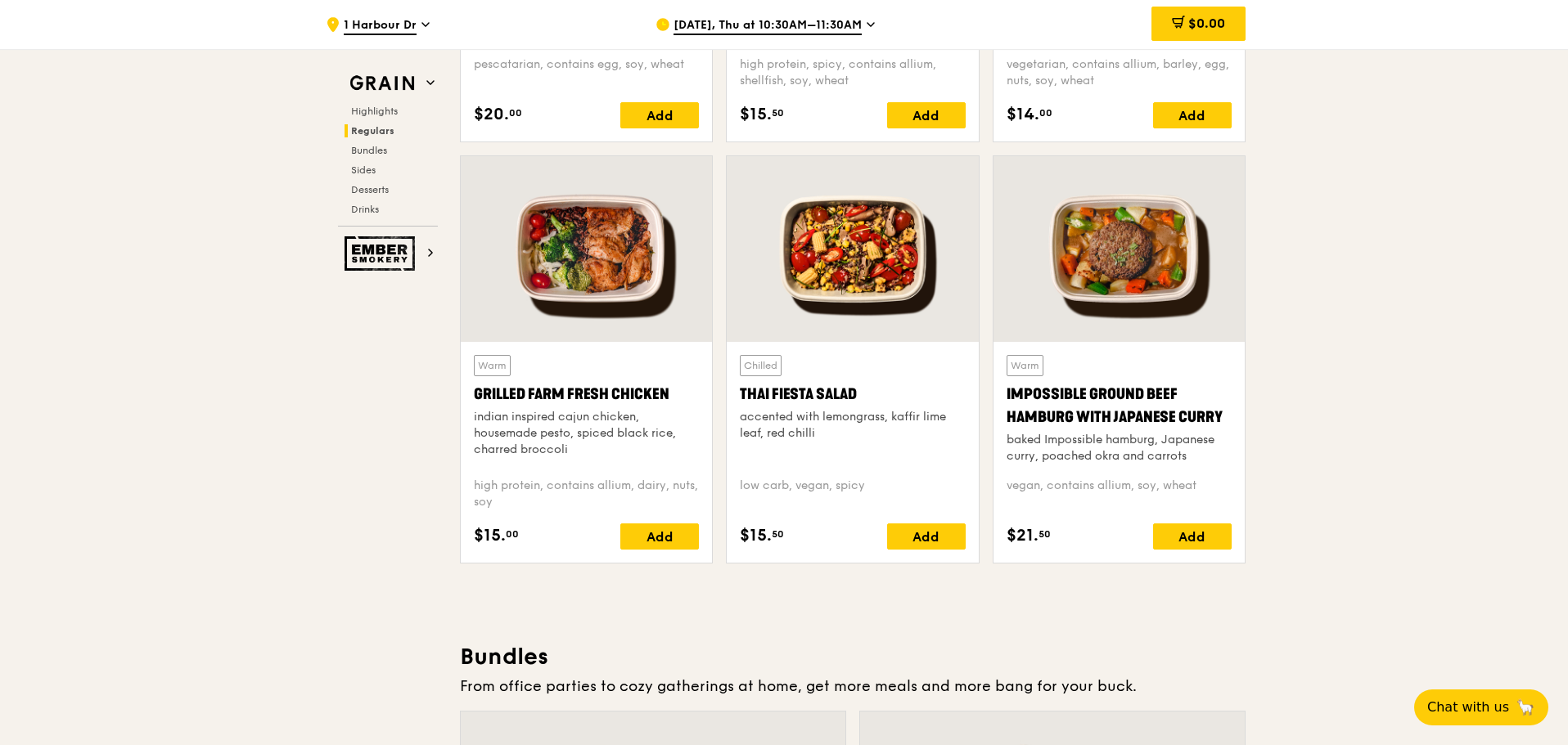
scroll to position [1800, 0]
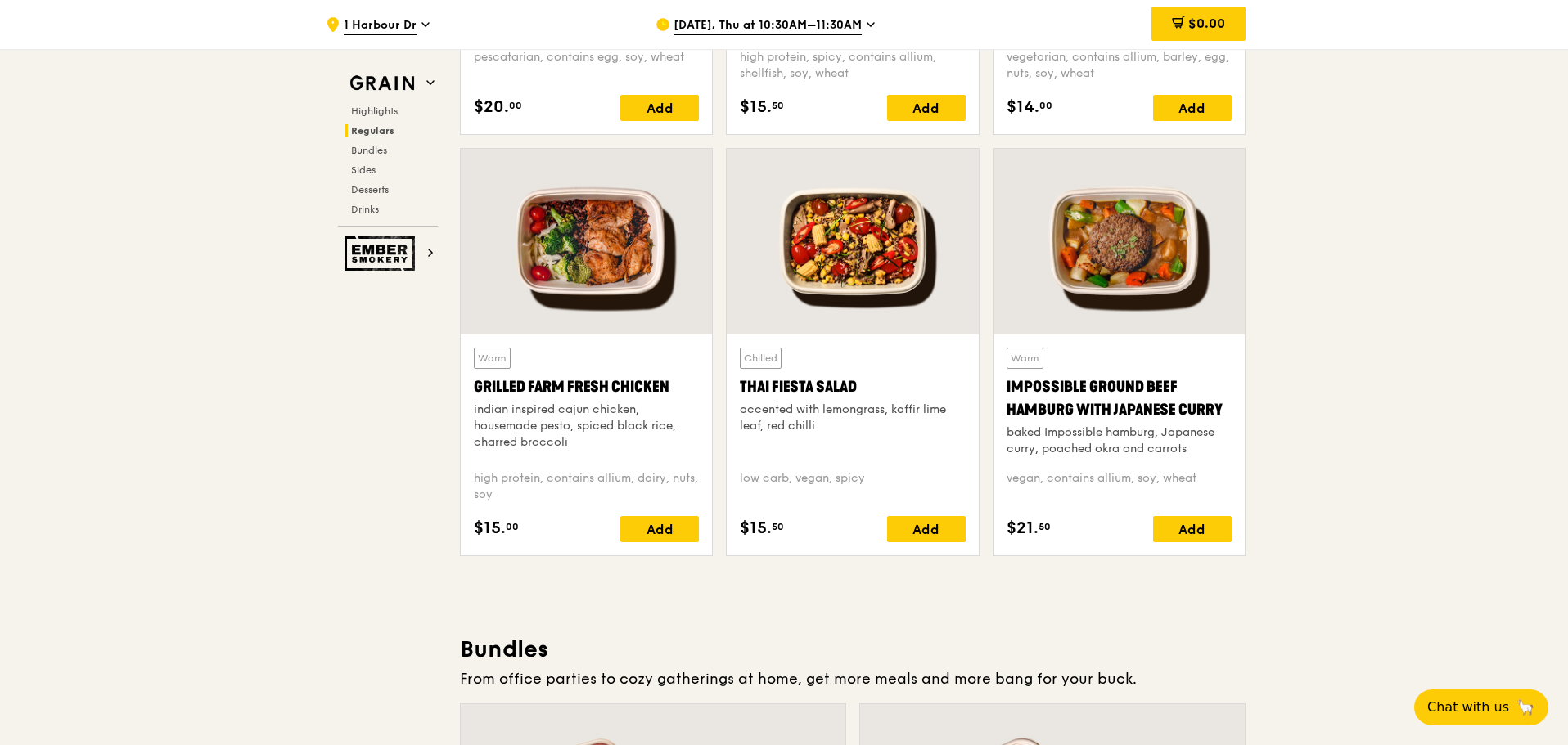
drag, startPoint x: 442, startPoint y: 384, endPoint x: 676, endPoint y: 381, distance: 234.0
copy div "Grilled Farm Fresh Chicken"
drag, startPoint x: 720, startPoint y: 379, endPoint x: 862, endPoint y: 389, distance: 142.4
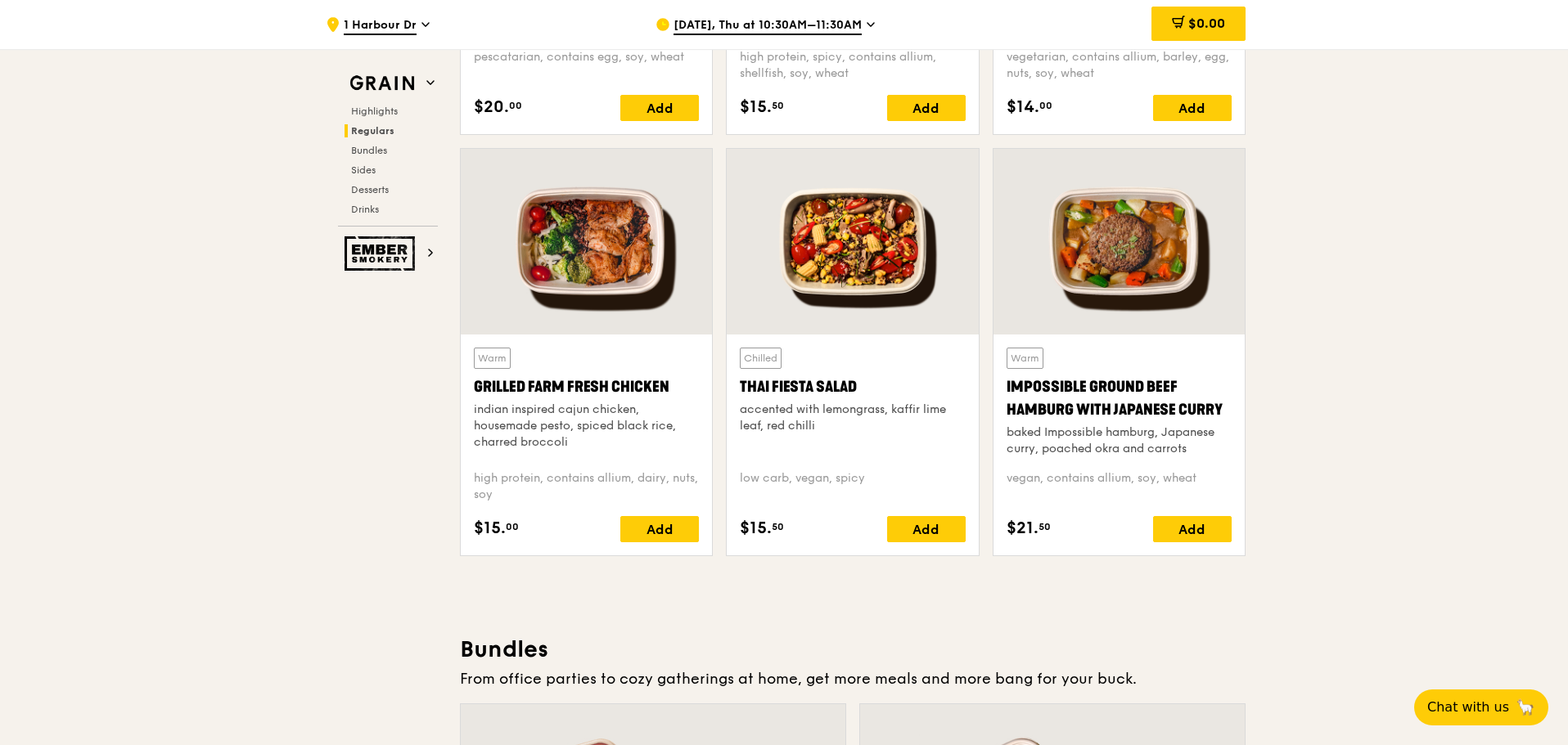
click at [862, 389] on div "Chilled Thai Fiesta Salad accented with lemongrass, kaffir lime leaf, red chill…" at bounding box center [853, 359] width 266 height 422
copy div "Thai Fiesta Salad"
drag, startPoint x: 1462, startPoint y: 102, endPoint x: 1280, endPoint y: 230, distance: 222.5
drag, startPoint x: 991, startPoint y: 381, endPoint x: 1221, endPoint y: 445, distance: 238.7
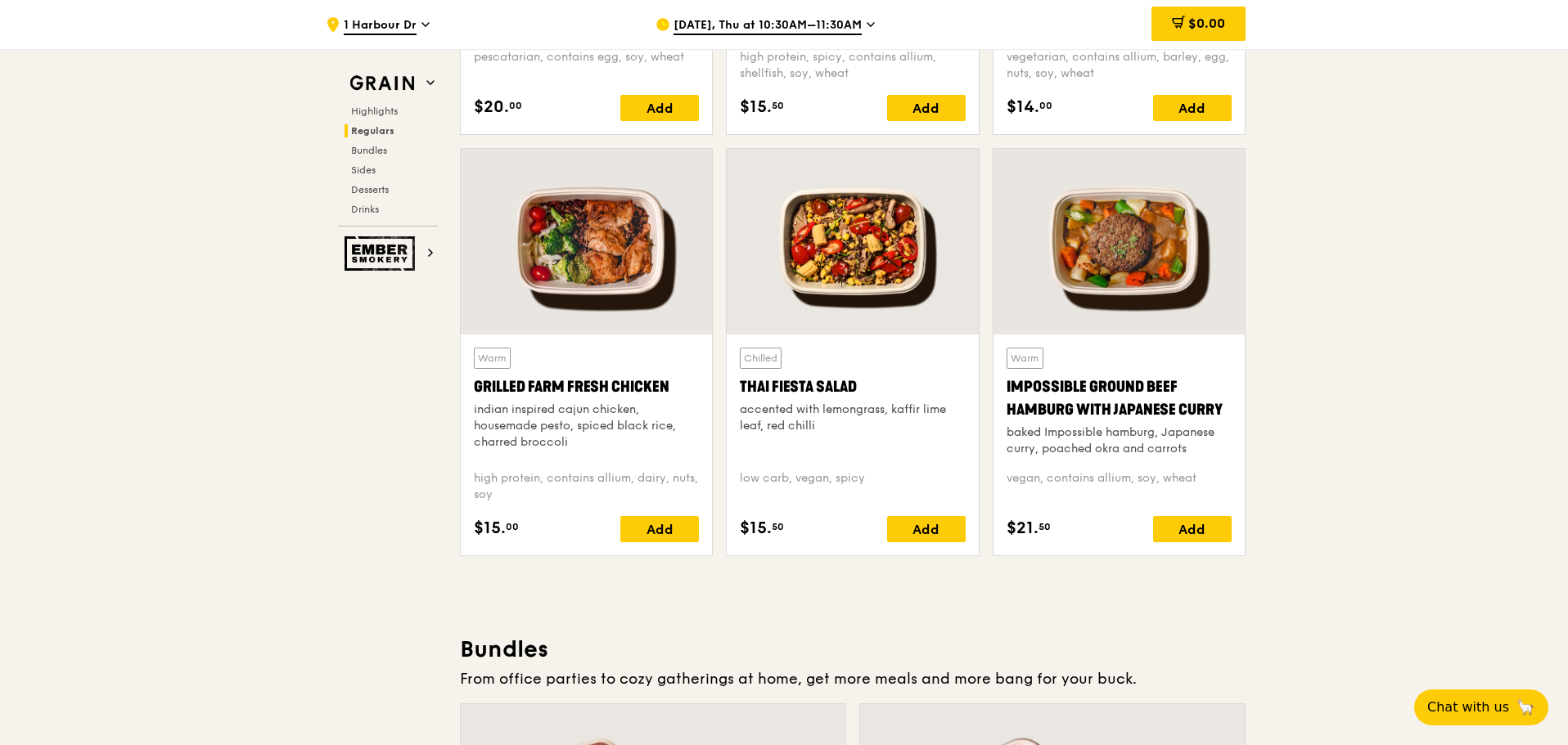
click at [1221, 445] on div "Warm Impossible Ground Beef Hamburg with Japanese Curry baked Impossible hambur…" at bounding box center [1119, 359] width 266 height 422
copy div "Impossible Ground Beef Hamburg with Japanese Curry baked Impossible hamburg, Ja…"
drag, startPoint x: 723, startPoint y: 412, endPoint x: 821, endPoint y: 423, distance: 98.6
click at [821, 423] on div "Chilled Thai Fiesta Salad accented with lemongrass, kaffir lime leaf, red chill…" at bounding box center [853, 359] width 266 height 422
copy div "accented with lemongrass, kaffir lime leaf, red chilli"
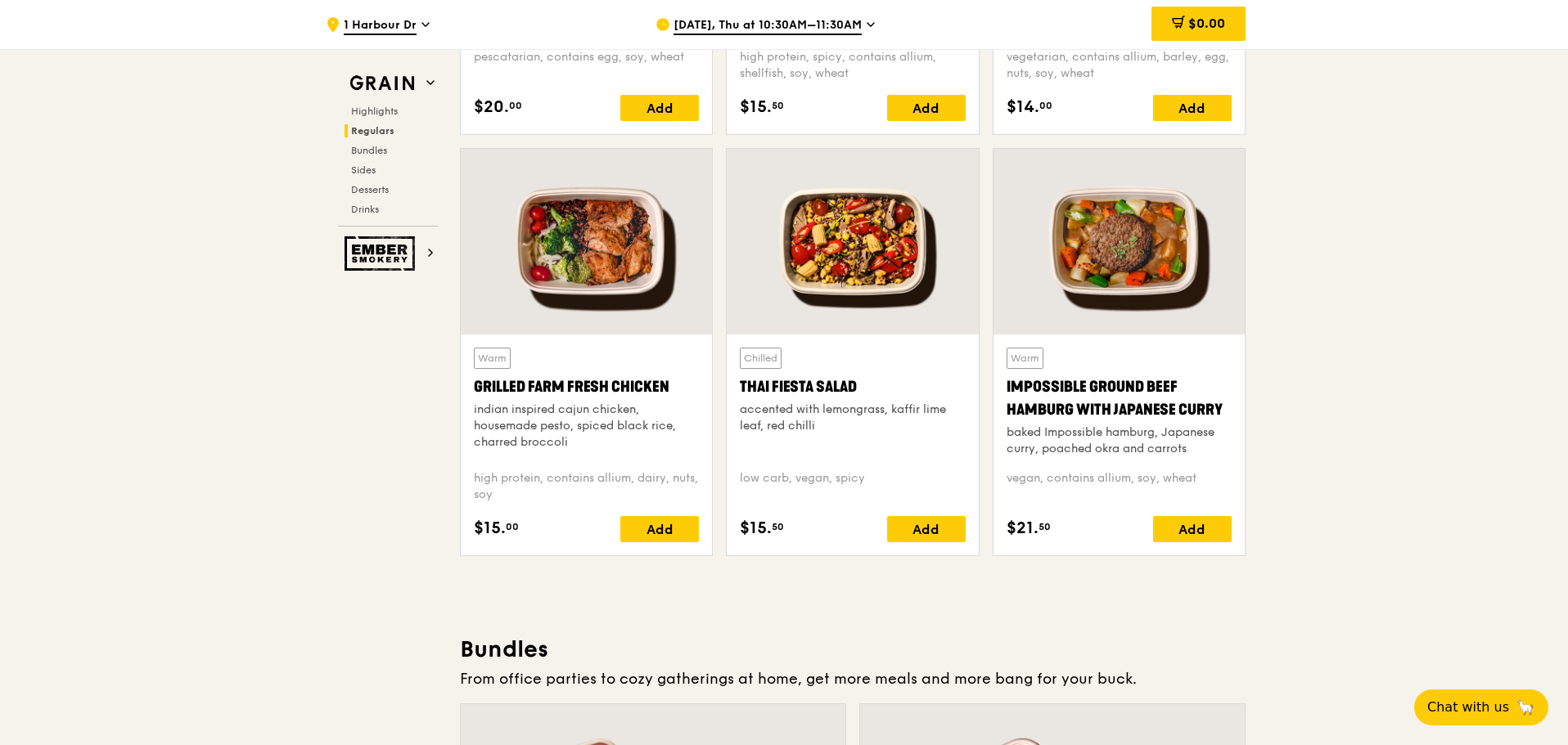
drag, startPoint x: 433, startPoint y: 474, endPoint x: 442, endPoint y: 472, distance: 9.2
drag, startPoint x: 445, startPoint y: 402, endPoint x: 588, endPoint y: 448, distance: 150.2
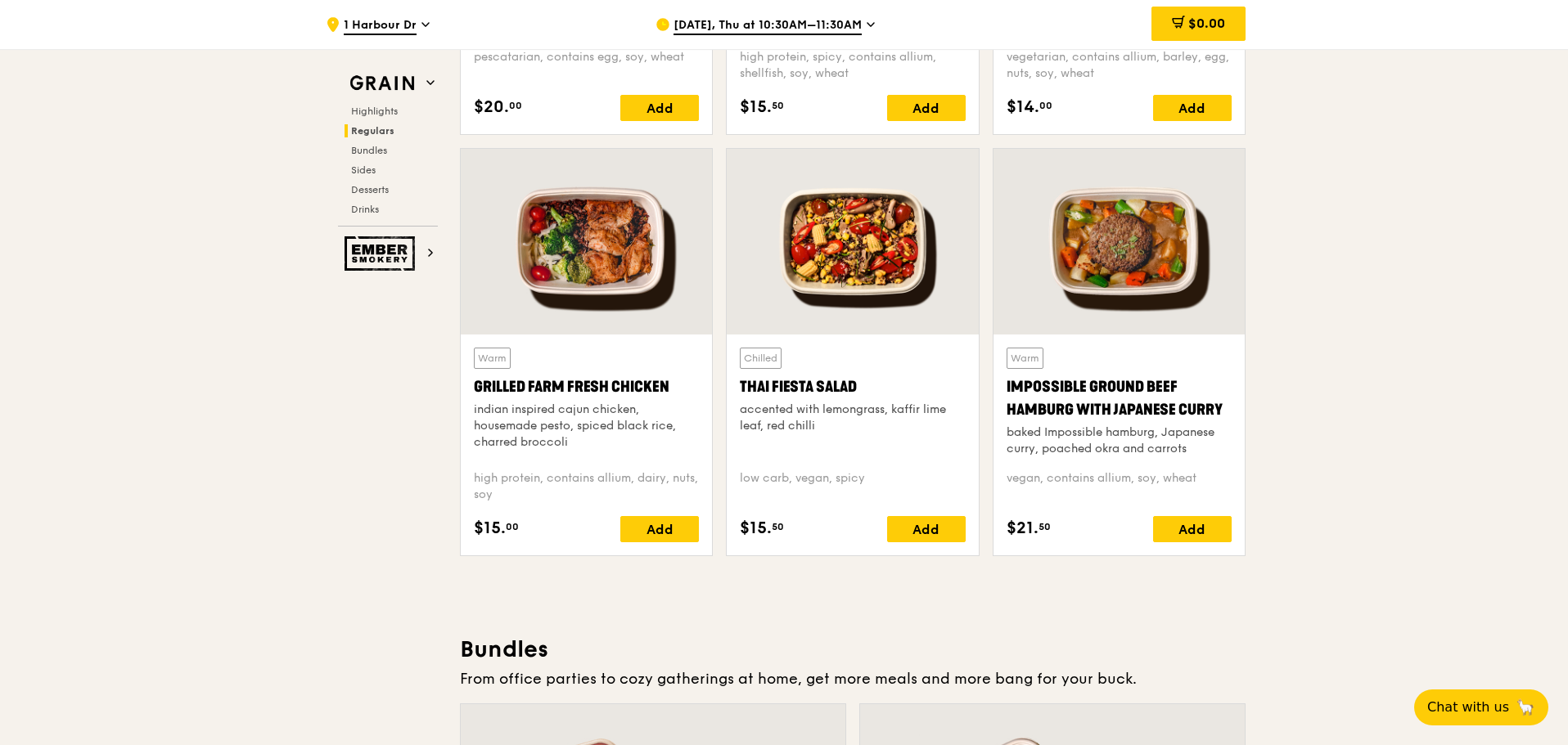
drag, startPoint x: 304, startPoint y: 508, endPoint x: 308, endPoint y: 499, distance: 9.8
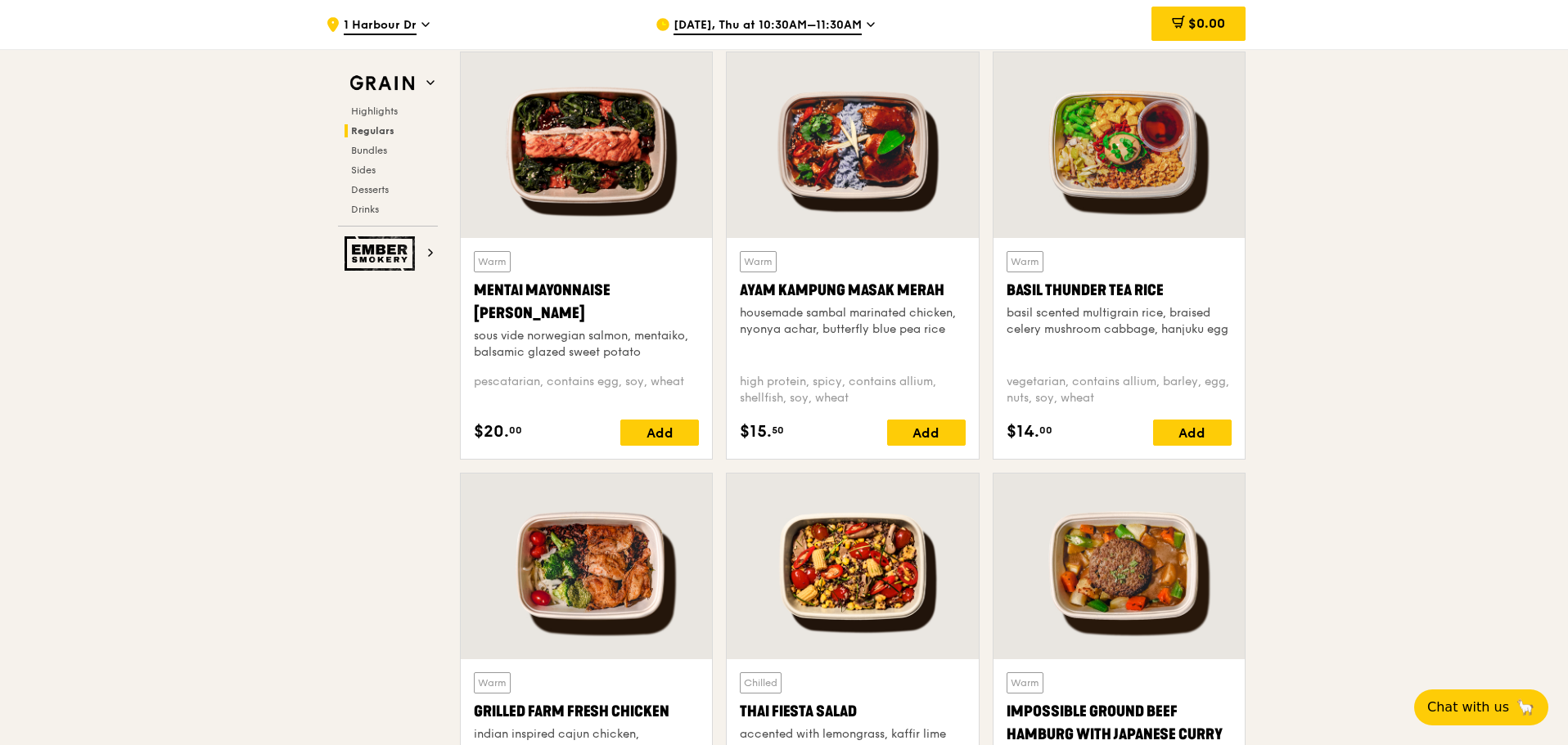
scroll to position [1473, 0]
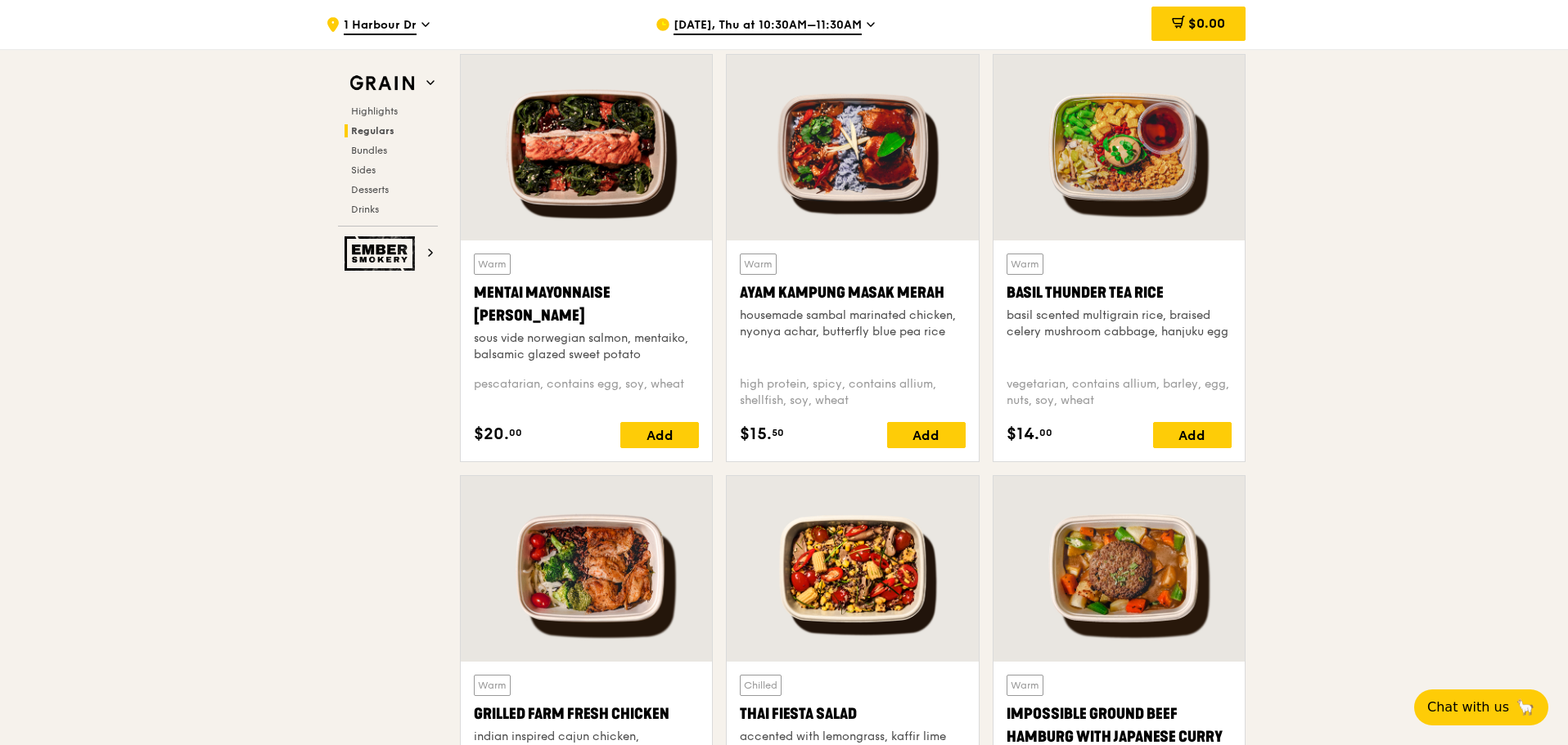
drag, startPoint x: 1276, startPoint y: 340, endPoint x: 1006, endPoint y: 313, distance: 271.3
drag, startPoint x: 715, startPoint y: 306, endPoint x: 763, endPoint y: 322, distance: 50.6
click at [763, 322] on div "Warm Mentai Mayonnaise Aburi Salmon sous vide norwegian salmon, mentaiko, balsa…" at bounding box center [853, 265] width 799 height 422
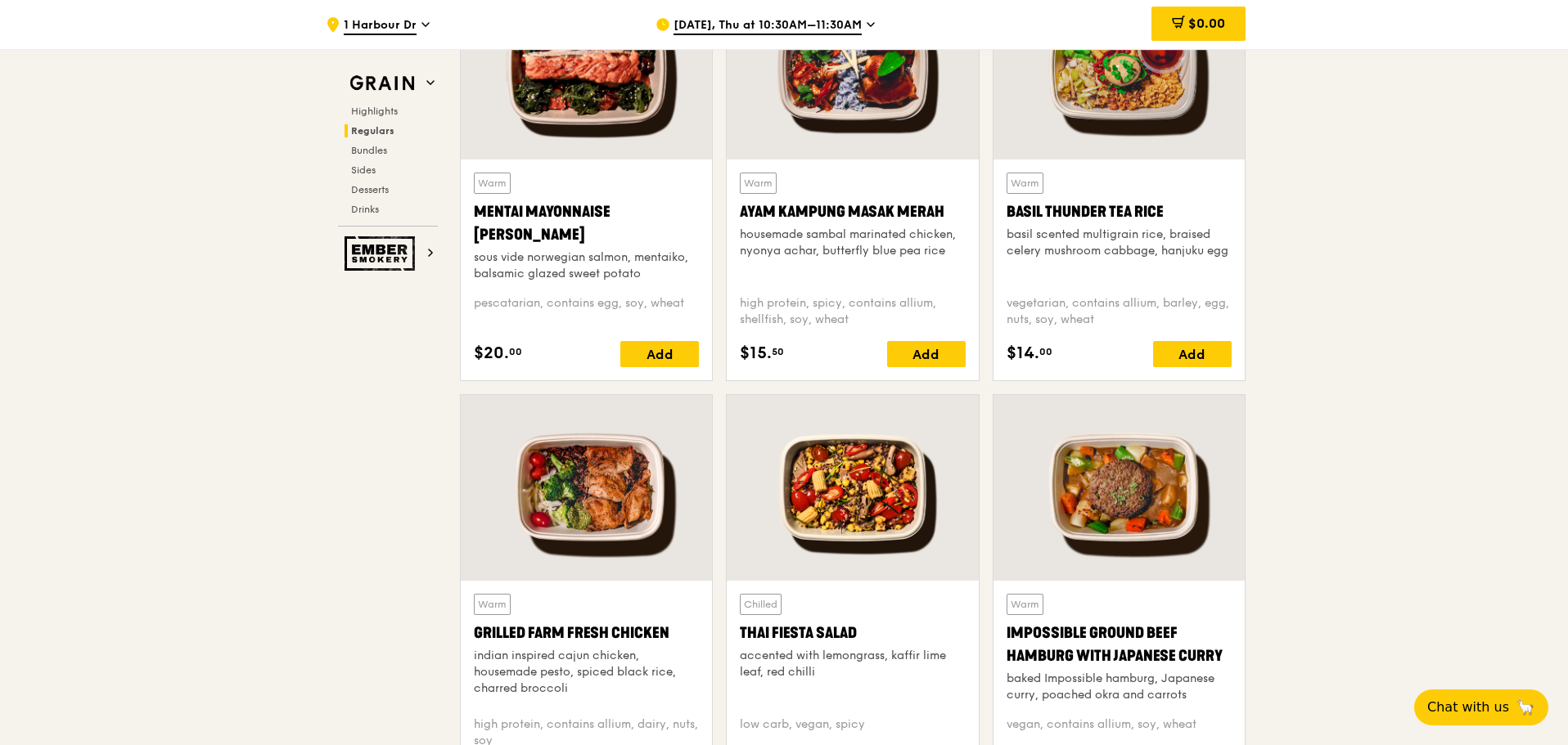
scroll to position [1554, 0]
click at [746, 24] on span "[DATE], Thu at 10:30AM–11:30AM" at bounding box center [767, 26] width 189 height 18
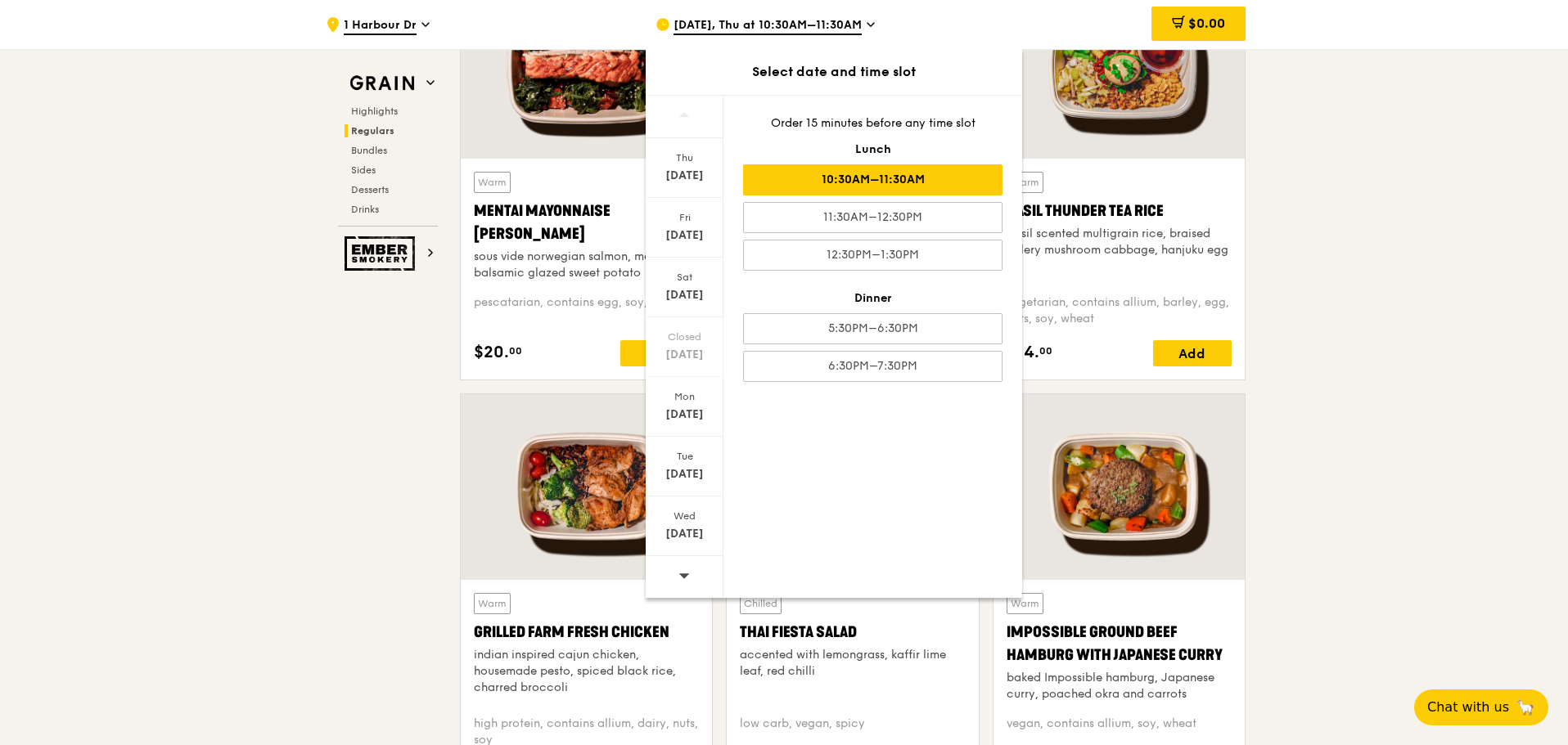
click at [682, 580] on icon at bounding box center [684, 575] width 12 height 12
click at [681, 535] on div "[DATE]" at bounding box center [685, 534] width 73 height 17
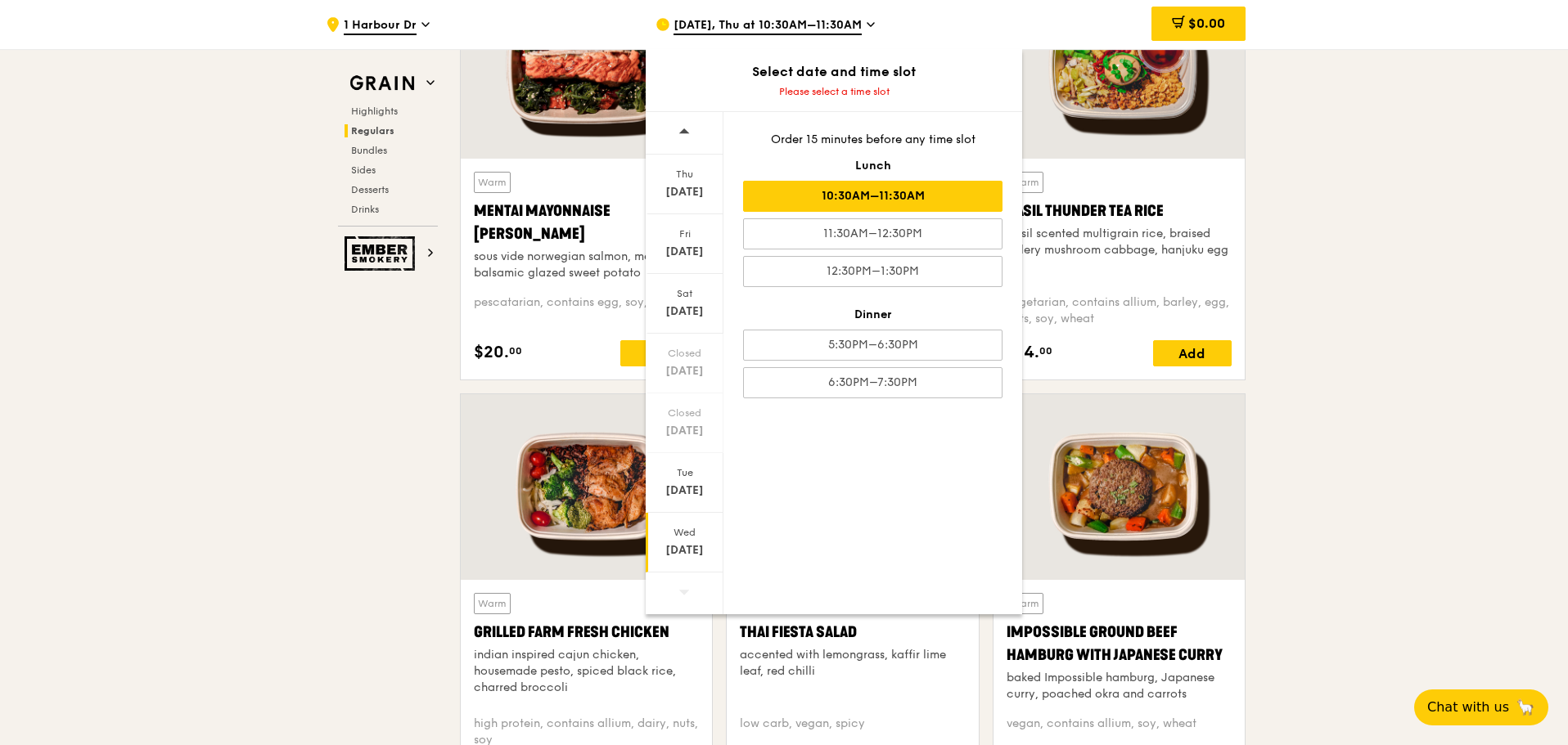
click at [872, 189] on div "10:30AM–11:30AM" at bounding box center [872, 197] width 260 height 31
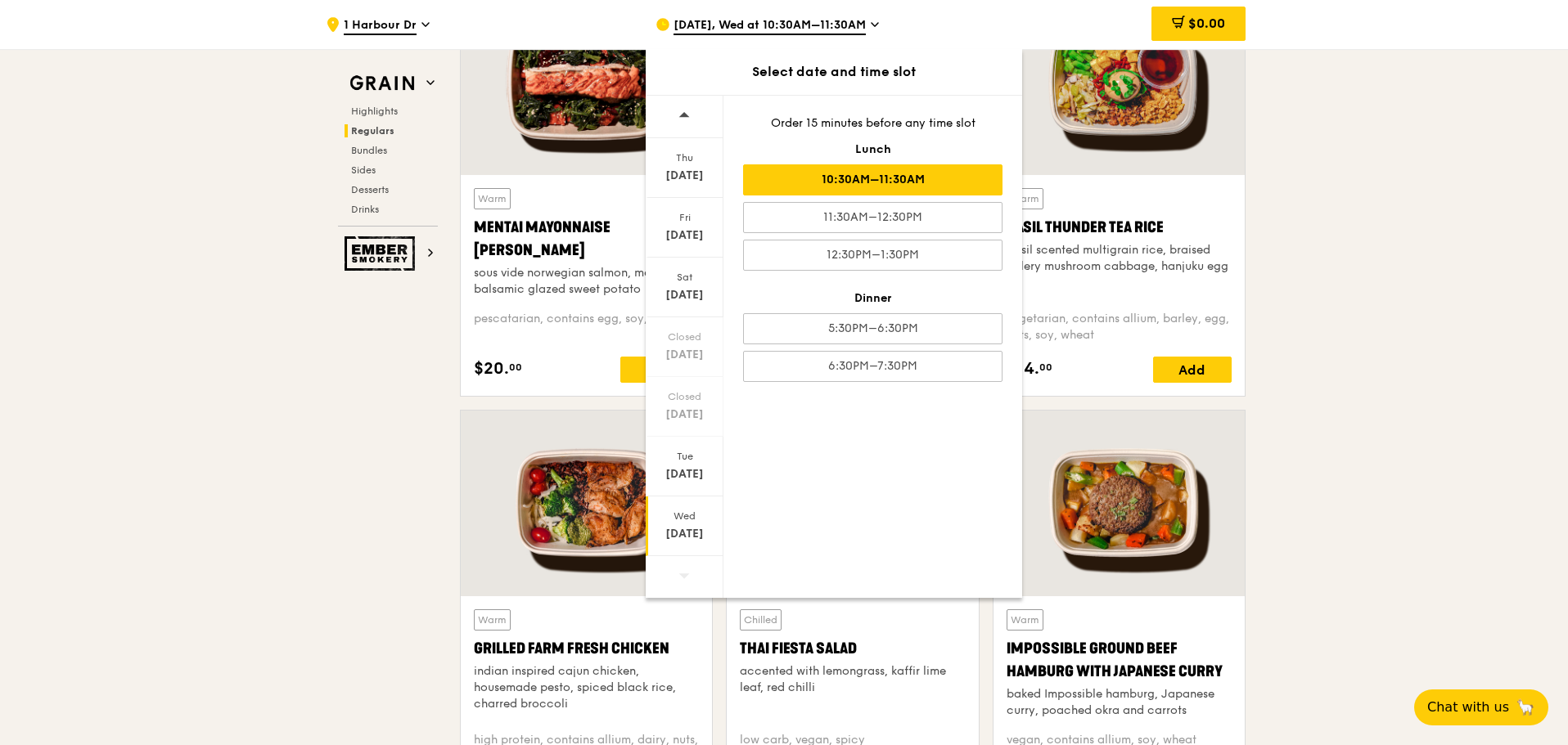
scroll to position [1571, 0]
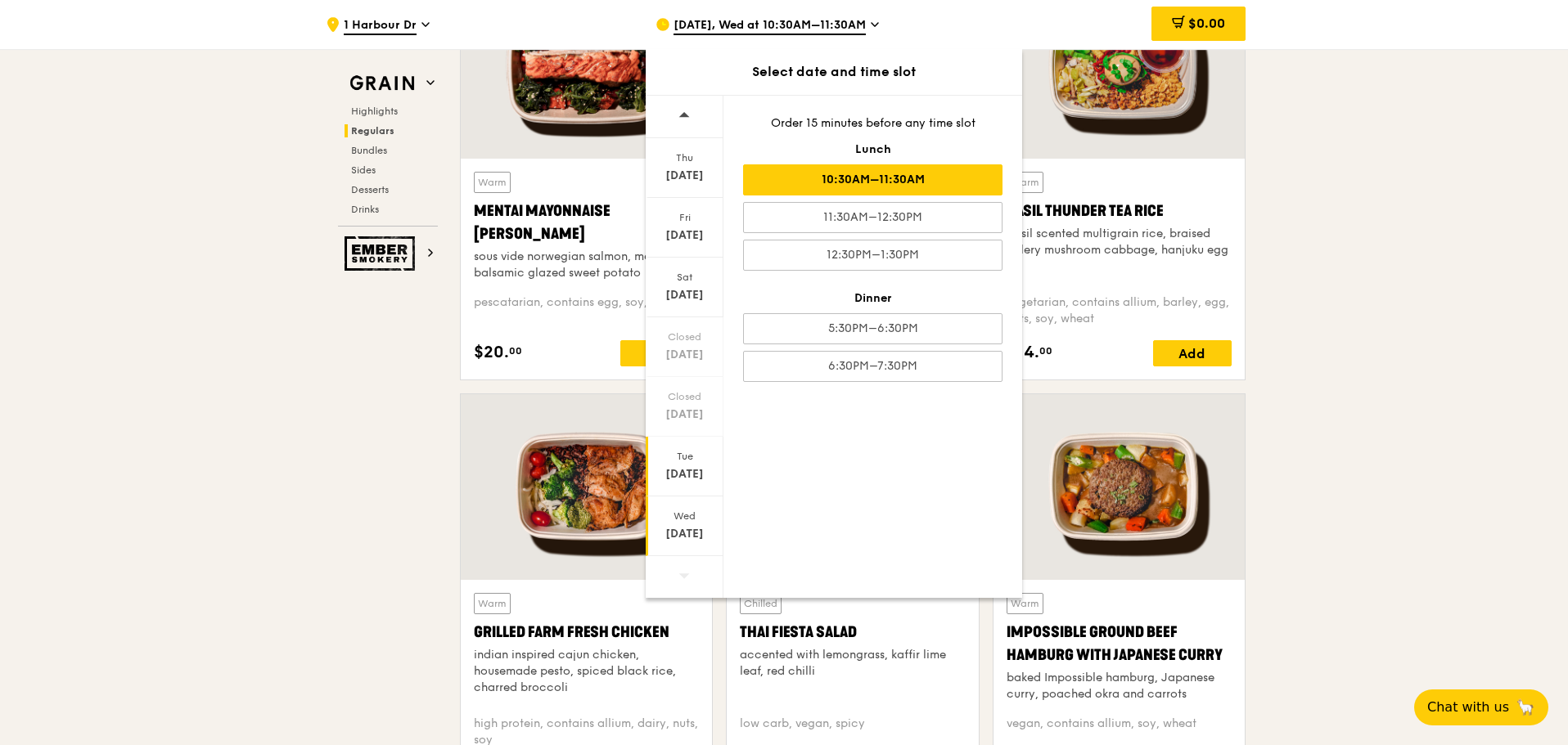
click at [682, 470] on div "[DATE]" at bounding box center [685, 475] width 73 height 17
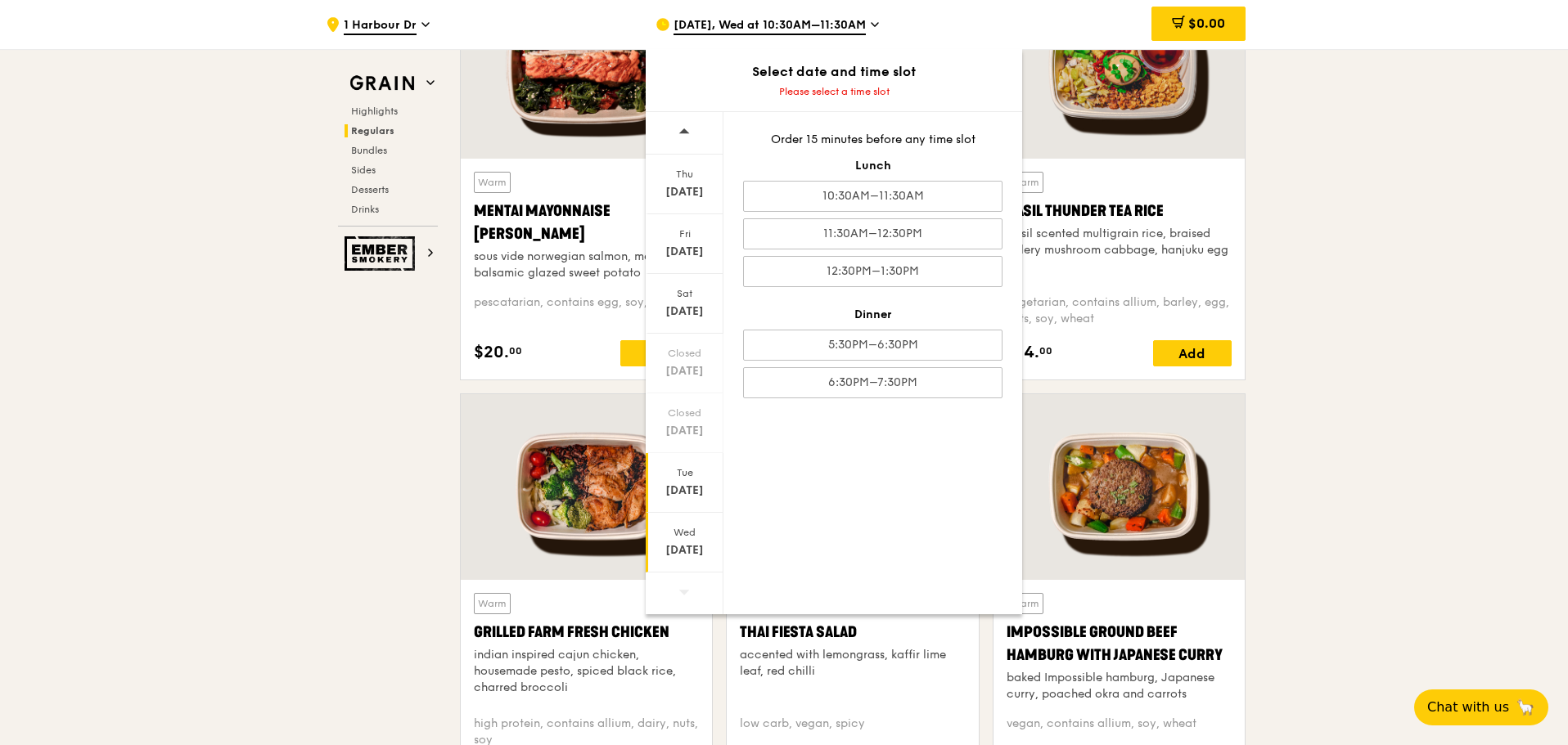
click at [685, 534] on div "Wed" at bounding box center [685, 532] width 73 height 13
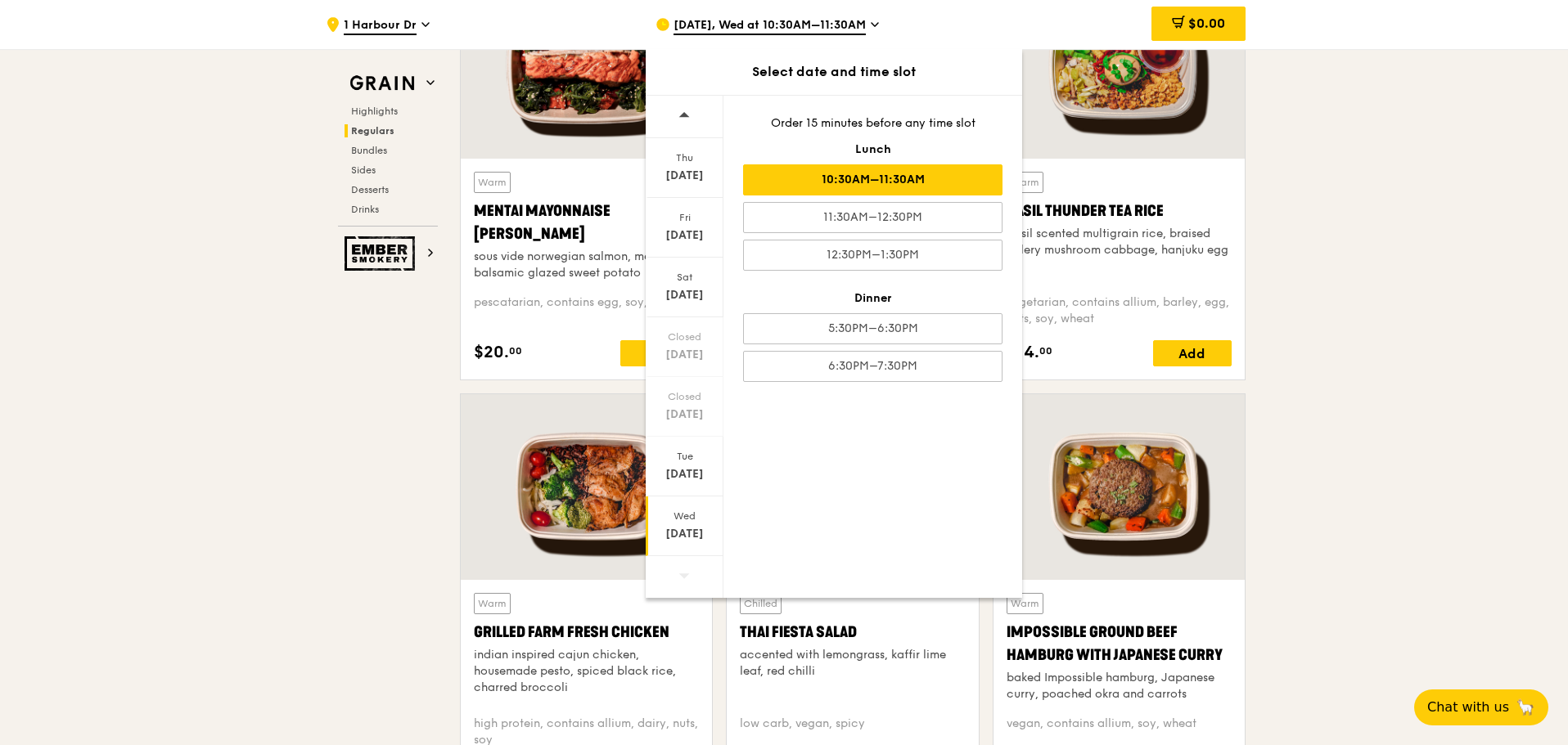
click at [854, 184] on div "10:30AM–11:30AM" at bounding box center [872, 180] width 260 height 31
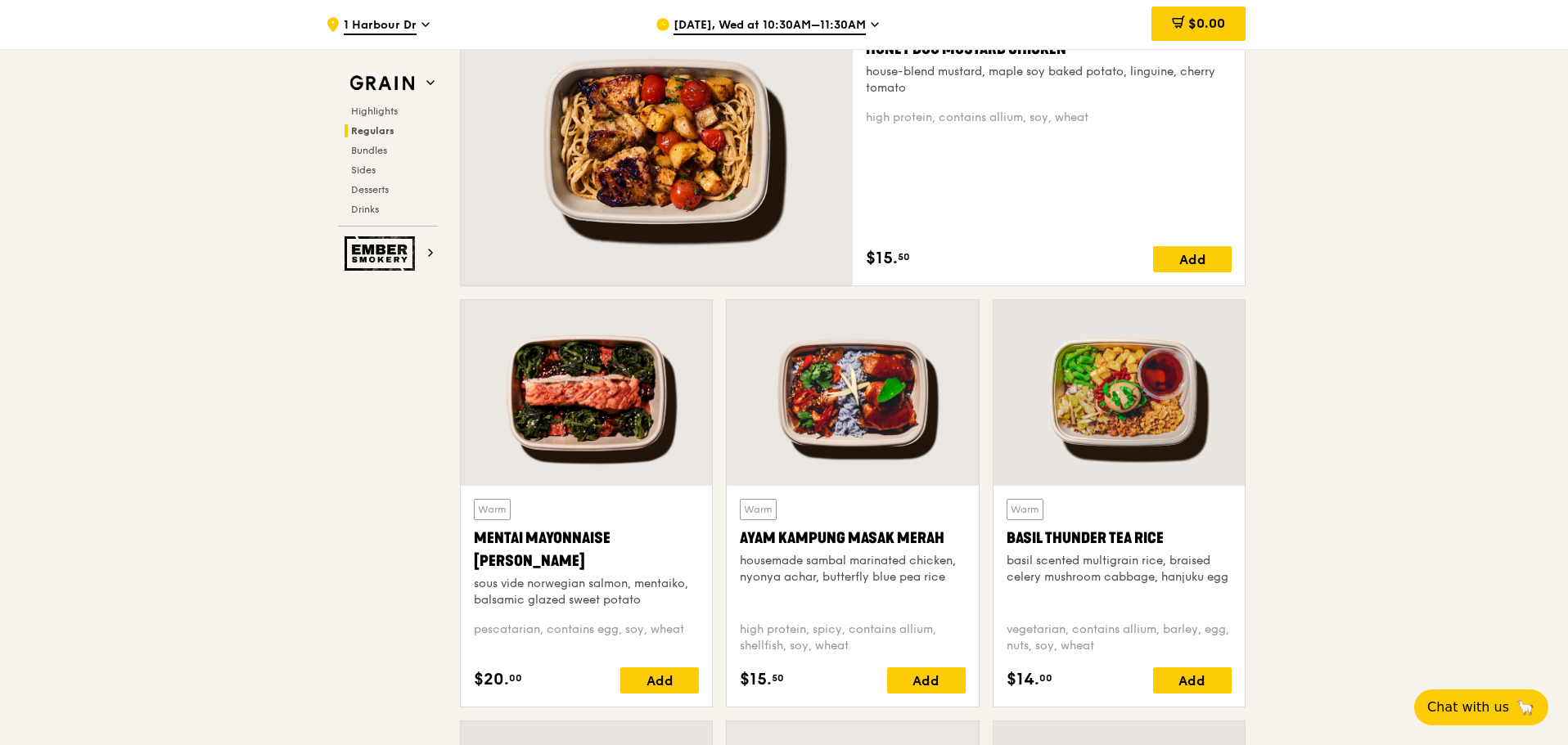
scroll to position [1162, 0]
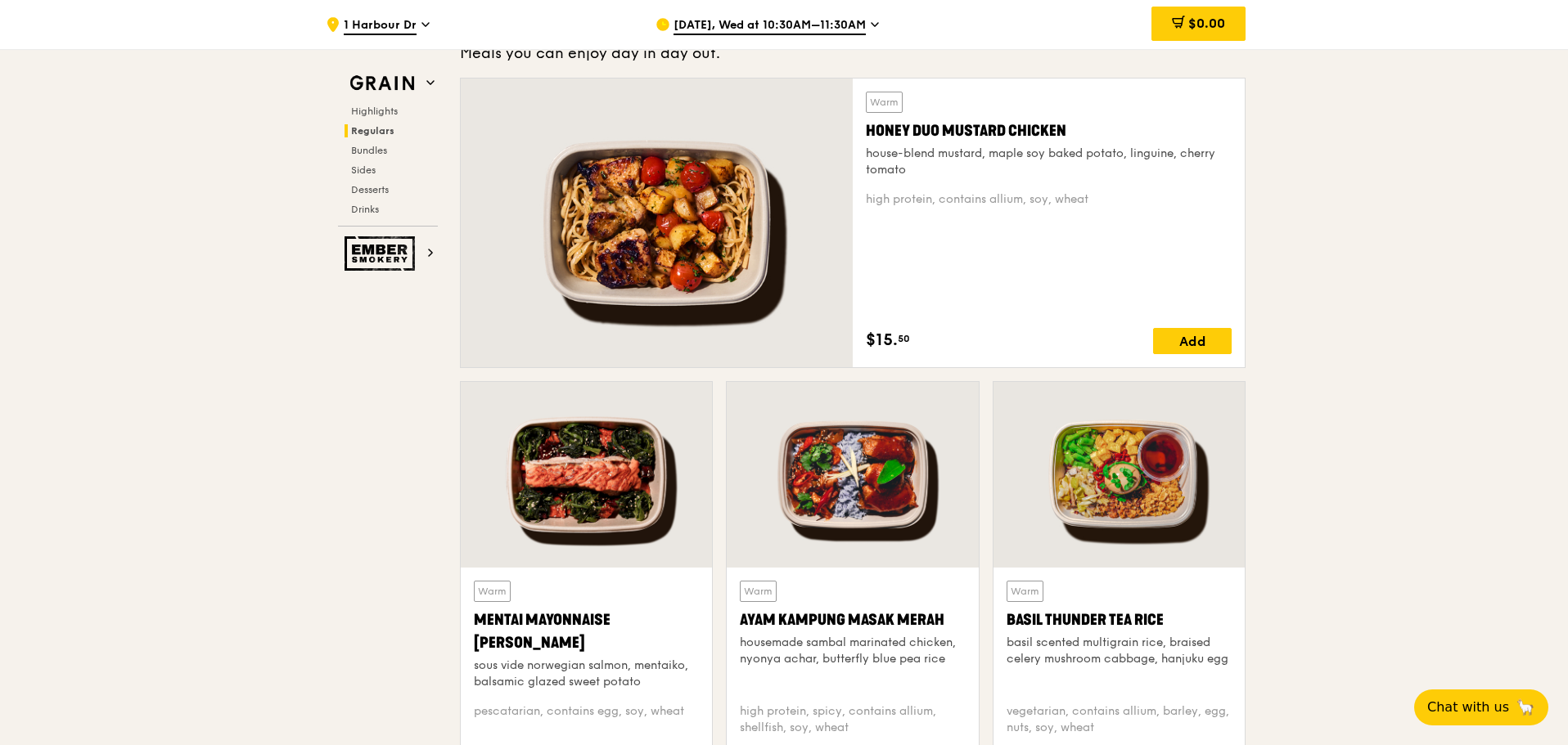
drag, startPoint x: 1318, startPoint y: 203, endPoint x: 913, endPoint y: 163, distance: 407.0
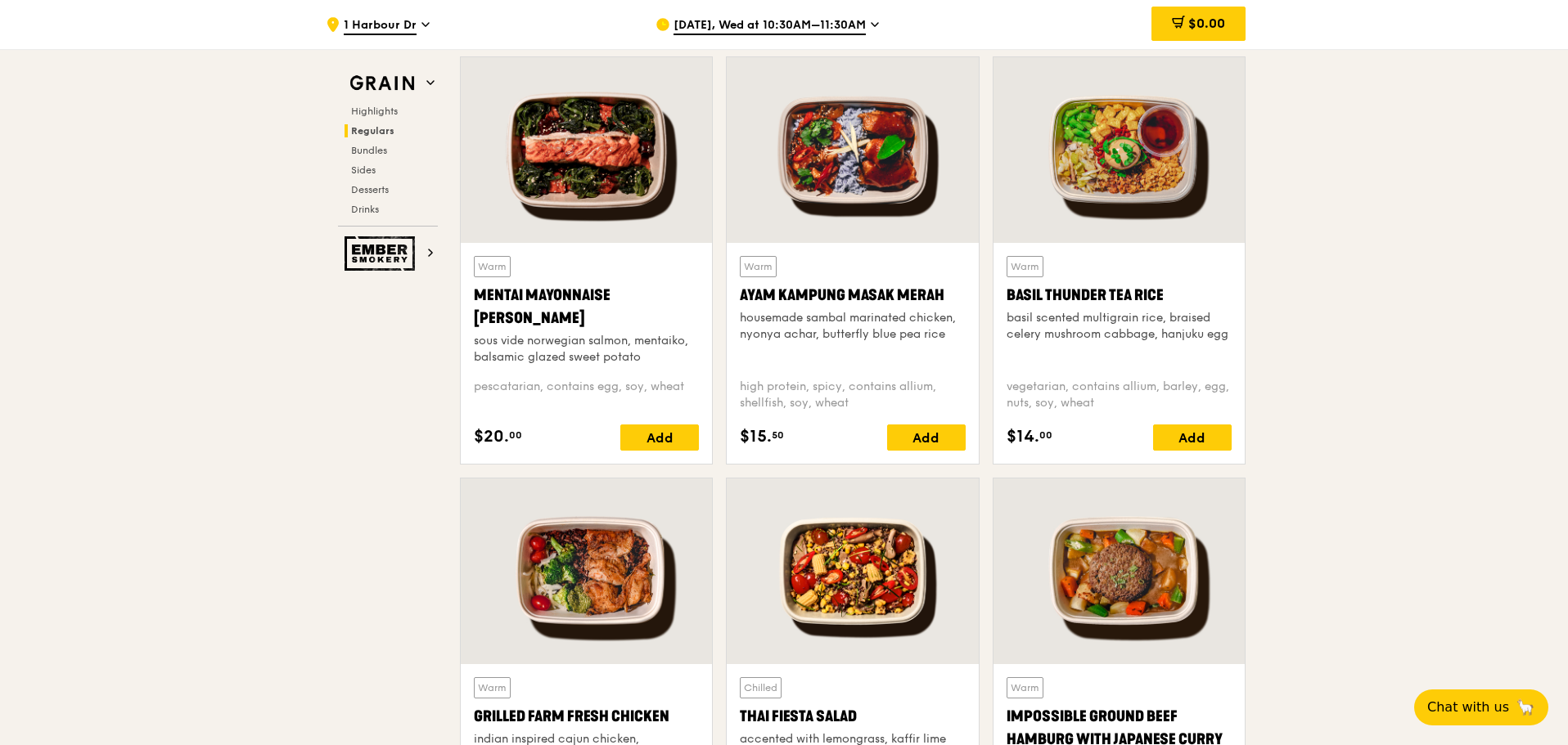
scroll to position [1489, 0]
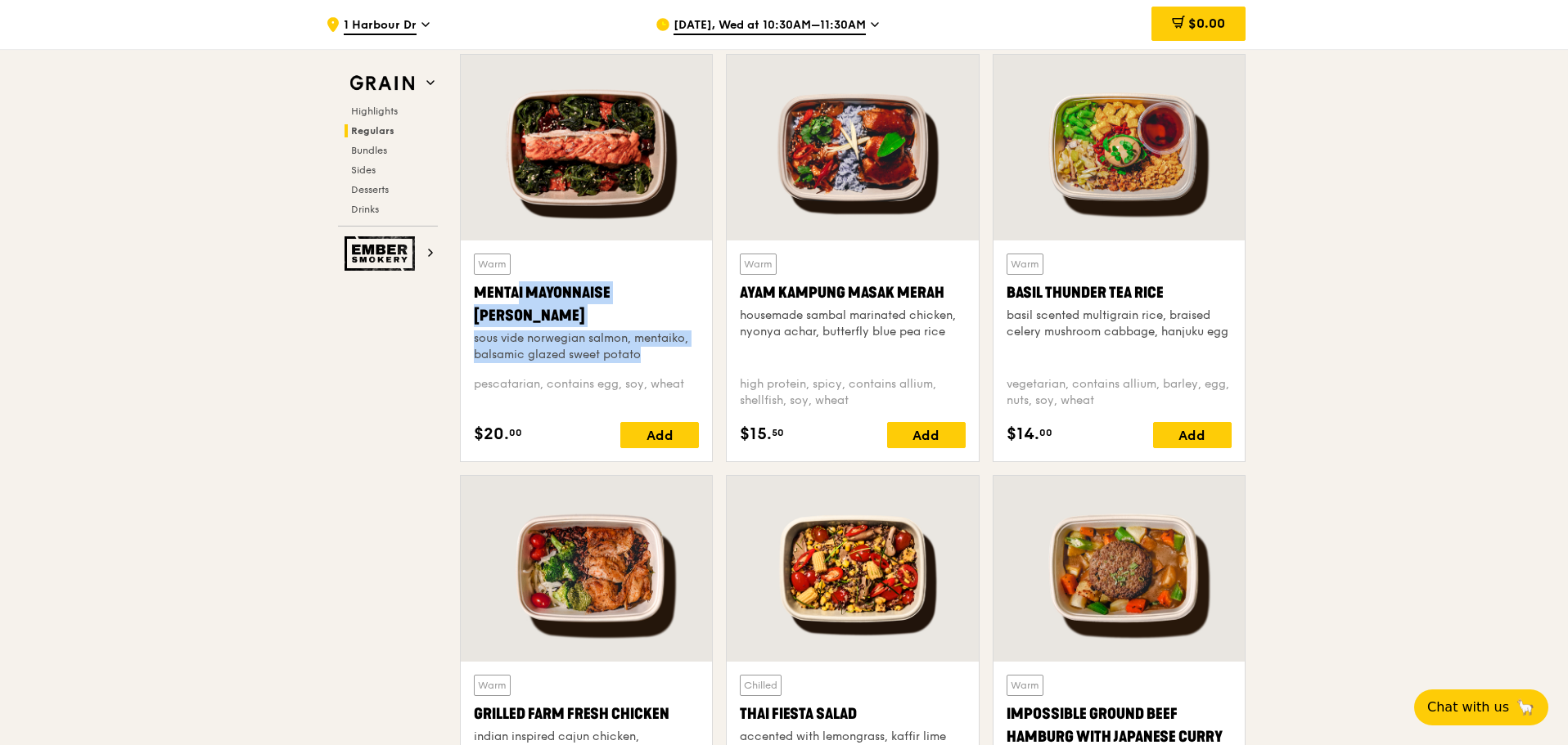
drag, startPoint x: 456, startPoint y: 288, endPoint x: 614, endPoint y: 351, distance: 170.1
click at [614, 351] on div "Warm Mentai Mayonnaise Aburi Salmon sous vide norwegian salmon, mentaiko, balsa…" at bounding box center [586, 265] width 266 height 422
drag, startPoint x: 721, startPoint y: 284, endPoint x: 951, endPoint y: 338, distance: 236.3
click at [951, 338] on div "Warm Ayam Kampung Masak Merah housemade sambal marinated chicken, nyonya achar,…" at bounding box center [853, 265] width 266 height 422
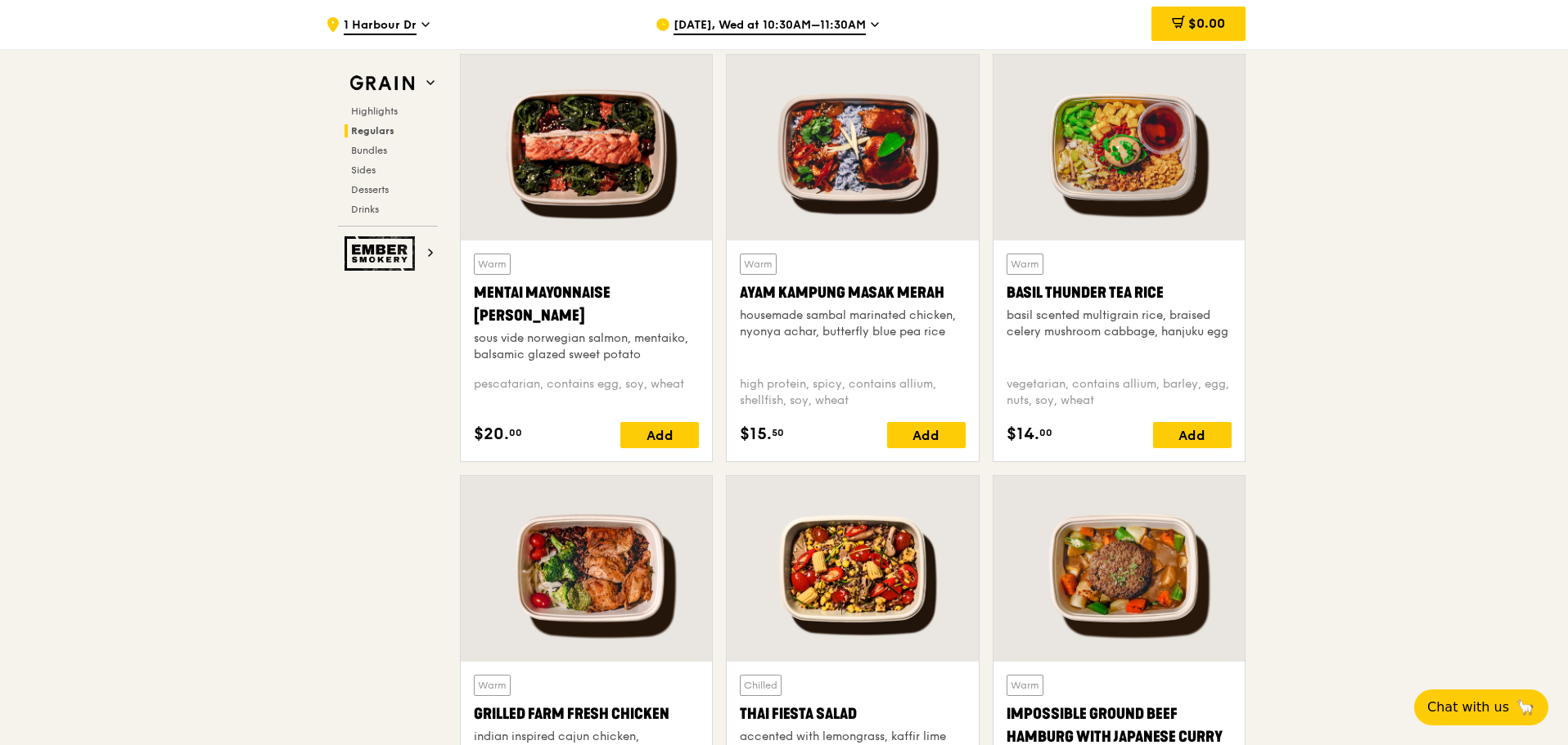
drag, startPoint x: 997, startPoint y: 285, endPoint x: 1229, endPoint y: 338, distance: 238.0
click at [1229, 338] on div "Warm Basil Thunder Tea Rice basil scented multigrain rice, braised celery mushr…" at bounding box center [1119, 351] width 251 height 221
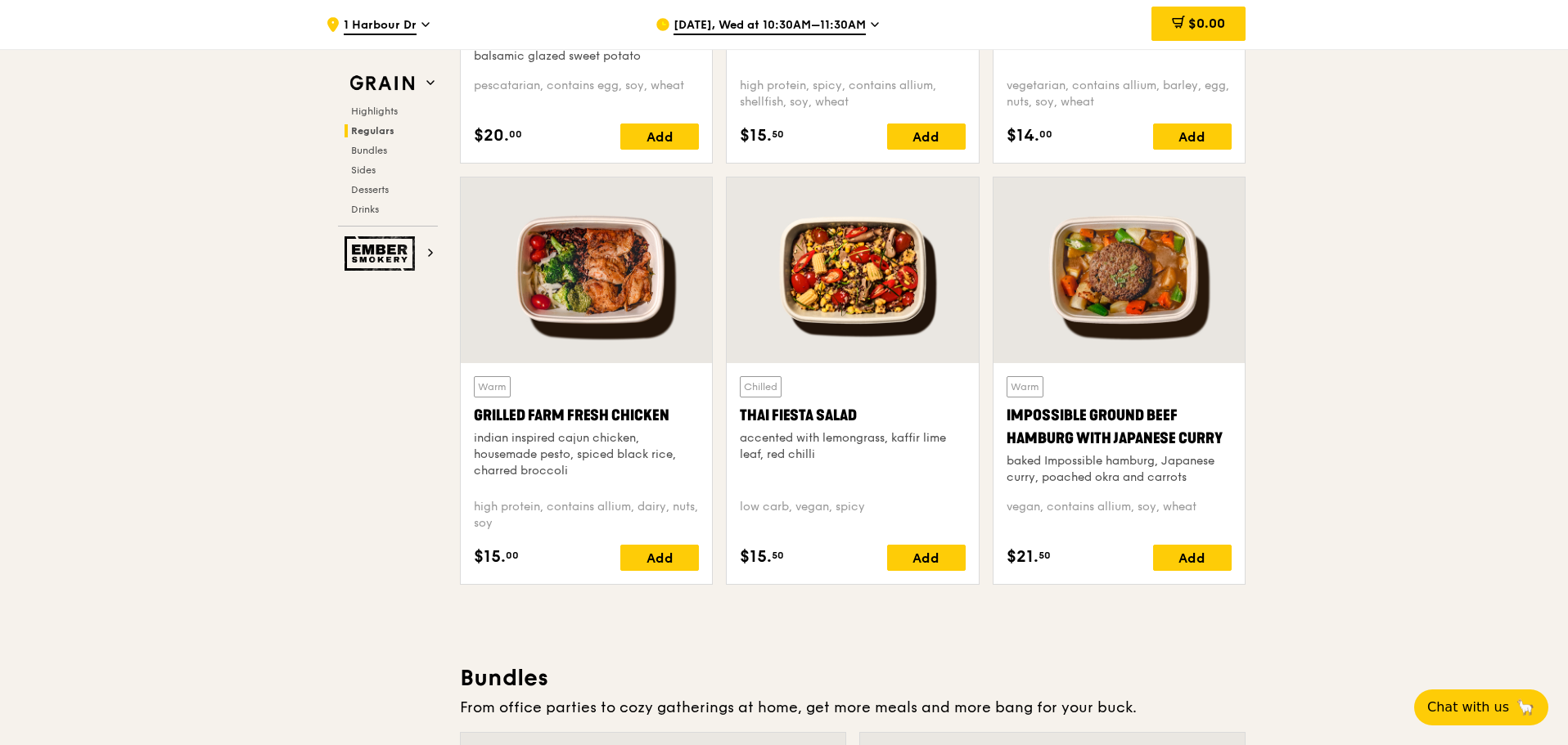
scroll to position [1817, 0]
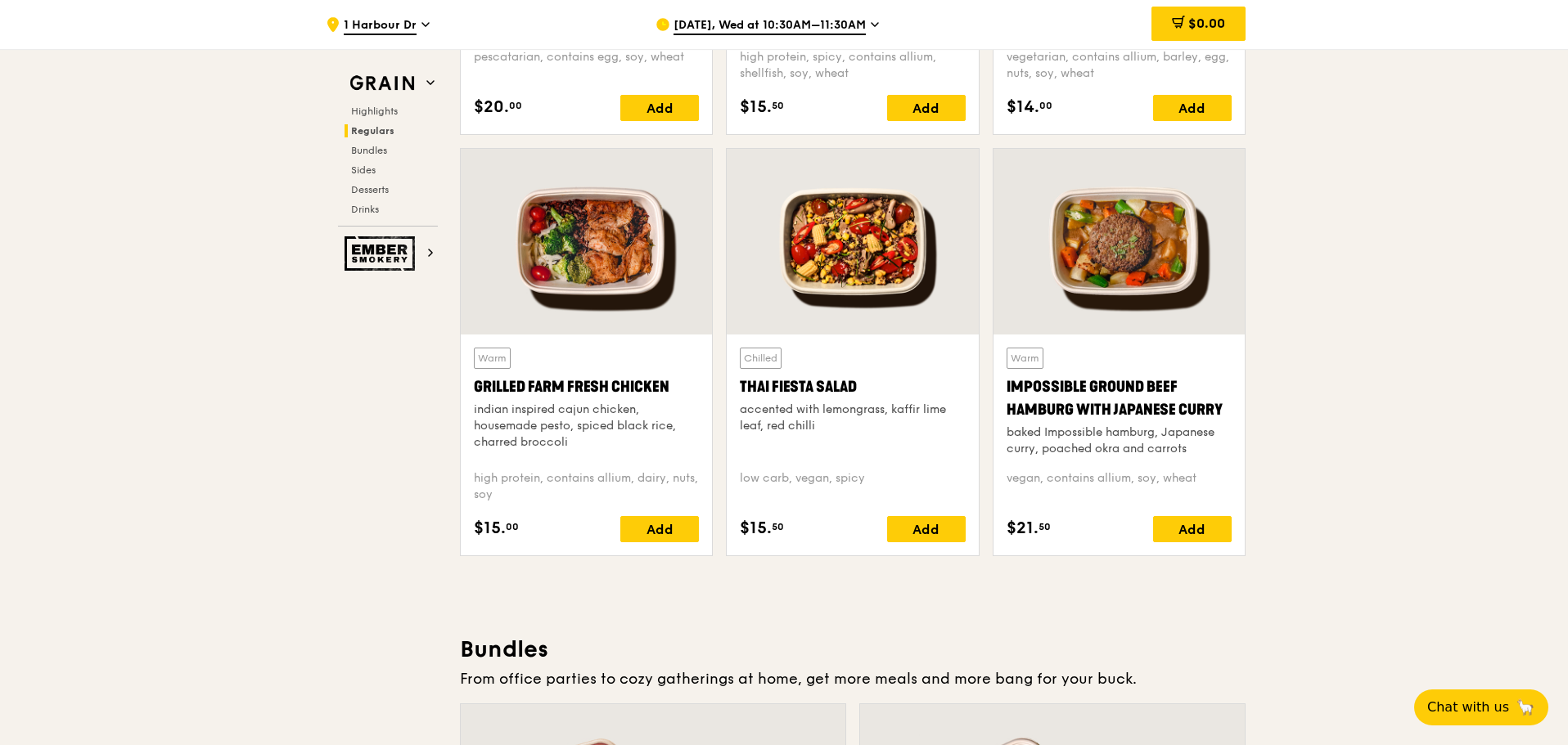
drag, startPoint x: 468, startPoint y: 380, endPoint x: 579, endPoint y: 443, distance: 127.6
click at [579, 443] on div "Warm Grilled Farm Fresh Chicken indian inspired cajun chicken, housemade pesto,…" at bounding box center [586, 445] width 251 height 221
drag, startPoint x: 727, startPoint y: 383, endPoint x: 863, endPoint y: 437, distance: 146.3
click at [863, 437] on div "Chilled Thai Fiesta Salad accented with lemongrass, kaffir lime leaf, red chill…" at bounding box center [853, 445] width 251 height 221
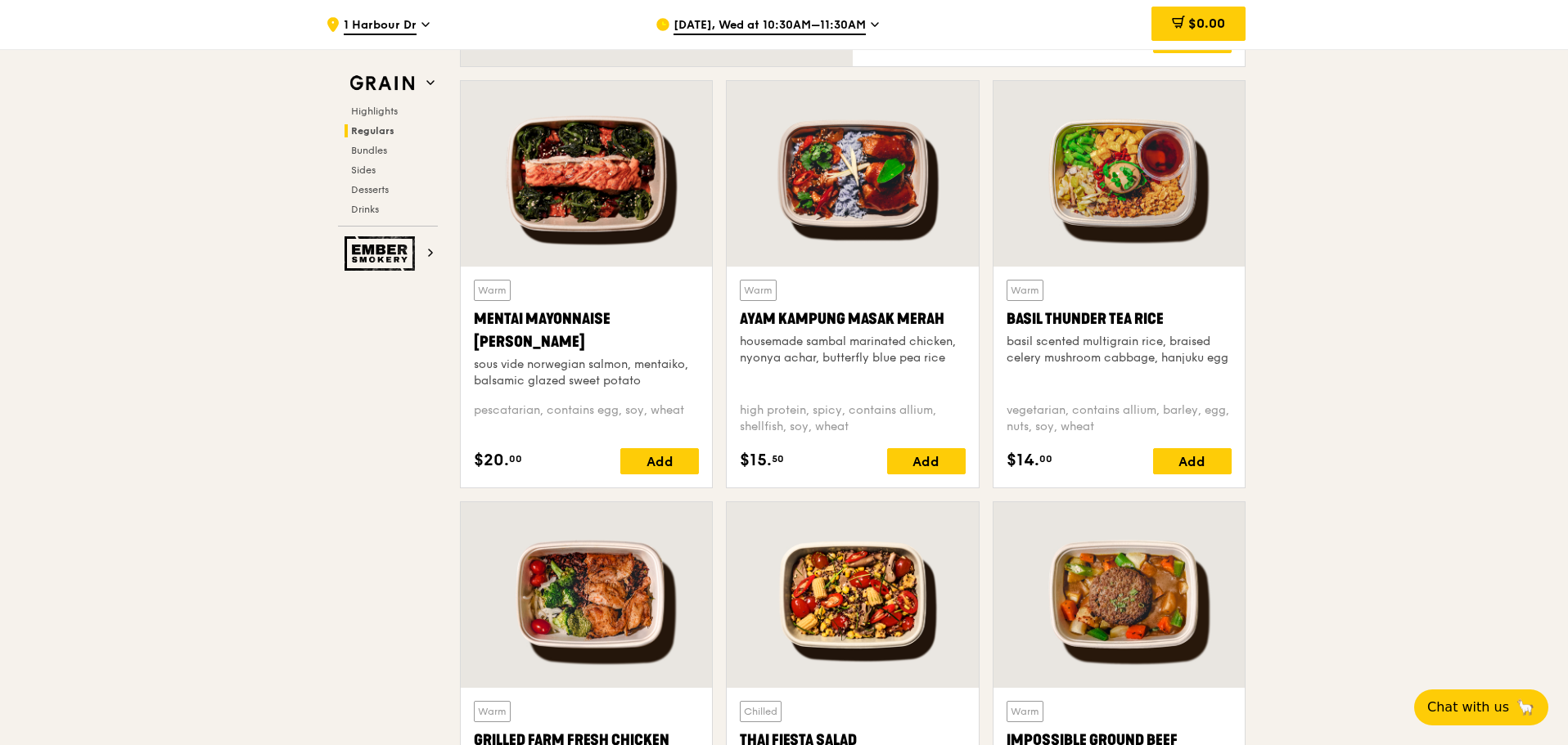
scroll to position [1244, 0]
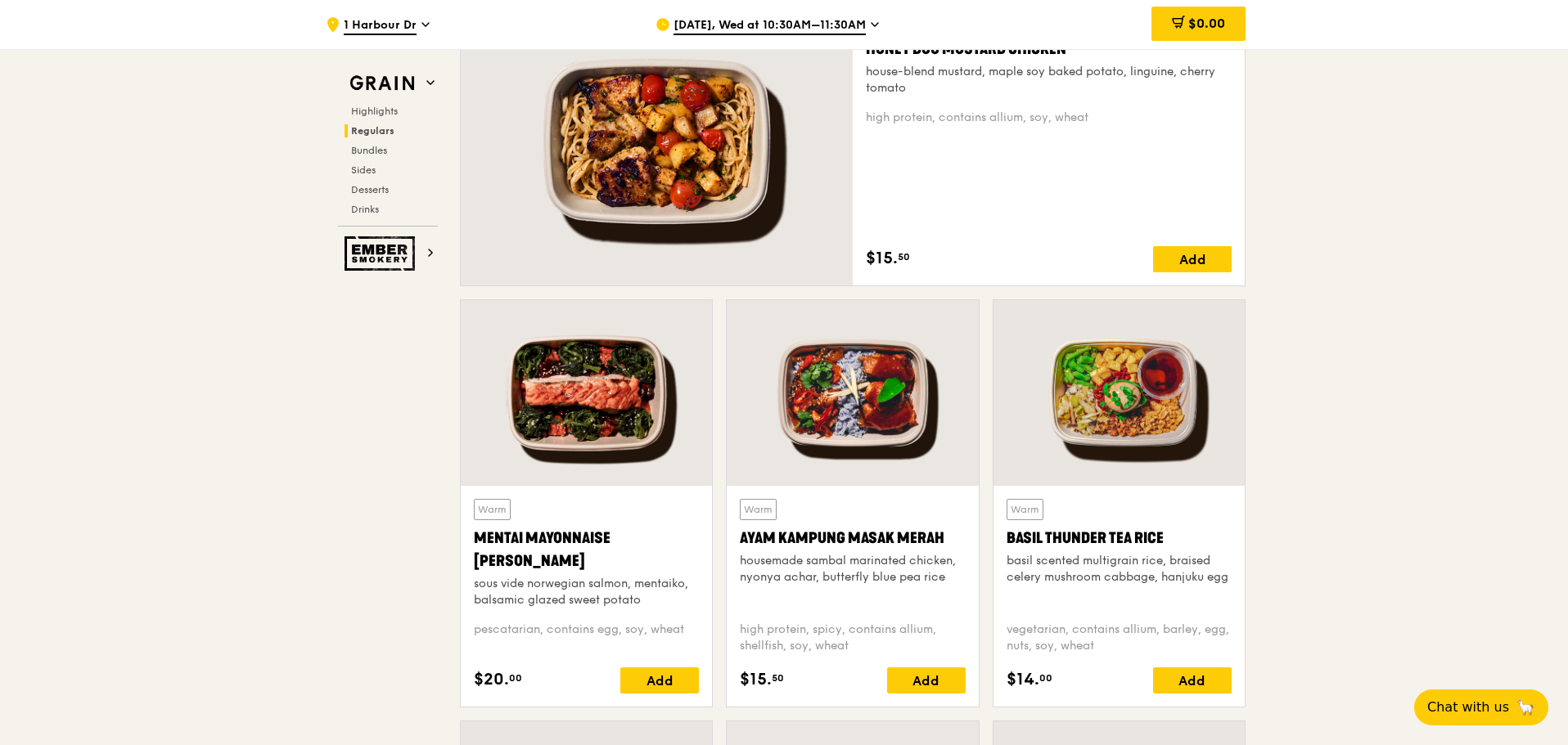
click at [772, 24] on span "Oct 22, Wed at 10:30AM–11:30AM" at bounding box center [769, 26] width 193 height 18
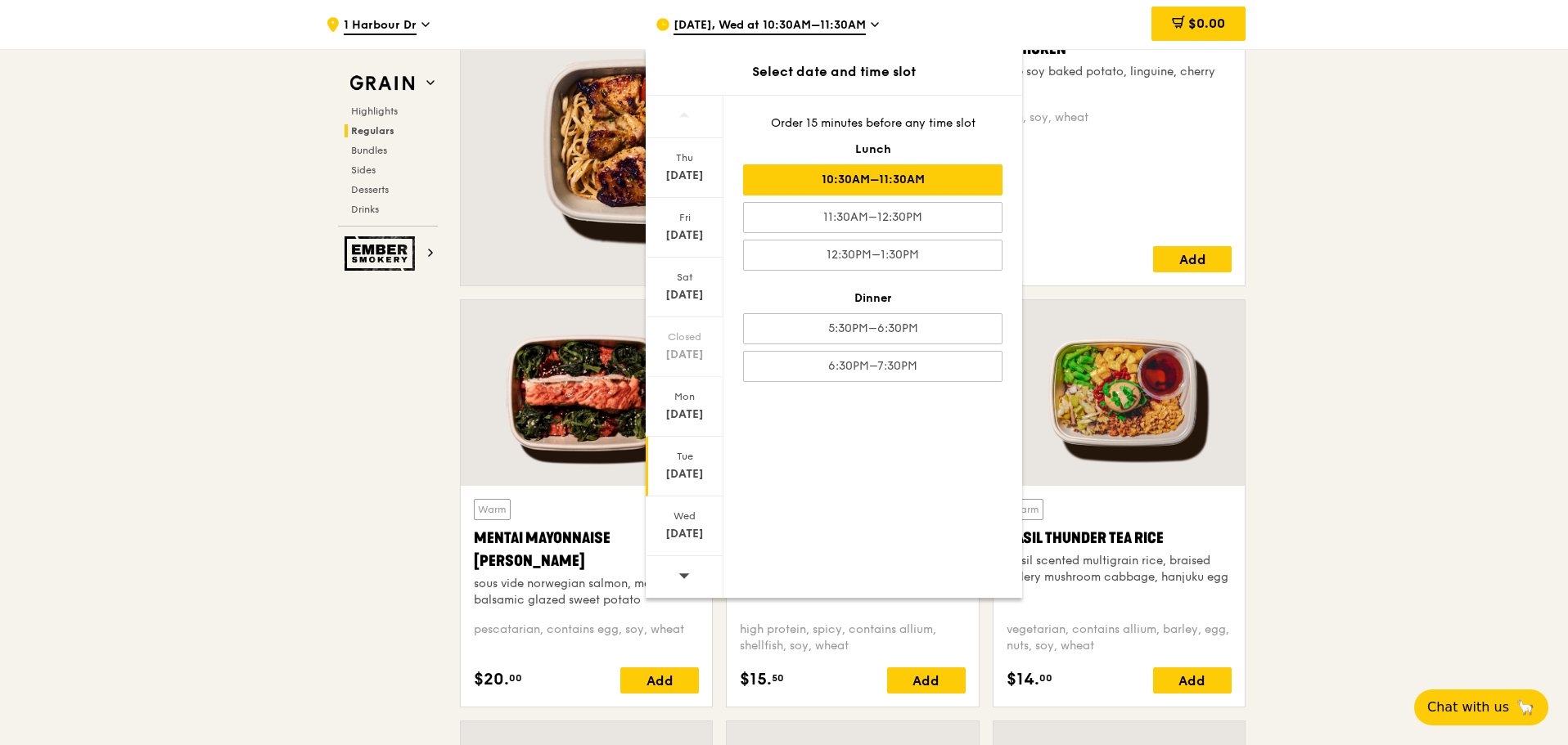
scroll to position [1325, 0]
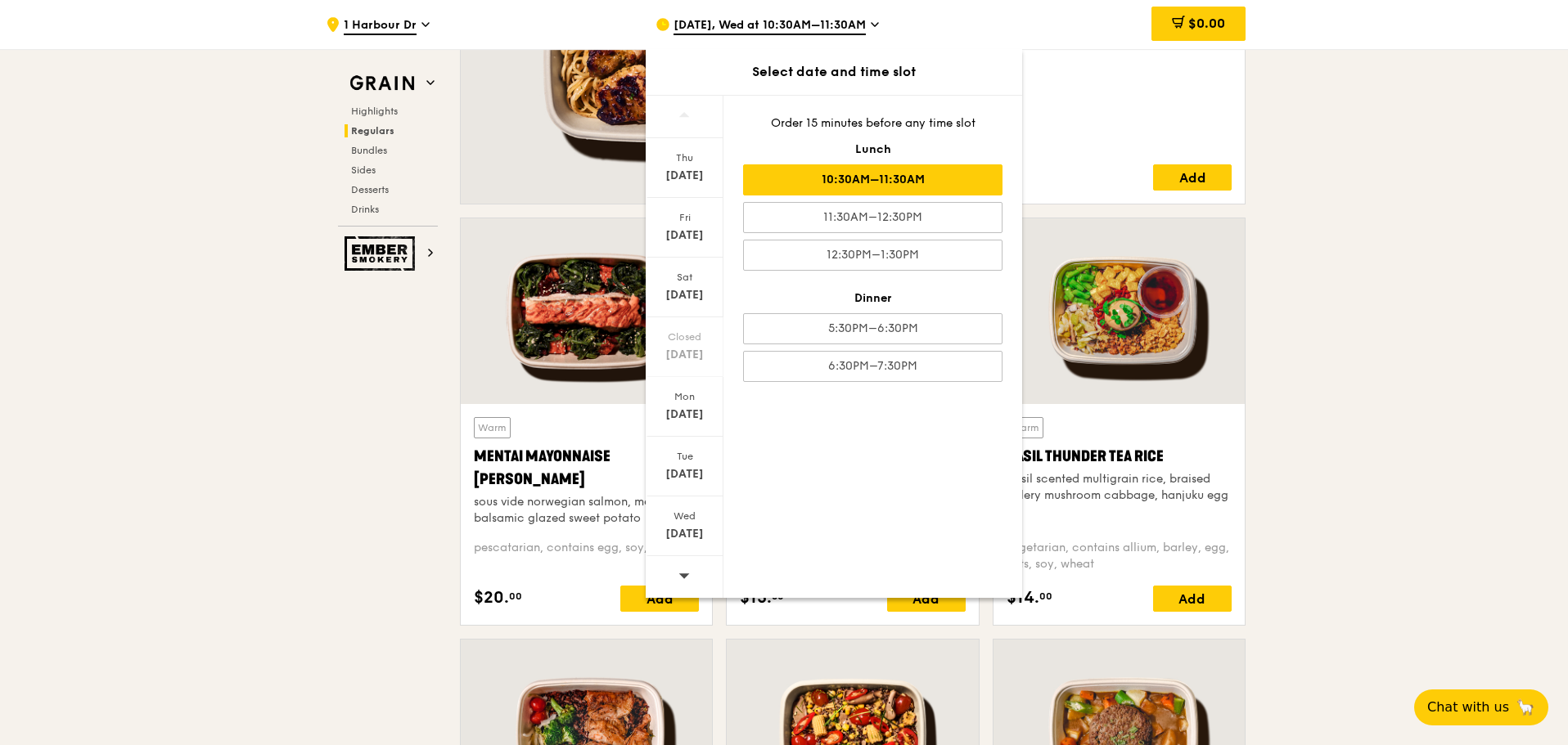
click at [686, 570] on icon at bounding box center [684, 575] width 12 height 12
click at [691, 164] on div "Thu" at bounding box center [685, 158] width 73 height 13
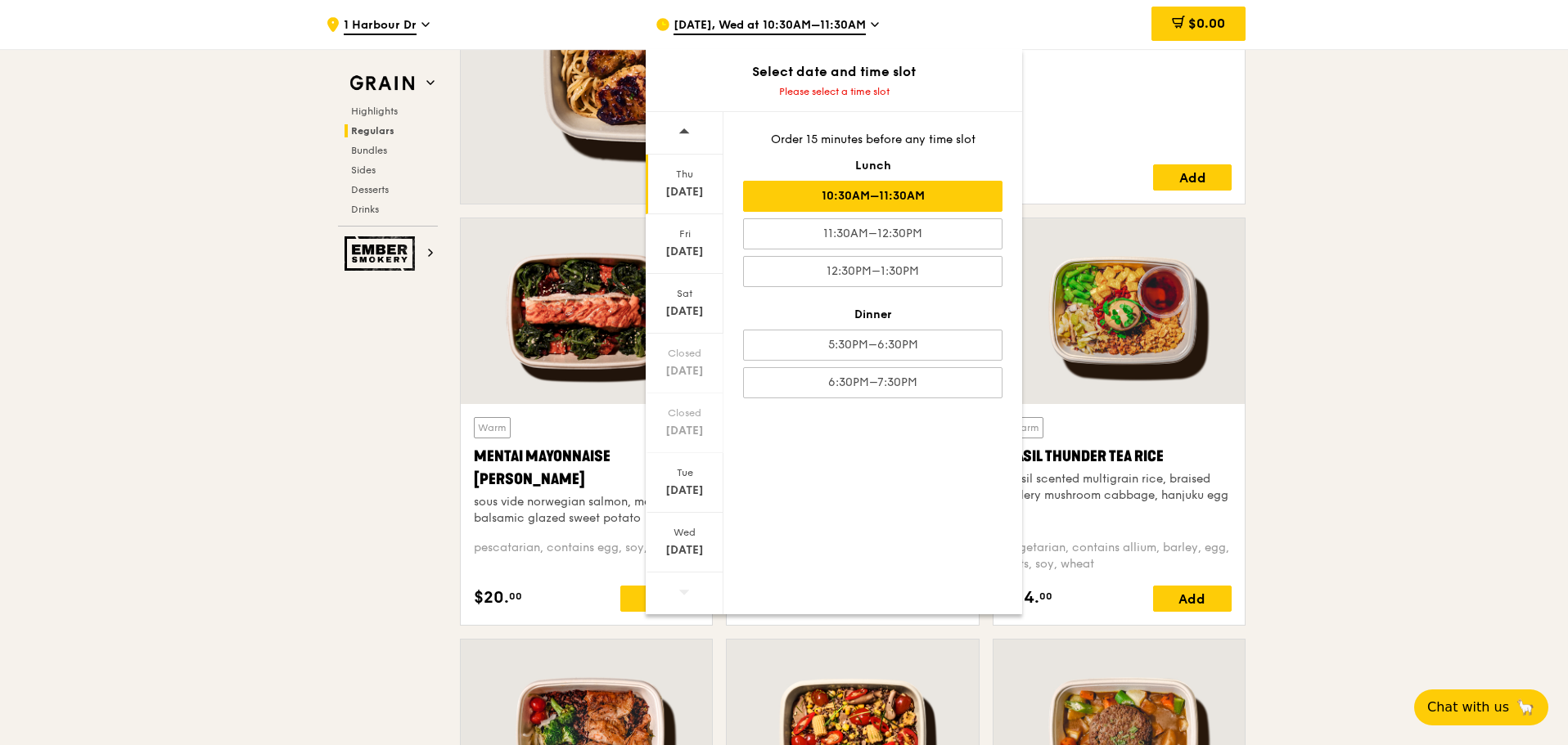
click at [901, 193] on div "10:30AM–11:30AM" at bounding box center [872, 197] width 260 height 31
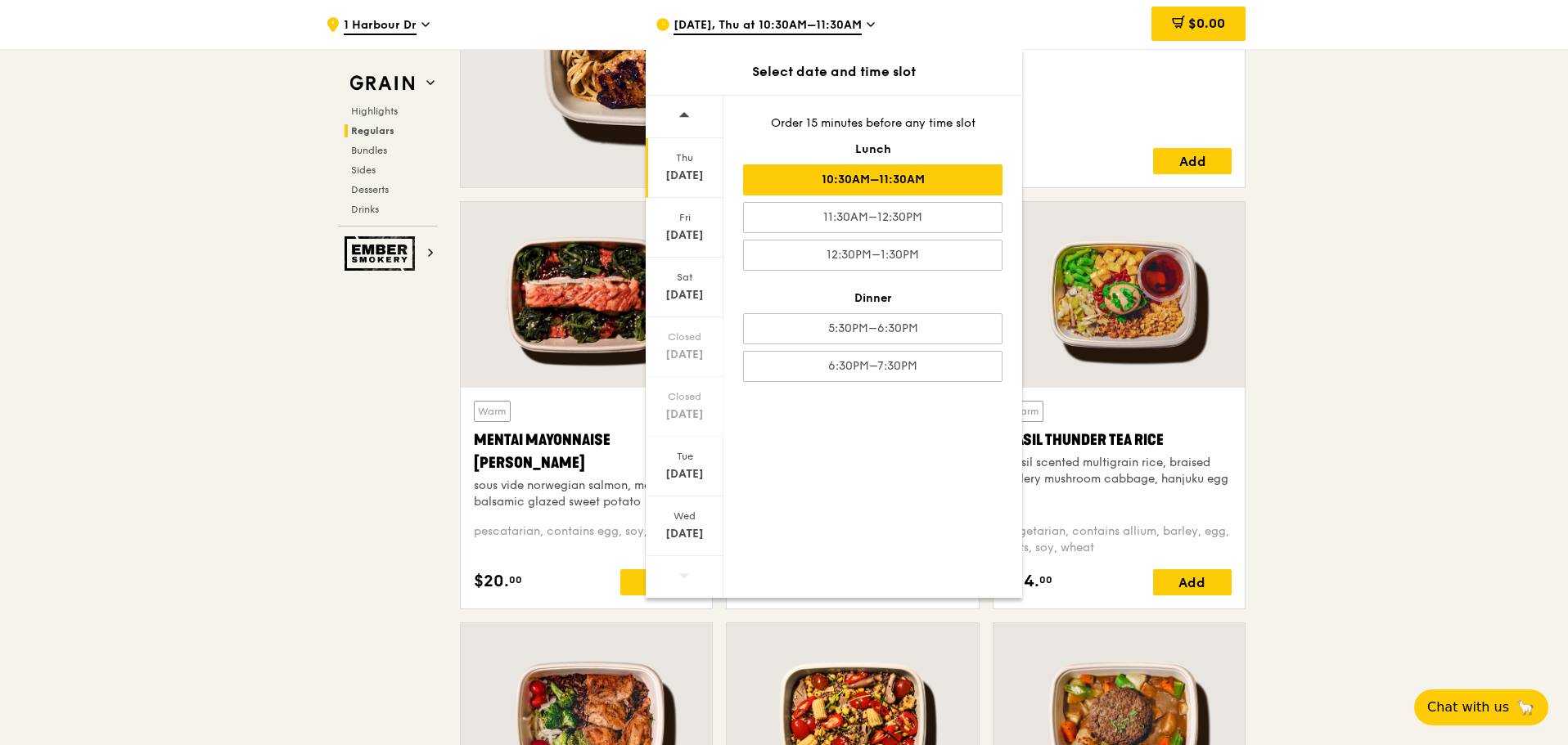
scroll to position [1309, 0]
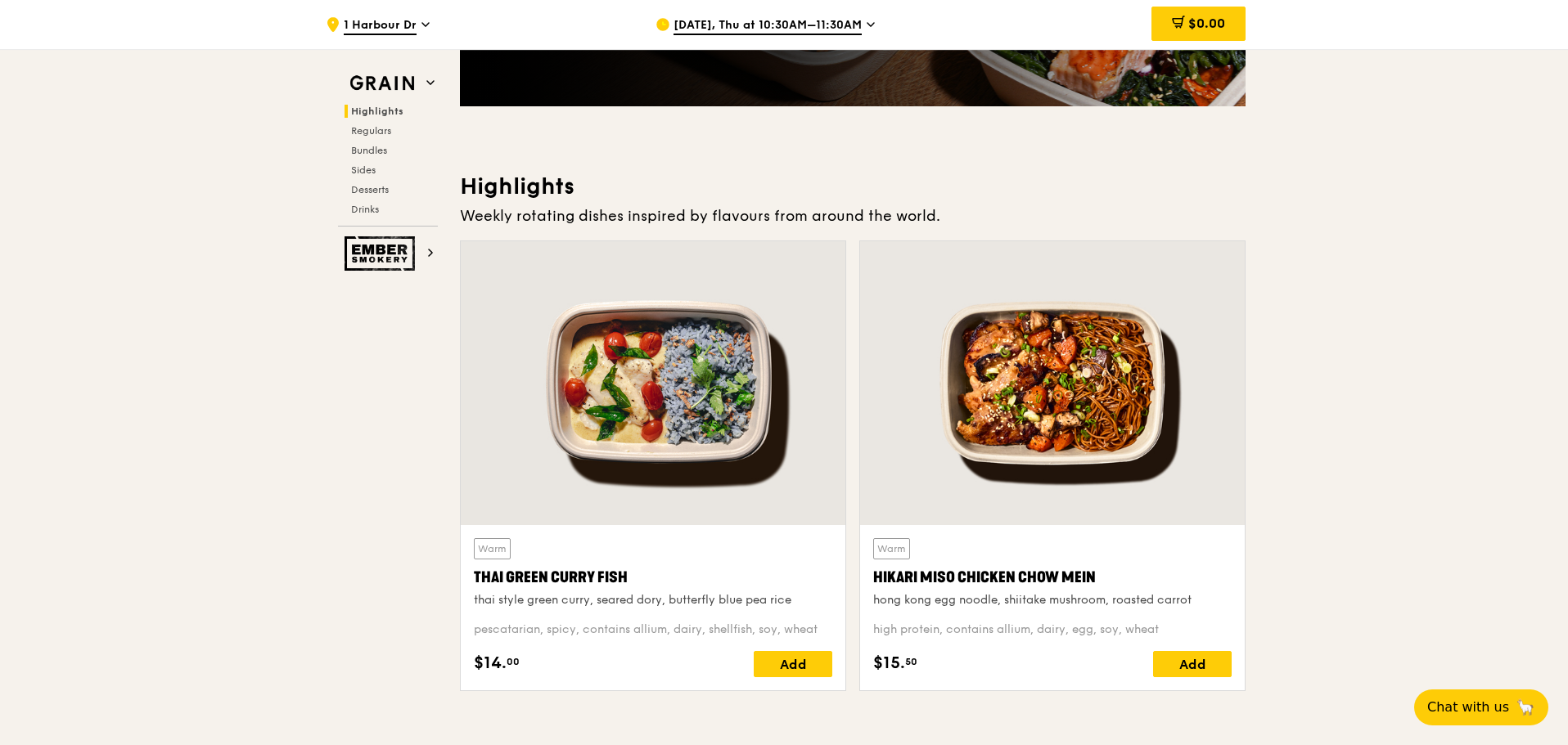
scroll to position [409, 0]
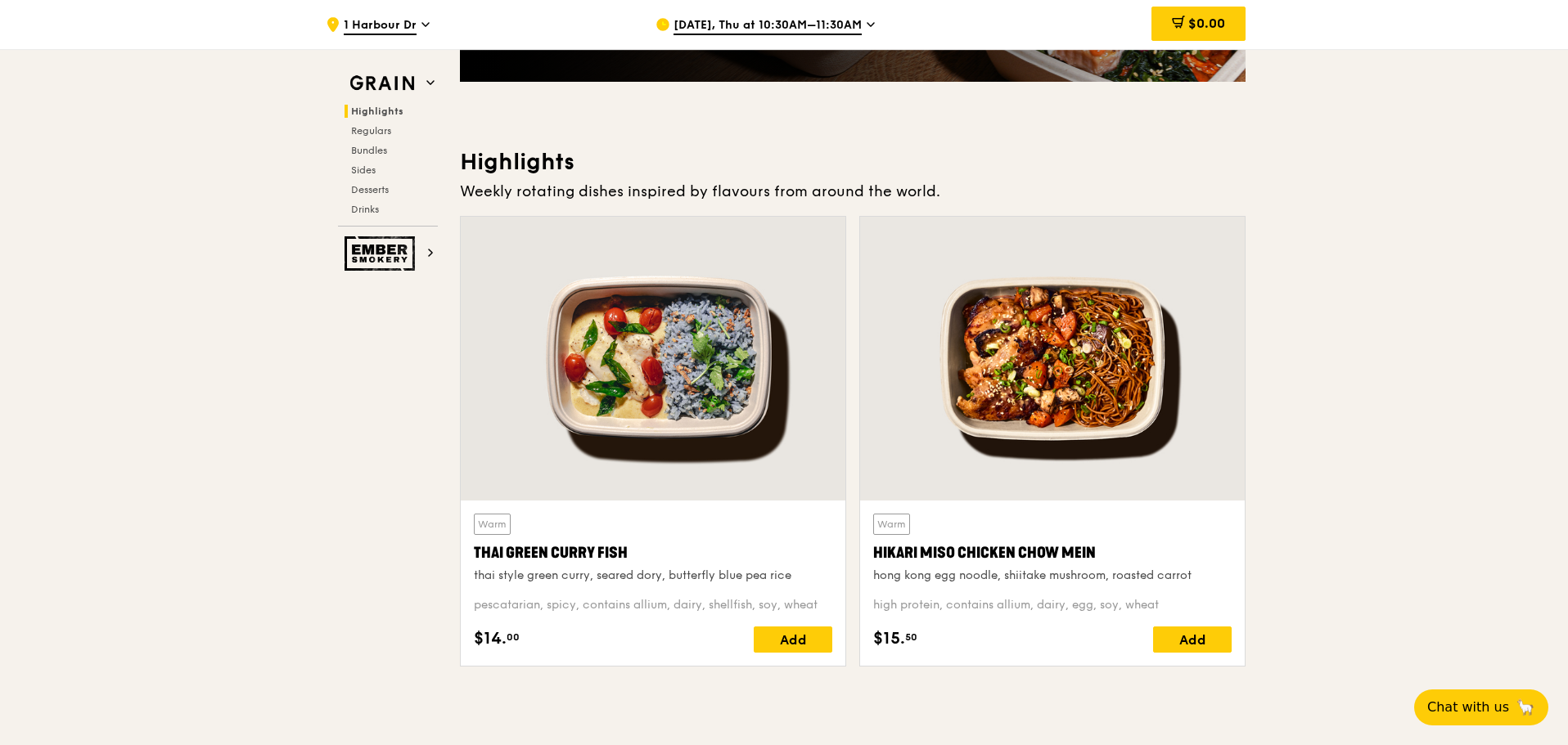
drag, startPoint x: 461, startPoint y: 546, endPoint x: 629, endPoint y: 556, distance: 168.3
click at [629, 556] on div "Warm Thai Green Curry Fish thai style green curry, seared dory, butterfly blue …" at bounding box center [653, 584] width 385 height 165
drag, startPoint x: 467, startPoint y: 550, endPoint x: 808, endPoint y: 571, distance: 341.6
click at [808, 571] on div "Warm Thai Green Curry Fish thai style green curry, seared dory, butterfly blue …" at bounding box center [653, 584] width 385 height 165
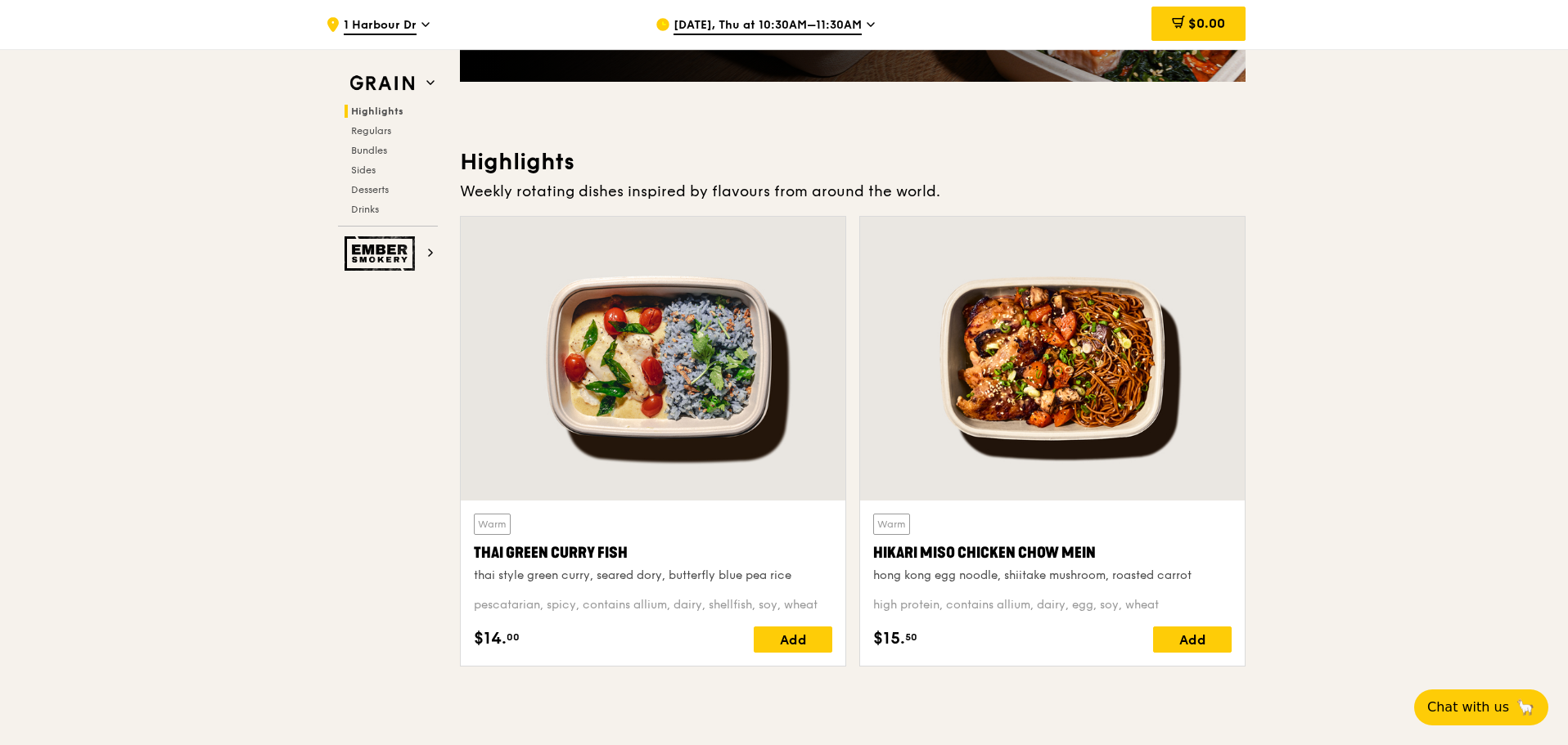
drag, startPoint x: 859, startPoint y: 550, endPoint x: 1165, endPoint y: 609, distance: 311.6
click at [1165, 609] on div "Warm Hikari Miso Chicken Chow Mein hong kong egg noodle, shiitake mushroom, roa…" at bounding box center [1052, 441] width 386 height 451
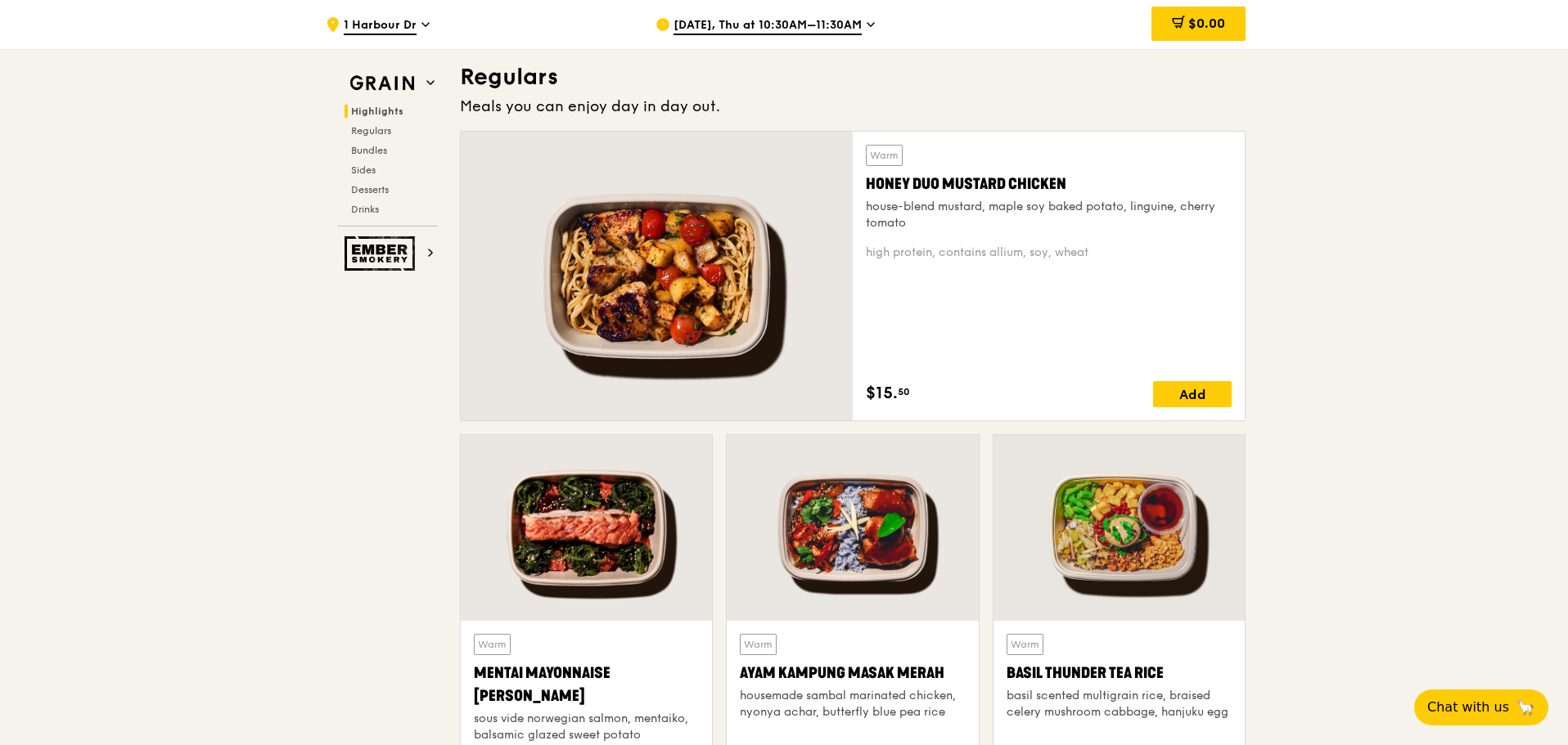
scroll to position [1063, 0]
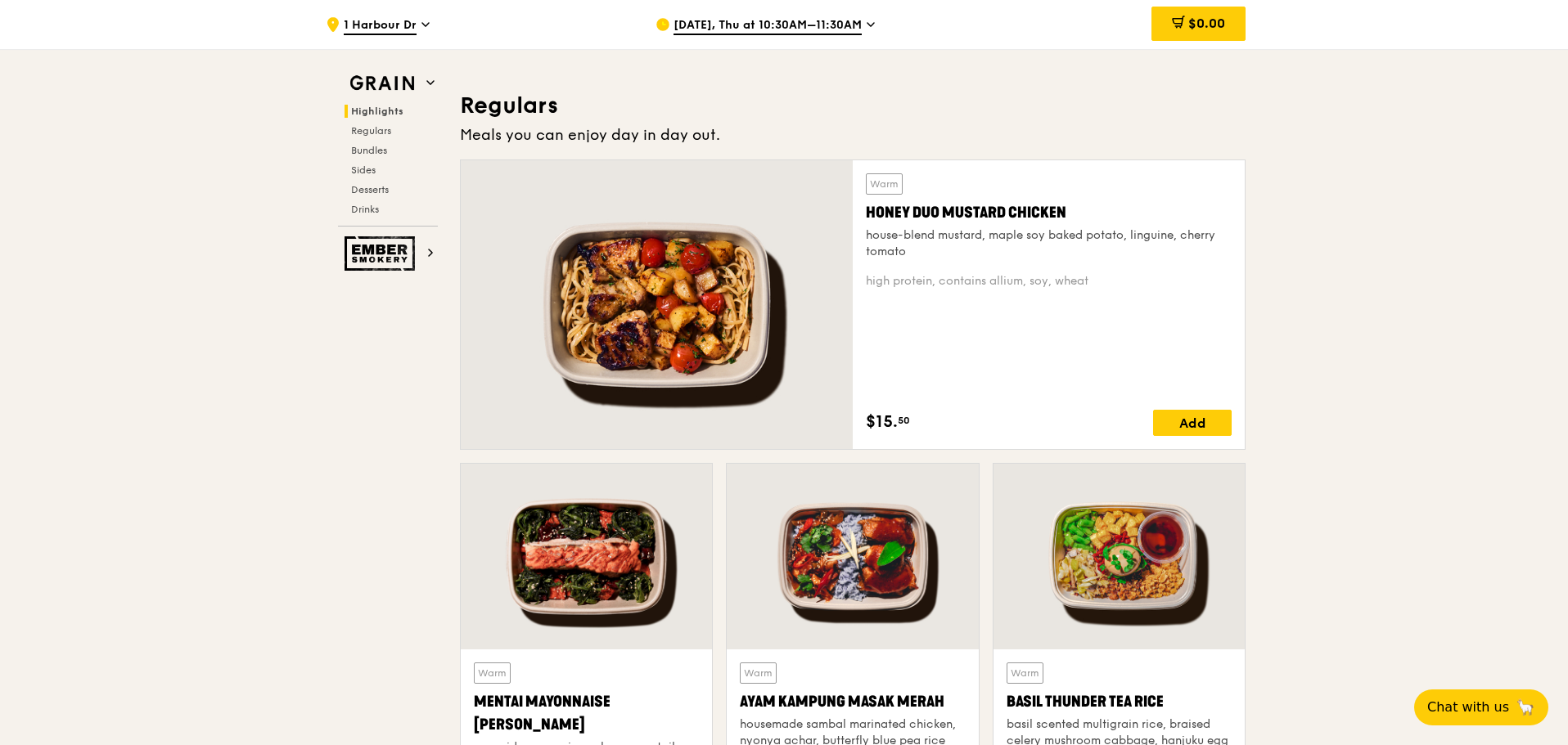
drag, startPoint x: 859, startPoint y: 203, endPoint x: 1052, endPoint y: 245, distance: 197.5
click at [1052, 245] on div "Warm Honey Duo Mustard Chicken house-blend mustard, maple soy baked potato, lin…" at bounding box center [1049, 304] width 392 height 289
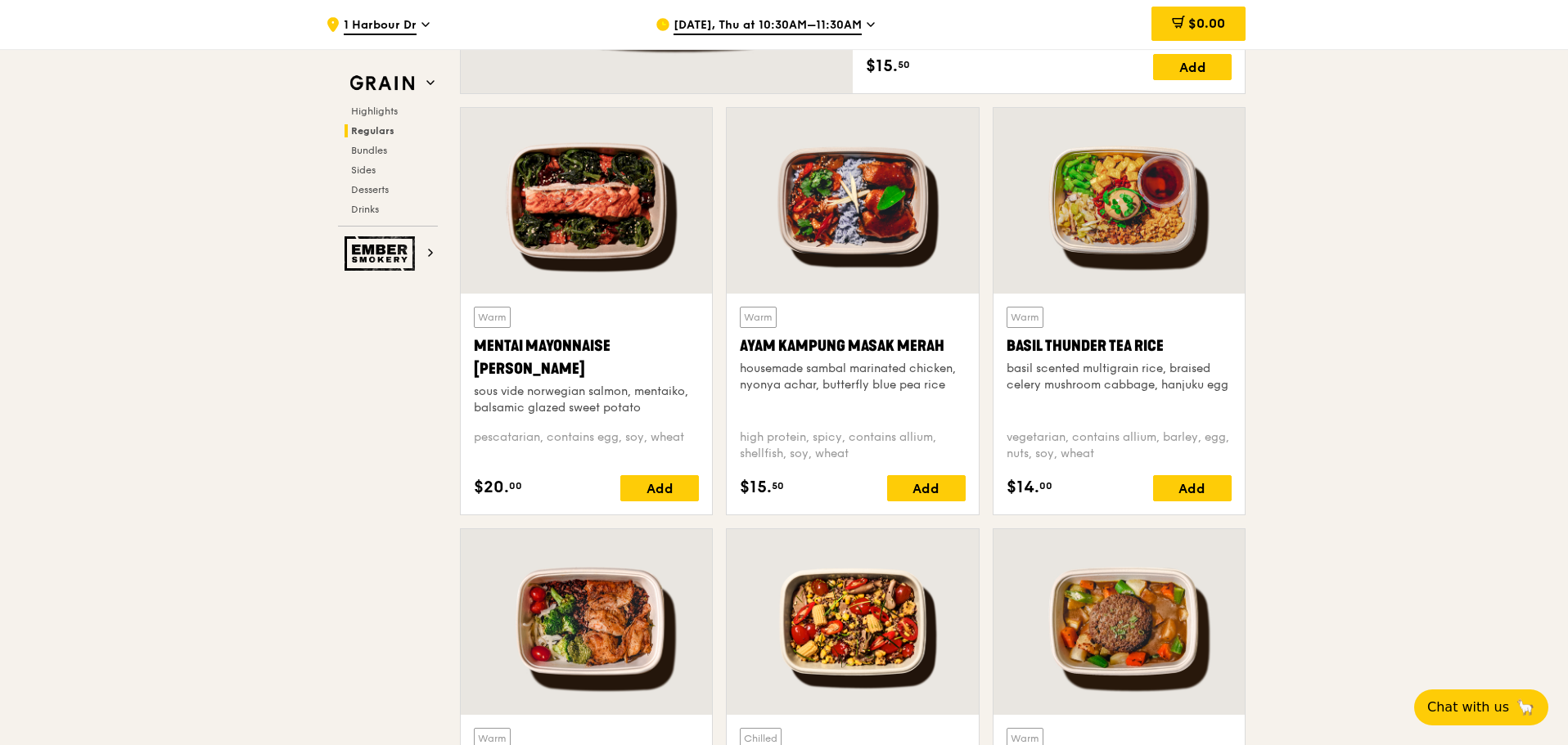
scroll to position [1391, 0]
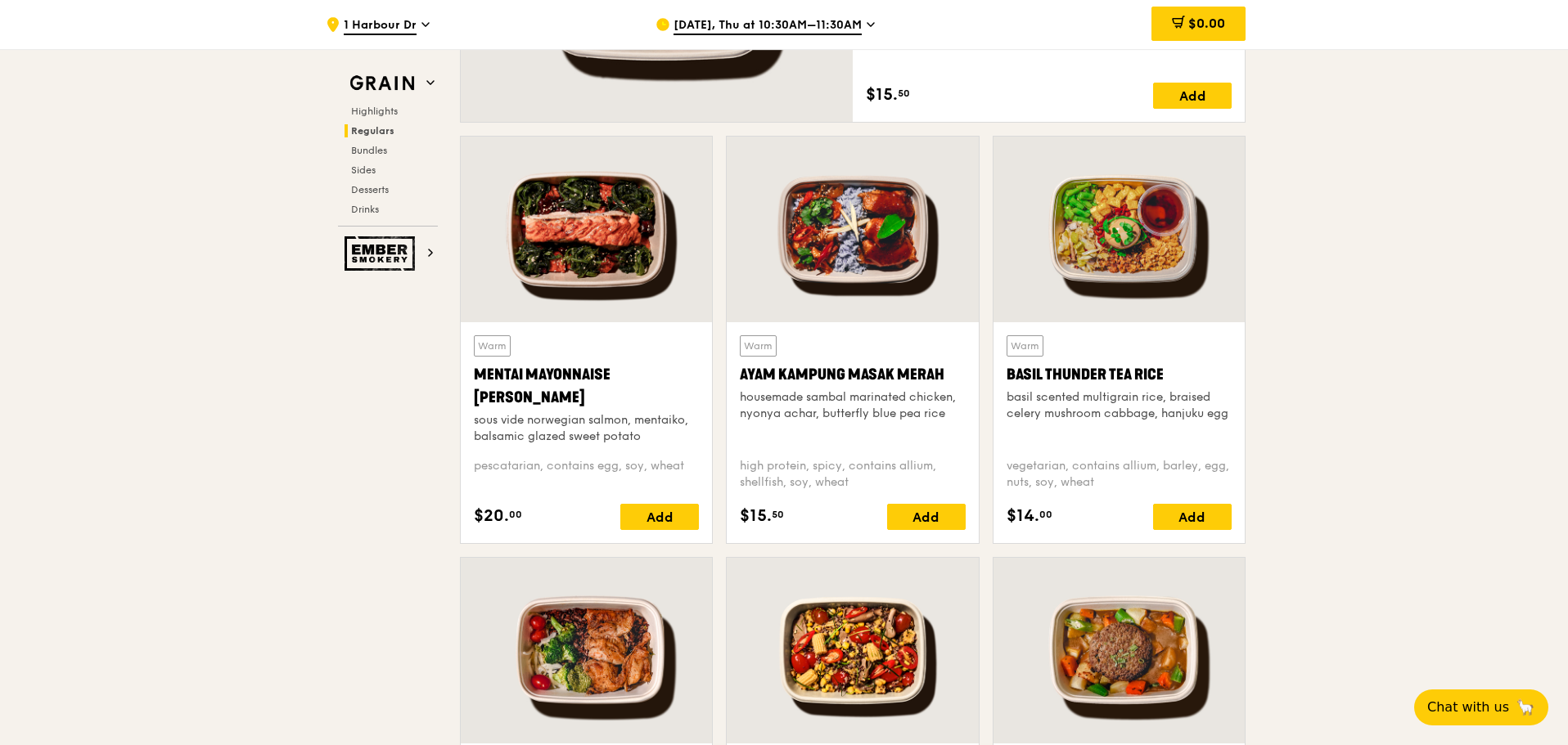
drag, startPoint x: 734, startPoint y: 369, endPoint x: 950, endPoint y: 411, distance: 220.0
click at [950, 411] on div "Warm Ayam Kampung Masak Merah housemade sambal marinated chicken, nyonya achar,…" at bounding box center [853, 432] width 251 height 221
drag, startPoint x: 1002, startPoint y: 370, endPoint x: 1243, endPoint y: 410, distance: 244.3
click at [1243, 410] on div "Warm Basil Thunder Tea Rice basil scented multigrain rice, braised celery mushr…" at bounding box center [1119, 432] width 251 height 221
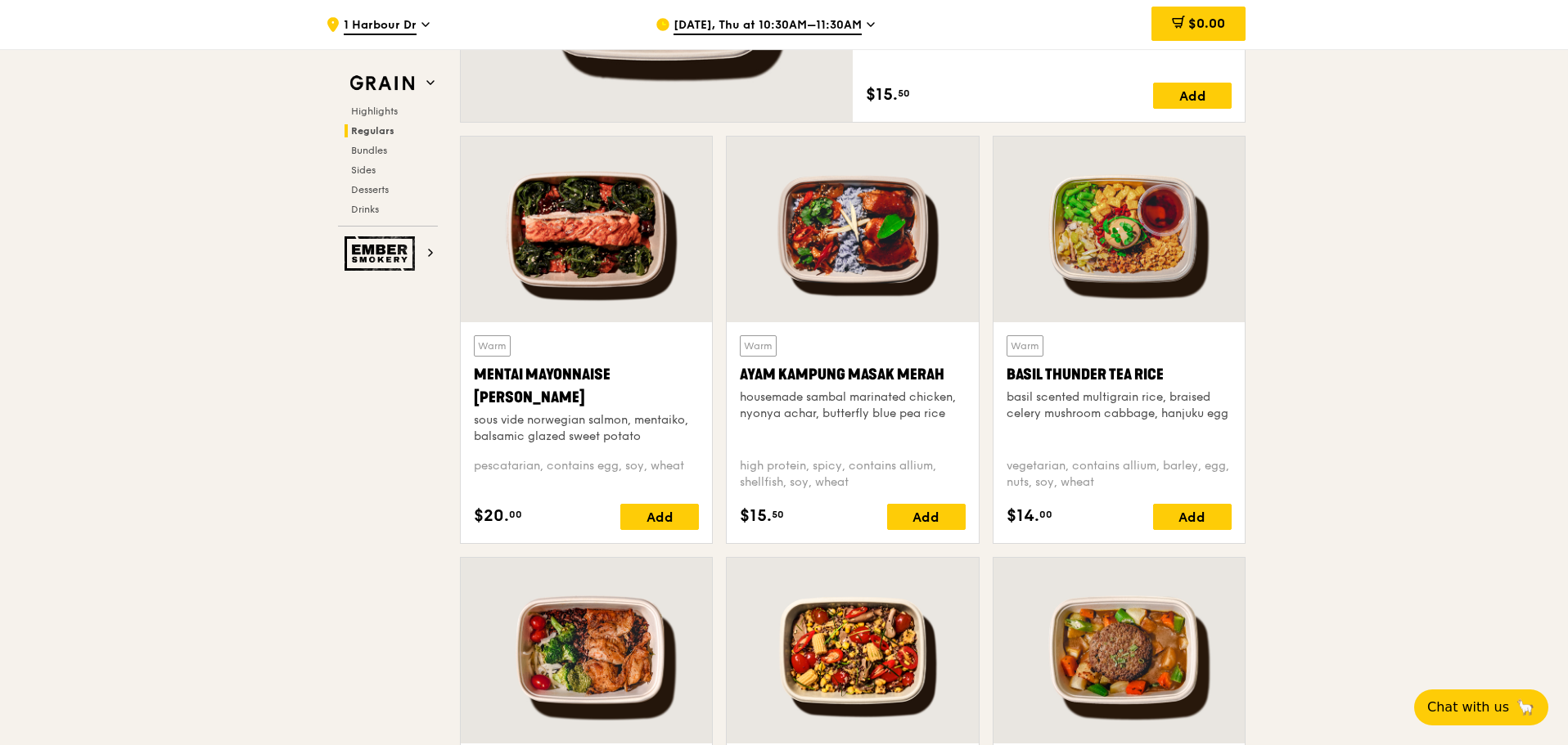
drag, startPoint x: 205, startPoint y: 504, endPoint x: 209, endPoint y: 495, distance: 9.8
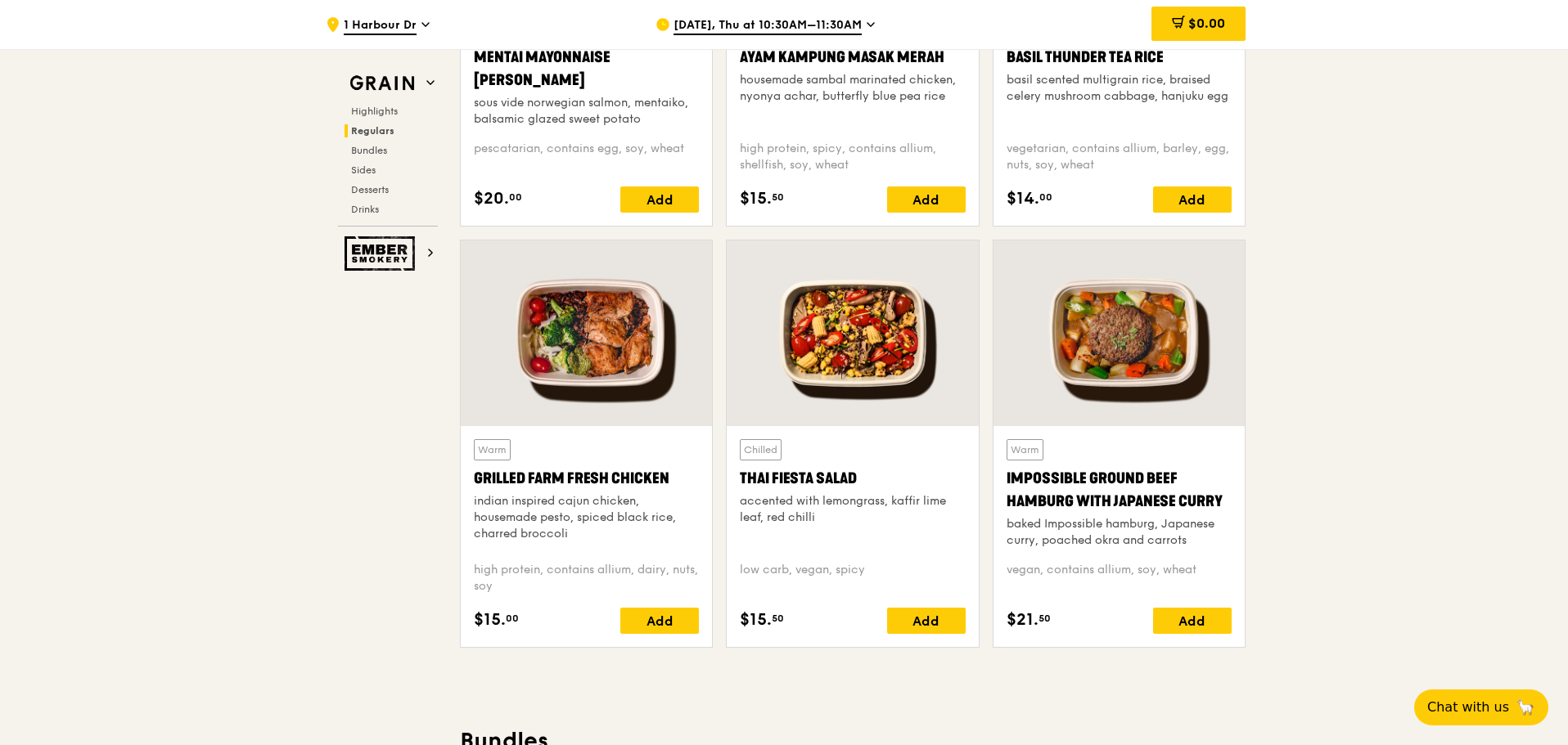
scroll to position [1718, 0]
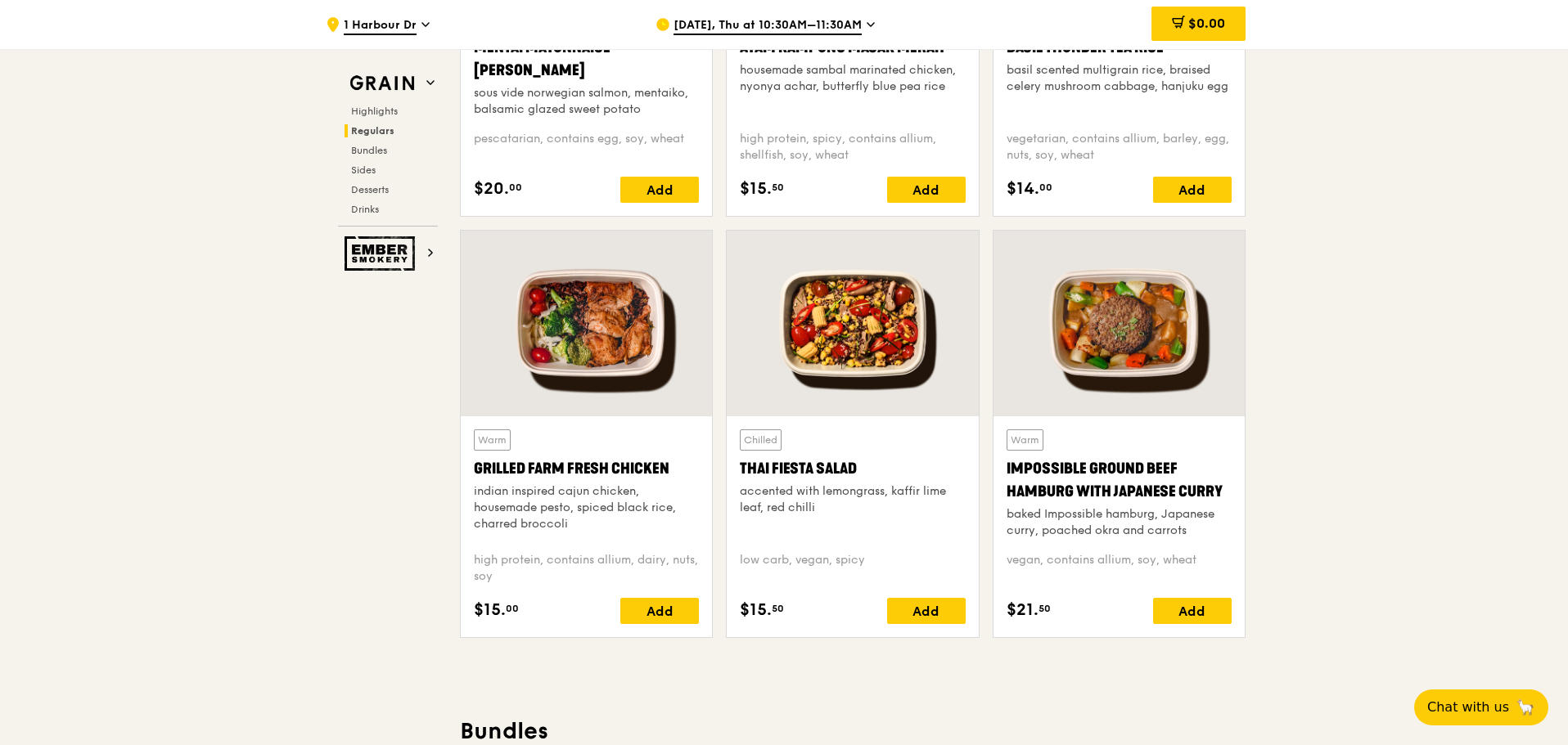
drag, startPoint x: 465, startPoint y: 461, endPoint x: 602, endPoint y: 523, distance: 150.4
click at [602, 523] on div "Warm Grilled Farm Fresh Chicken indian inspired cajun chicken, housemade pesto,…" at bounding box center [586, 527] width 251 height 221
drag, startPoint x: 1456, startPoint y: 369, endPoint x: 1428, endPoint y: 382, distance: 30.9
drag, startPoint x: 735, startPoint y: 465, endPoint x: 850, endPoint y: 502, distance: 120.8
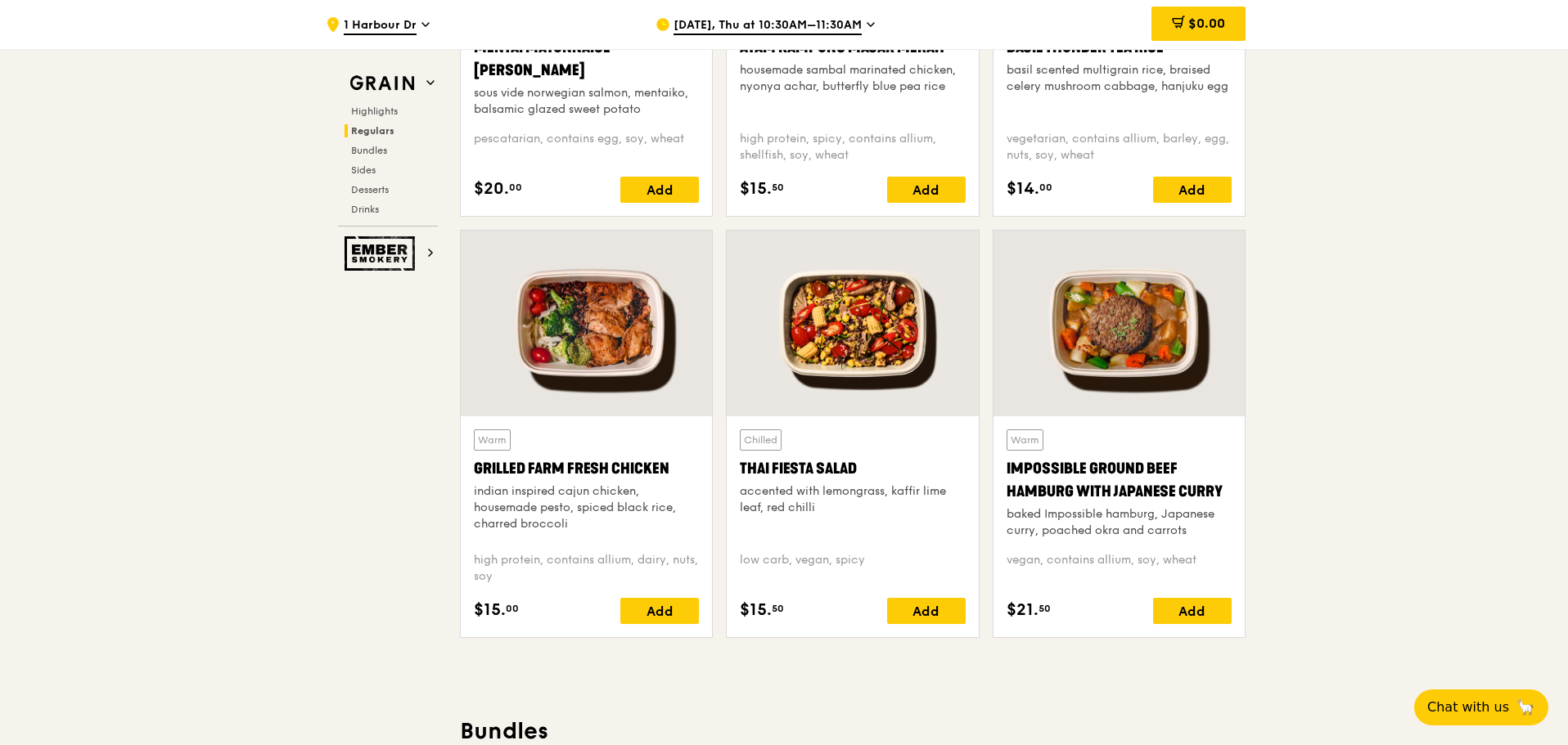
click at [850, 502] on div "Chilled Thai Fiesta Salad accented with lemongrass, kaffir lime leaf, red chill…" at bounding box center [853, 527] width 251 height 221
drag, startPoint x: 1433, startPoint y: 416, endPoint x: 1424, endPoint y: 416, distance: 9.0
drag, startPoint x: 1002, startPoint y: 462, endPoint x: 1150, endPoint y: 498, distance: 152.3
click at [1150, 498] on div "Warm Impossible Ground Beef Hamburg with Japanese Curry baked Impossible hambur…" at bounding box center [1119, 527] width 251 height 221
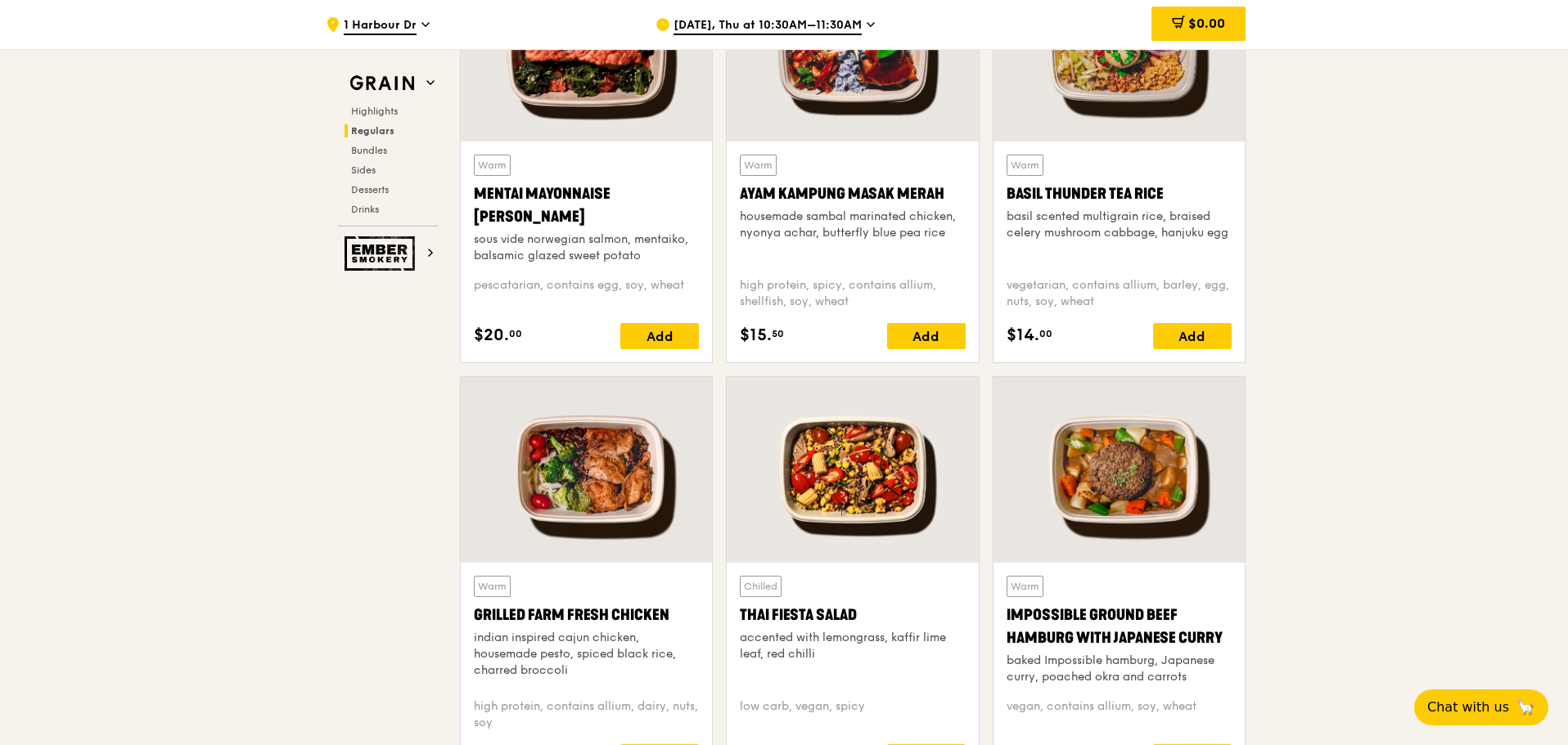
scroll to position [1391, 0]
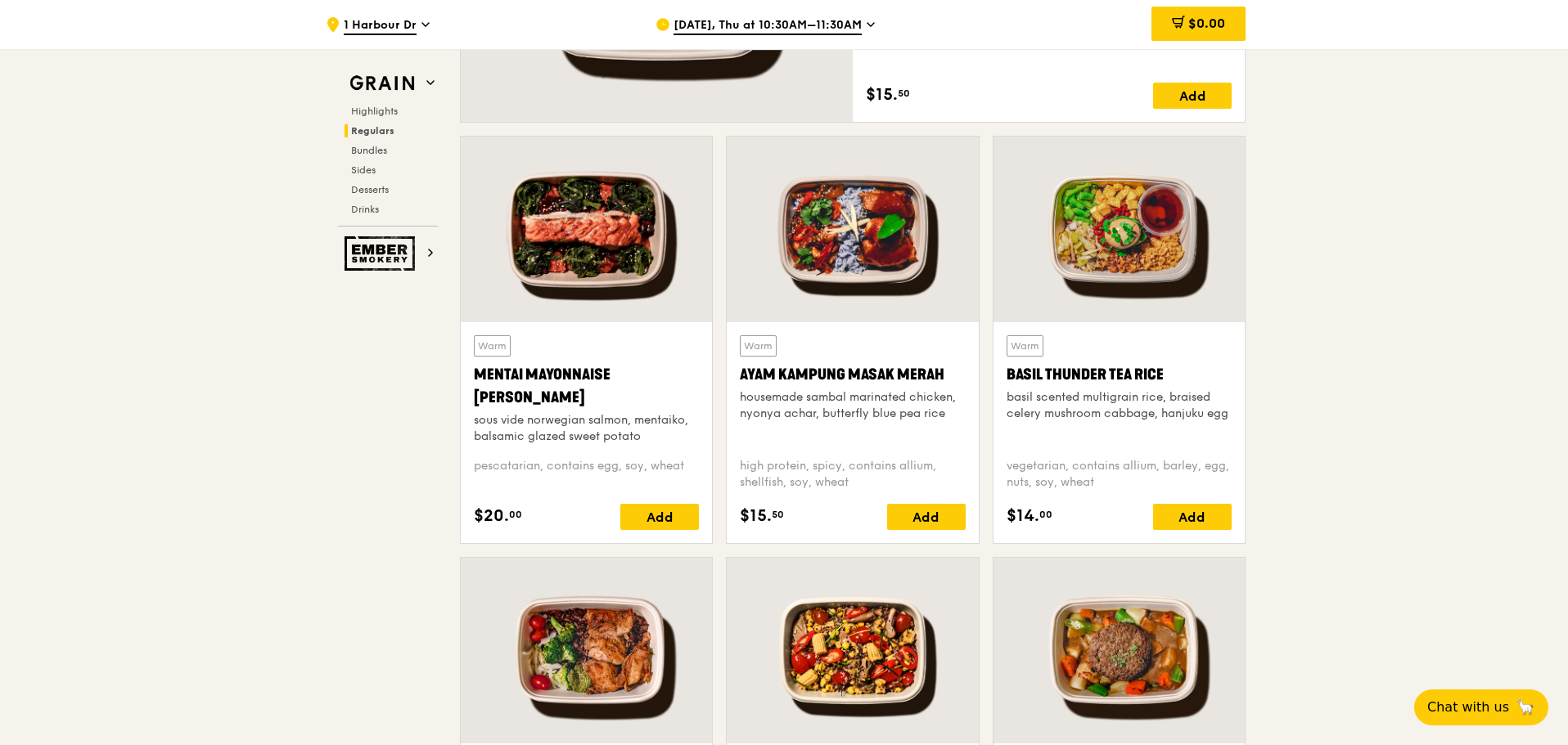
click at [759, 31] on span "[DATE], Thu at 10:30AM–11:30AM" at bounding box center [767, 26] width 189 height 18
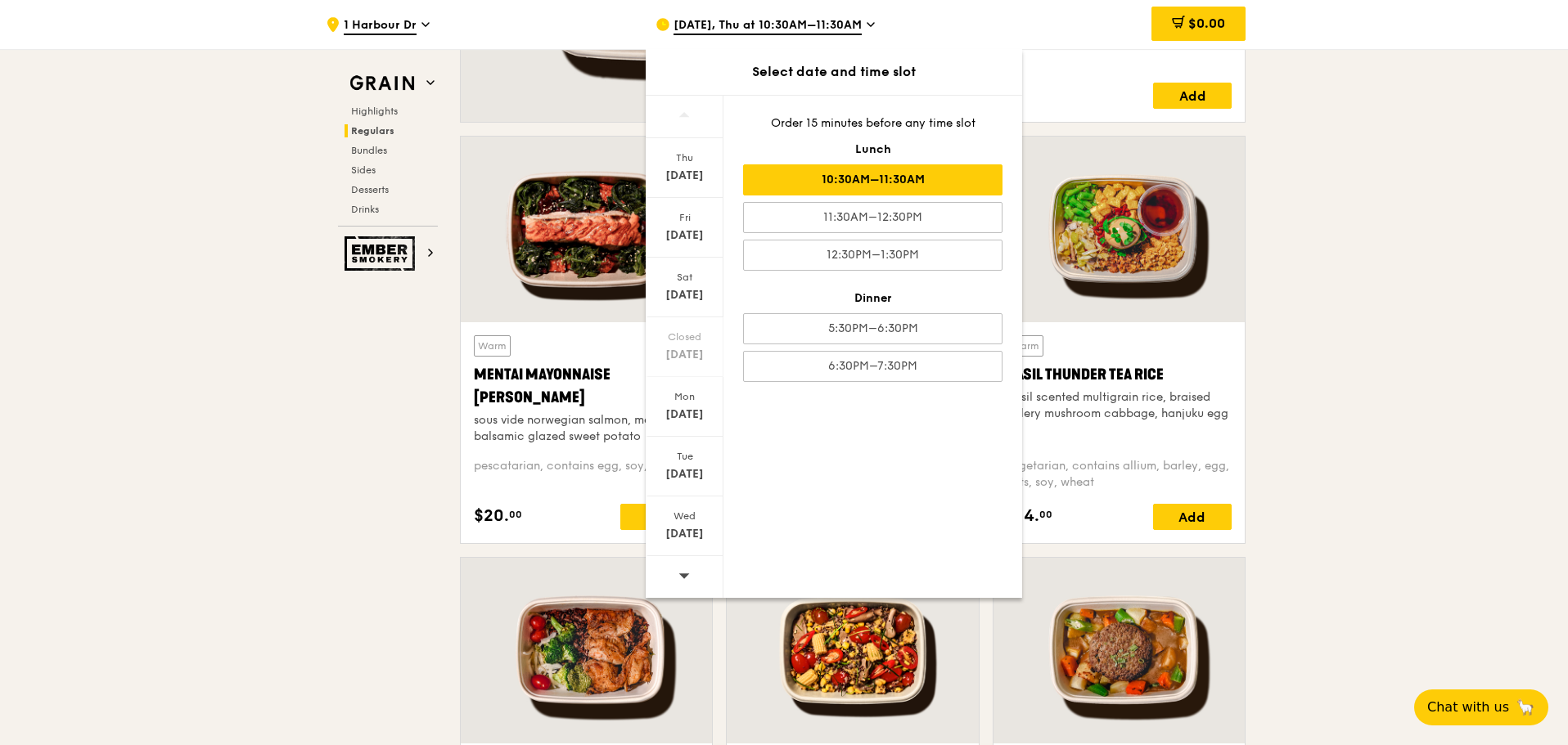
click at [692, 567] on div at bounding box center [685, 577] width 78 height 41
click at [692, 568] on div at bounding box center [685, 577] width 78 height 41
click at [695, 537] on div "[DATE]" at bounding box center [685, 534] width 73 height 17
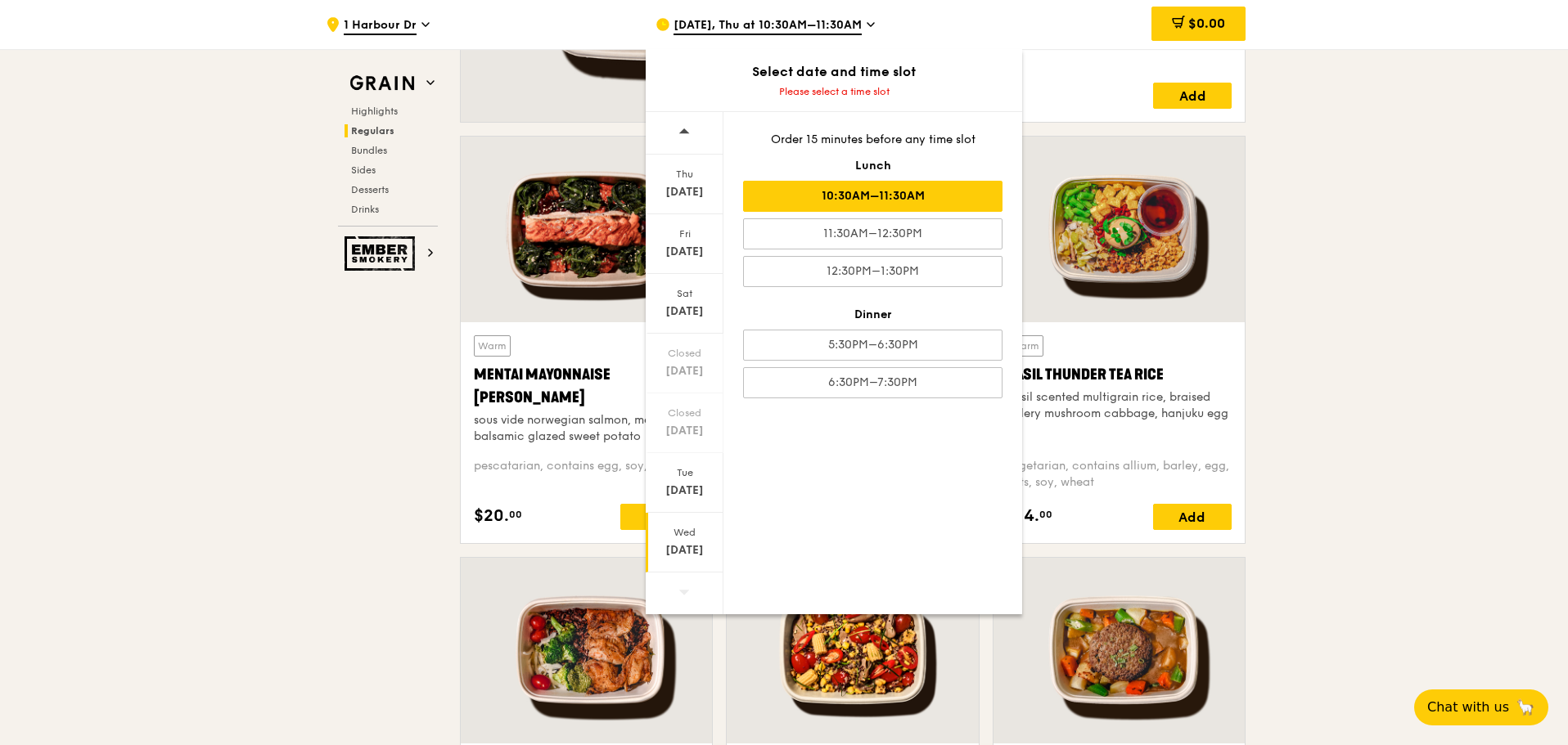
click at [857, 195] on div "10:30AM–11:30AM" at bounding box center [872, 197] width 260 height 31
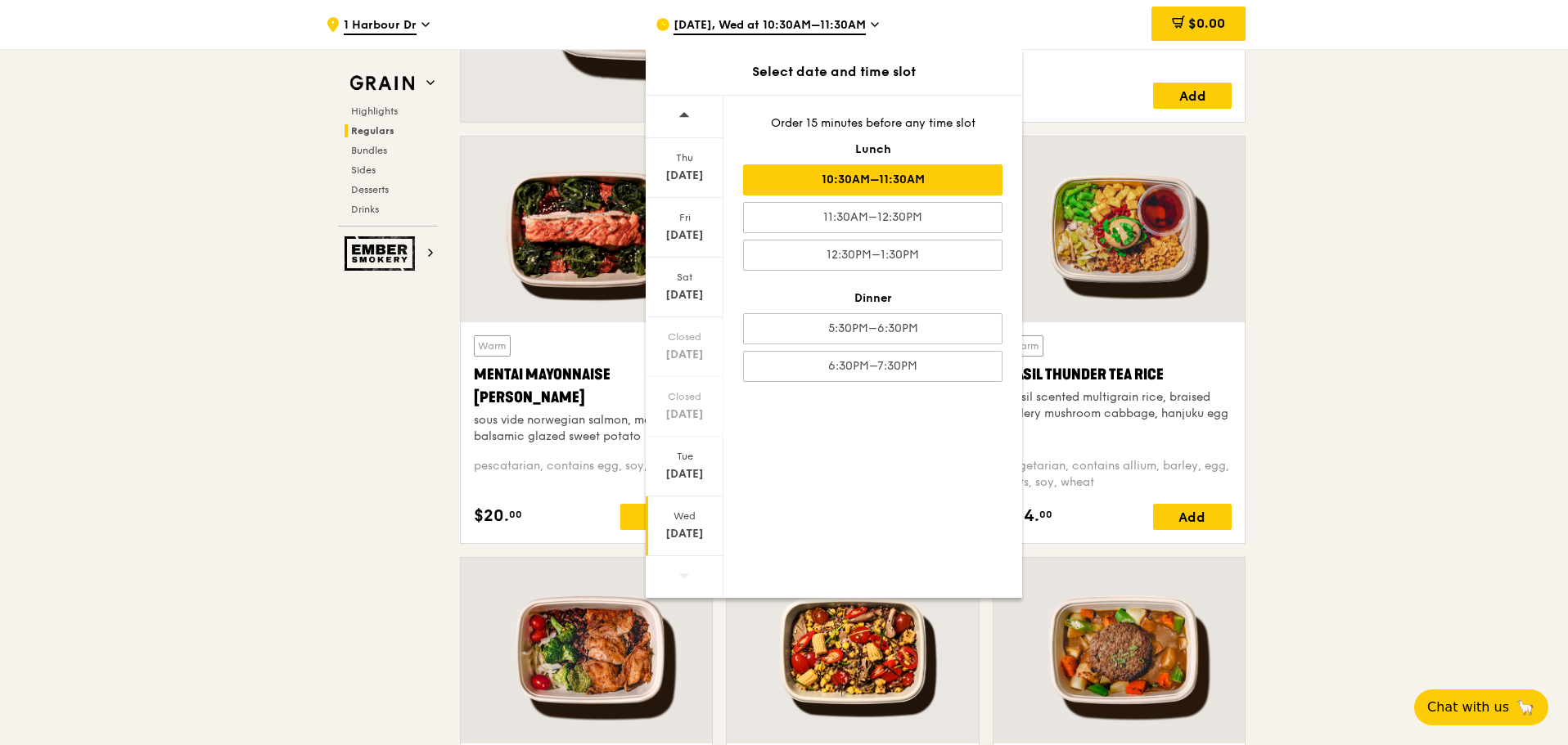
scroll to position [1407, 0]
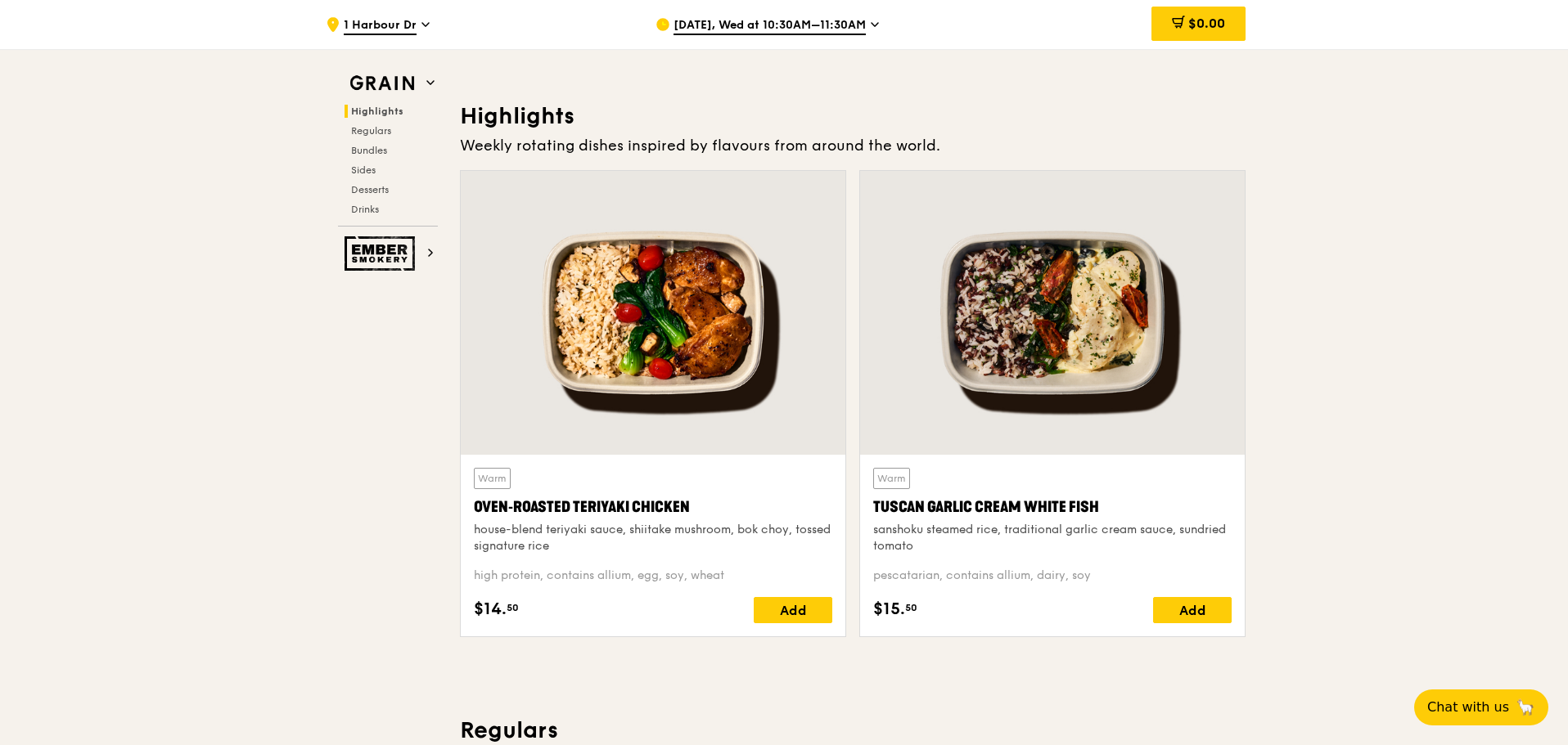
scroll to position [508, 0]
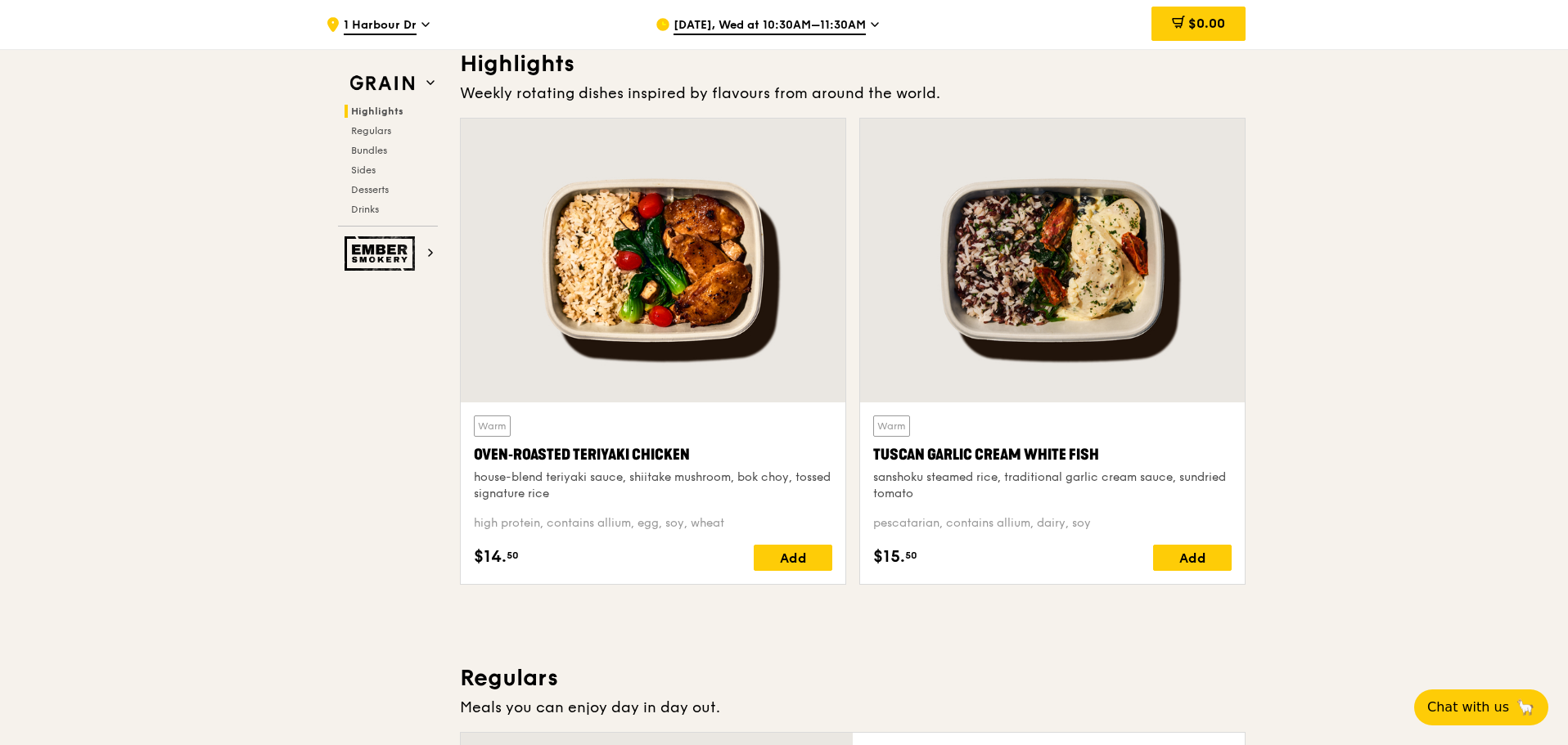
drag, startPoint x: 461, startPoint y: 450, endPoint x: 712, endPoint y: 462, distance: 251.3
click at [712, 462] on div "Warm Oven‑Roasted Teriyaki Chicken house-blend teriyaki sauce, shiitake mushroo…" at bounding box center [653, 494] width 385 height 182
drag, startPoint x: 471, startPoint y: 451, endPoint x: 595, endPoint y: 497, distance: 132.3
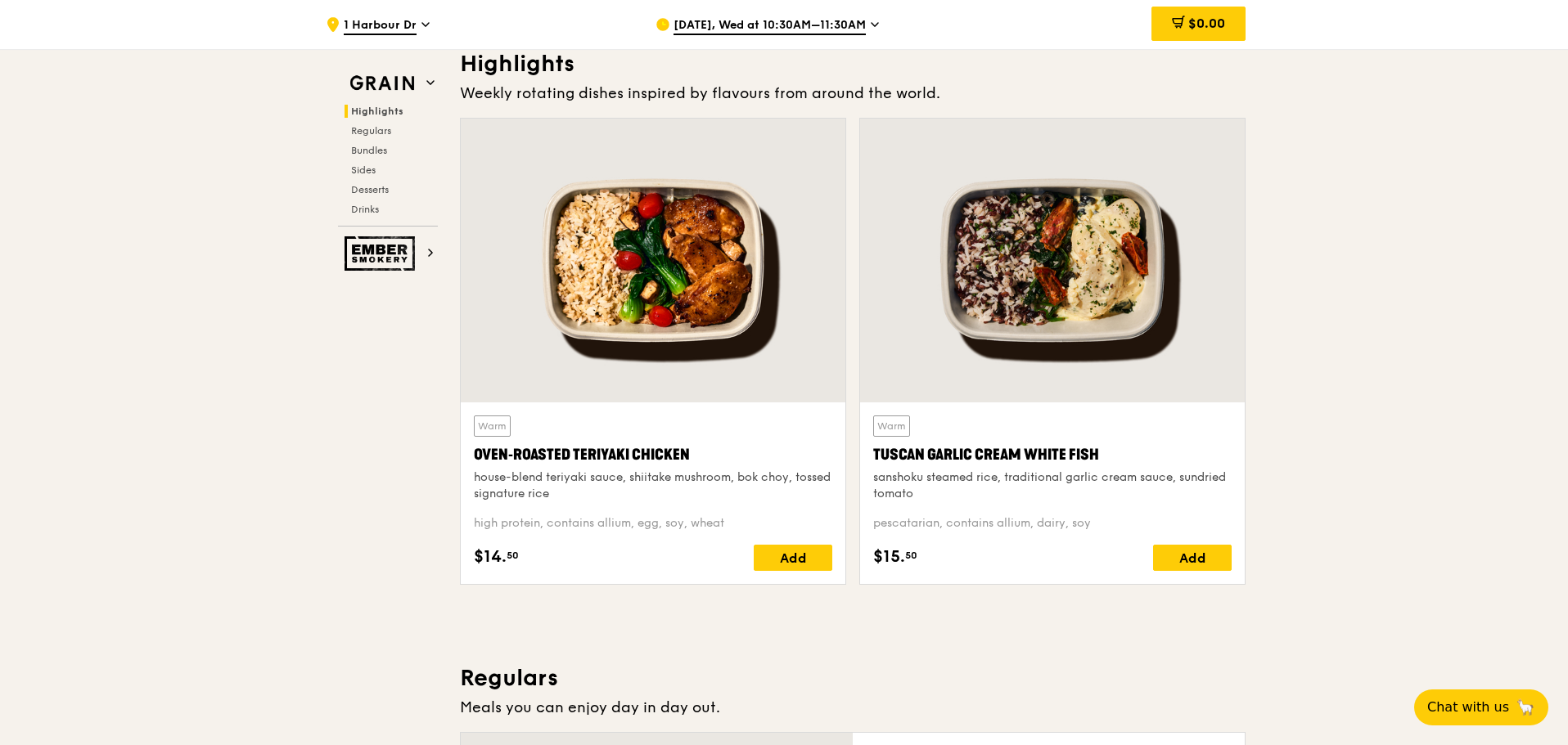
click at [595, 497] on div "Warm Oven‑Roasted Teriyaki Chicken house-blend teriyaki sauce, shiitake mushroo…" at bounding box center [653, 494] width 385 height 182
drag, startPoint x: 864, startPoint y: 450, endPoint x: 919, endPoint y: 490, distance: 68.0
click at [919, 490] on div "Warm Tuscan Garlic Cream White Fish sanshoku steamed rice, traditional garlic c…" at bounding box center [1052, 494] width 385 height 182
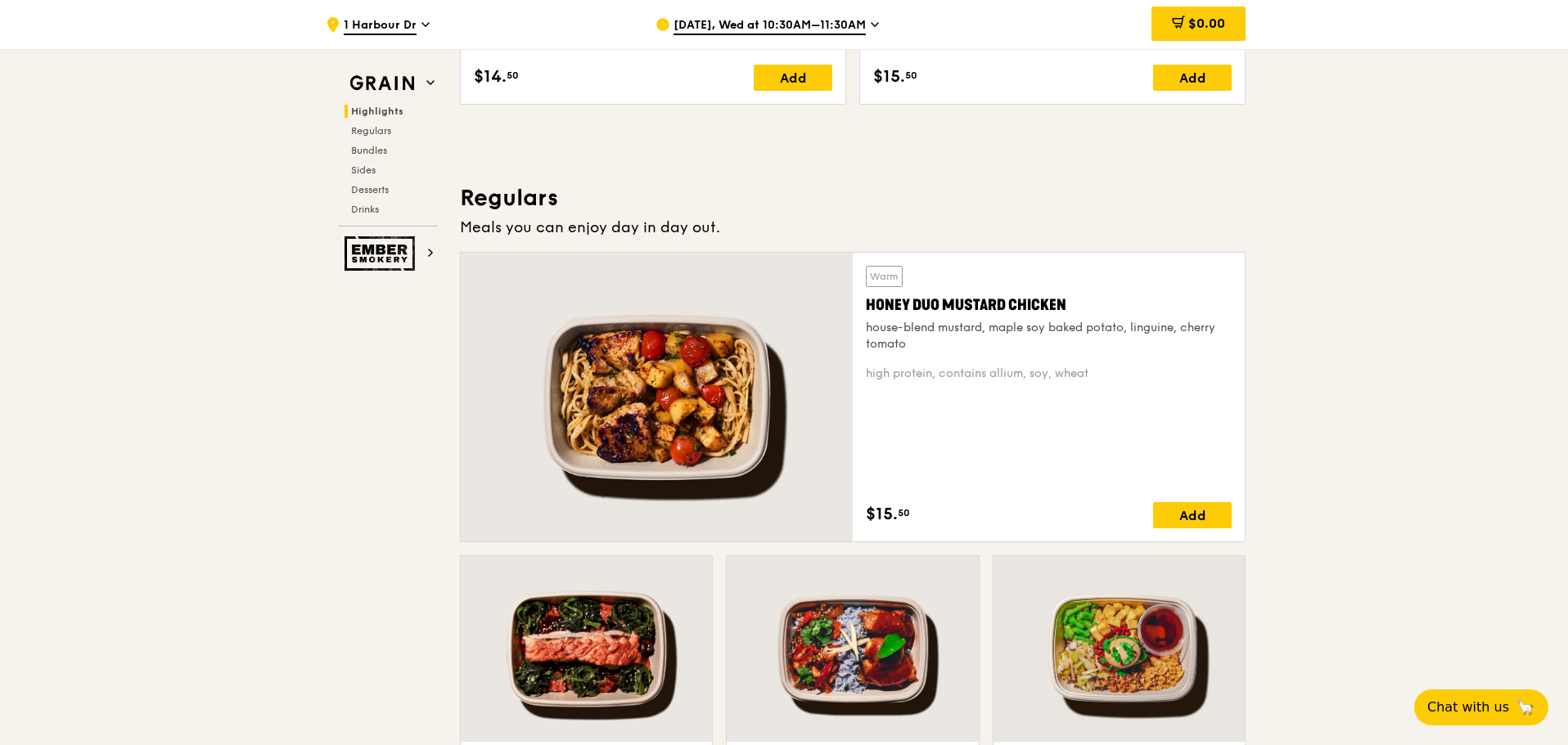
scroll to position [1080, 0]
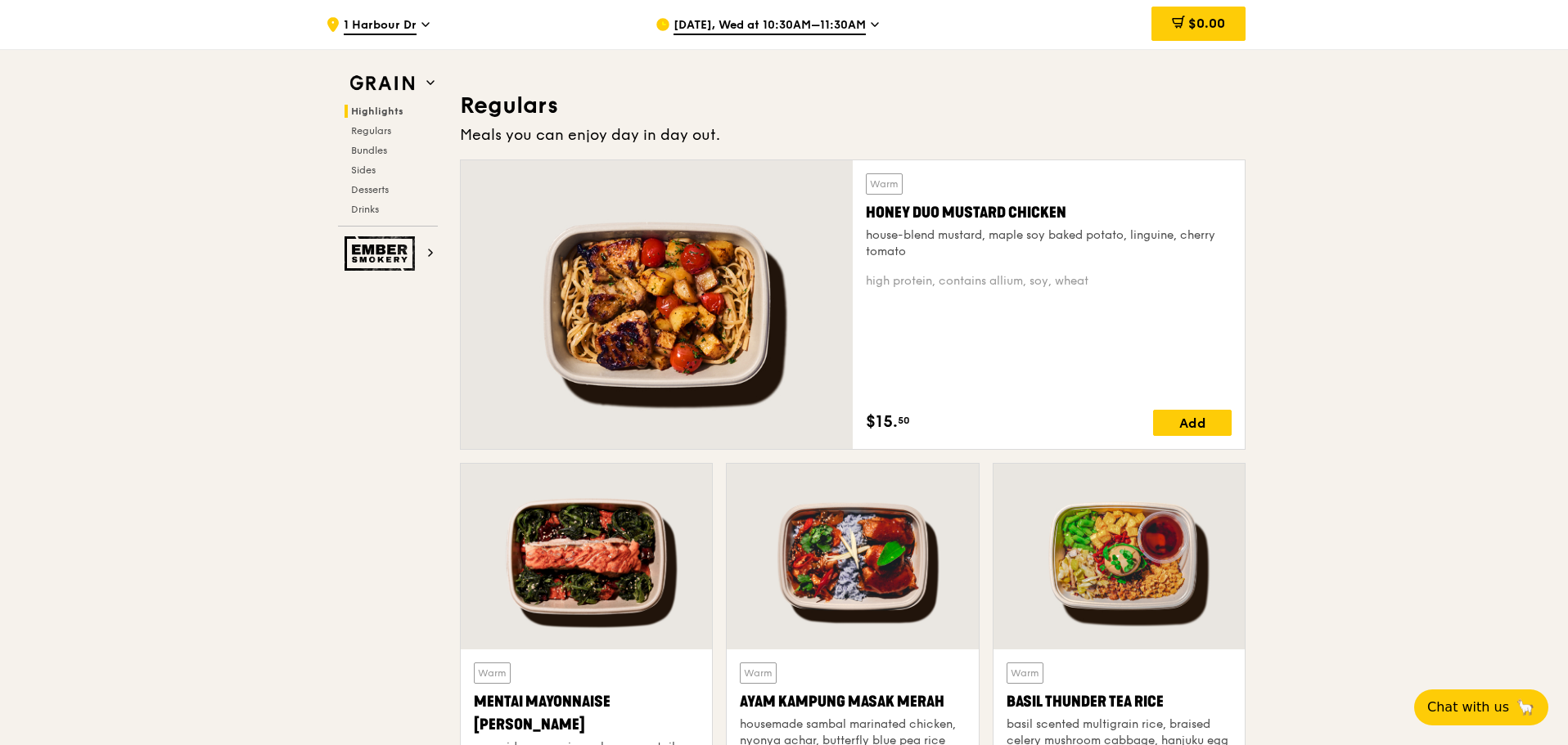
drag, startPoint x: 860, startPoint y: 210, endPoint x: 932, endPoint y: 248, distance: 81.4
click at [932, 248] on div "Warm Honey Duo Mustard Chicken house-blend mustard, maple soy baked potato, lin…" at bounding box center [1049, 304] width 392 height 289
drag, startPoint x: 243, startPoint y: 511, endPoint x: 252, endPoint y: 503, distance: 12.0
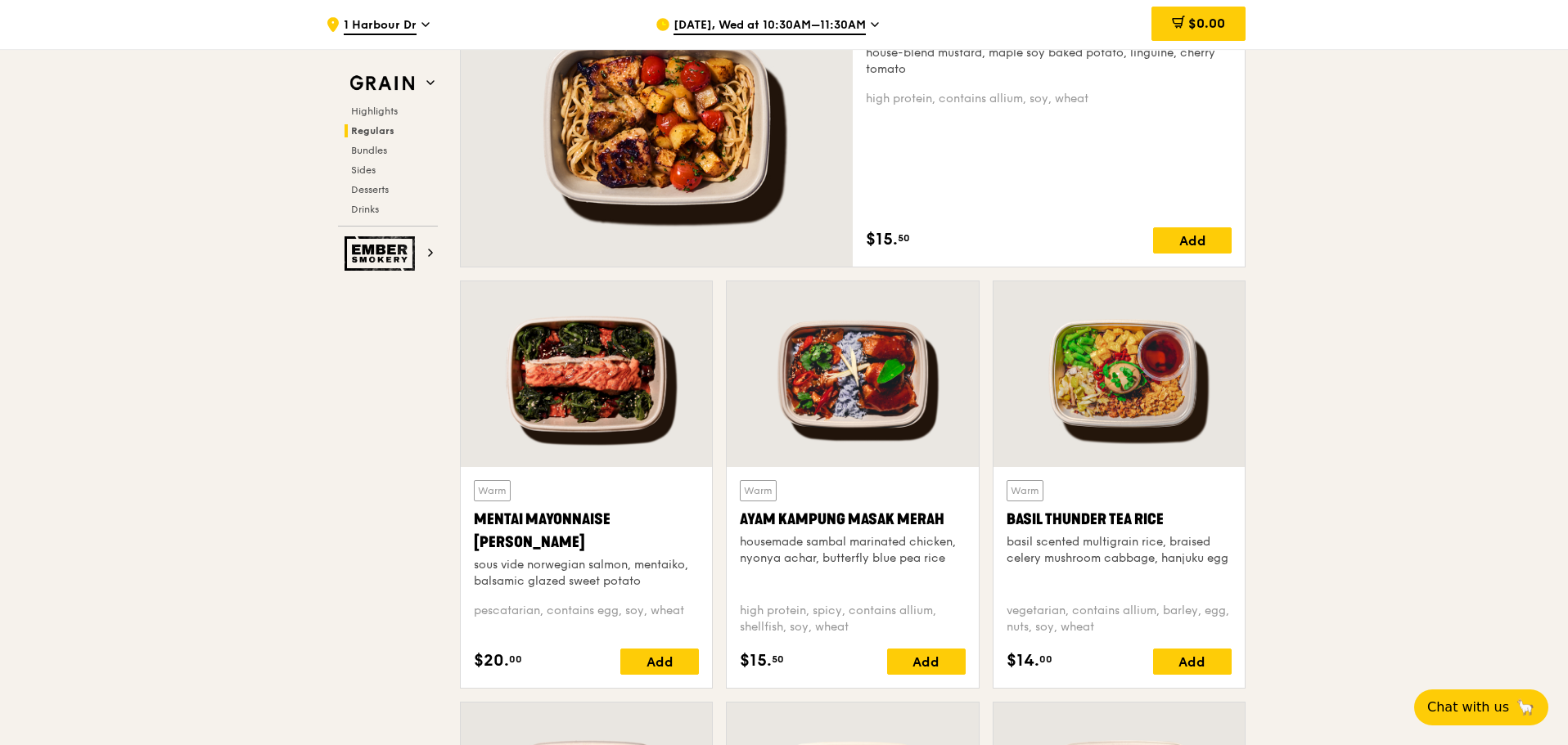
scroll to position [1325, 0]
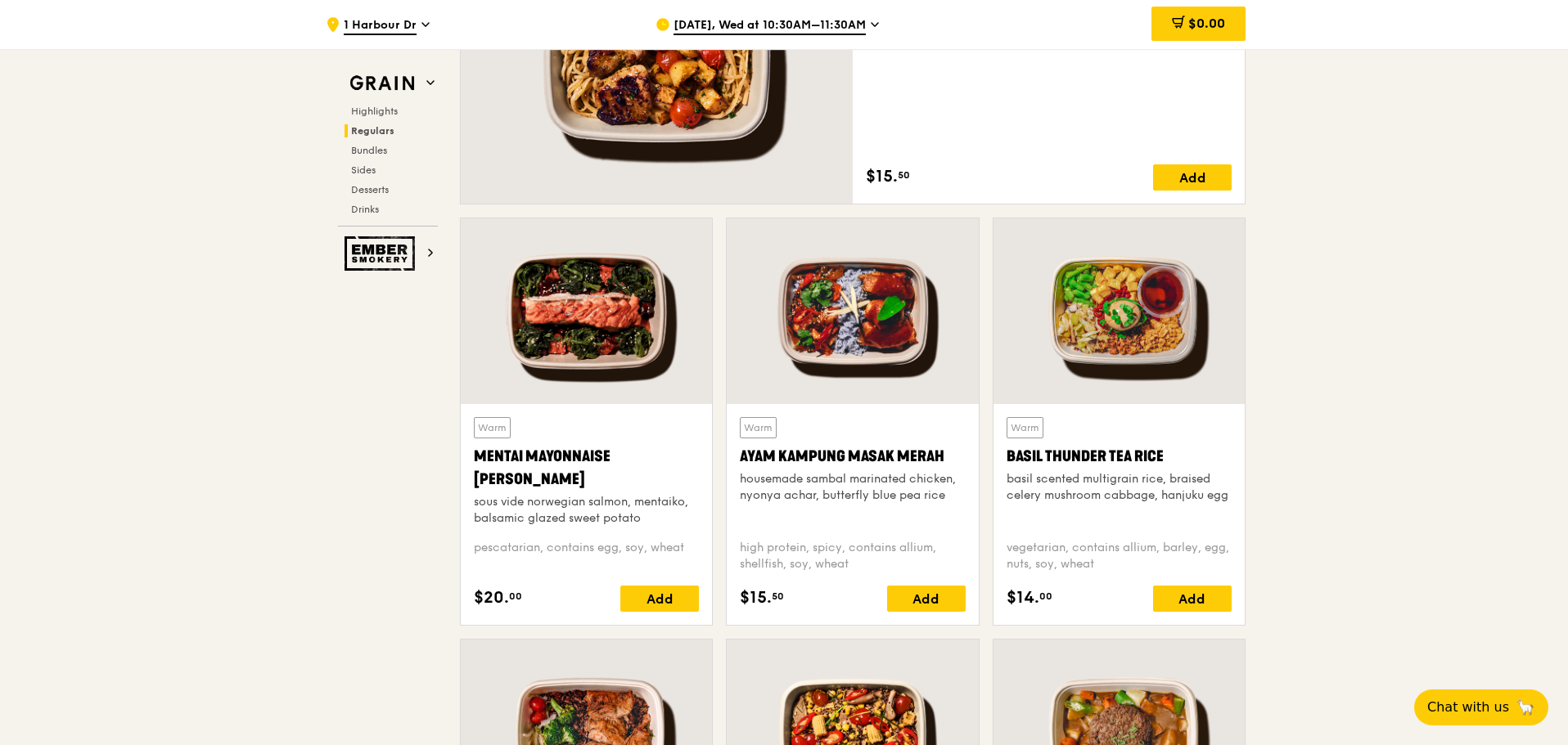
drag, startPoint x: 735, startPoint y: 451, endPoint x: 960, endPoint y: 498, distance: 229.9
click at [960, 498] on div "Warm Ayam Kampung Masak Merah housemade sambal marinated chicken, nyonya achar,…" at bounding box center [853, 514] width 251 height 221
drag, startPoint x: 998, startPoint y: 451, endPoint x: 1227, endPoint y: 503, distance: 234.8
click at [1227, 503] on div "Warm Basil Thunder Tea Rice basil scented multigrain rice, braised celery mushr…" at bounding box center [1119, 514] width 251 height 221
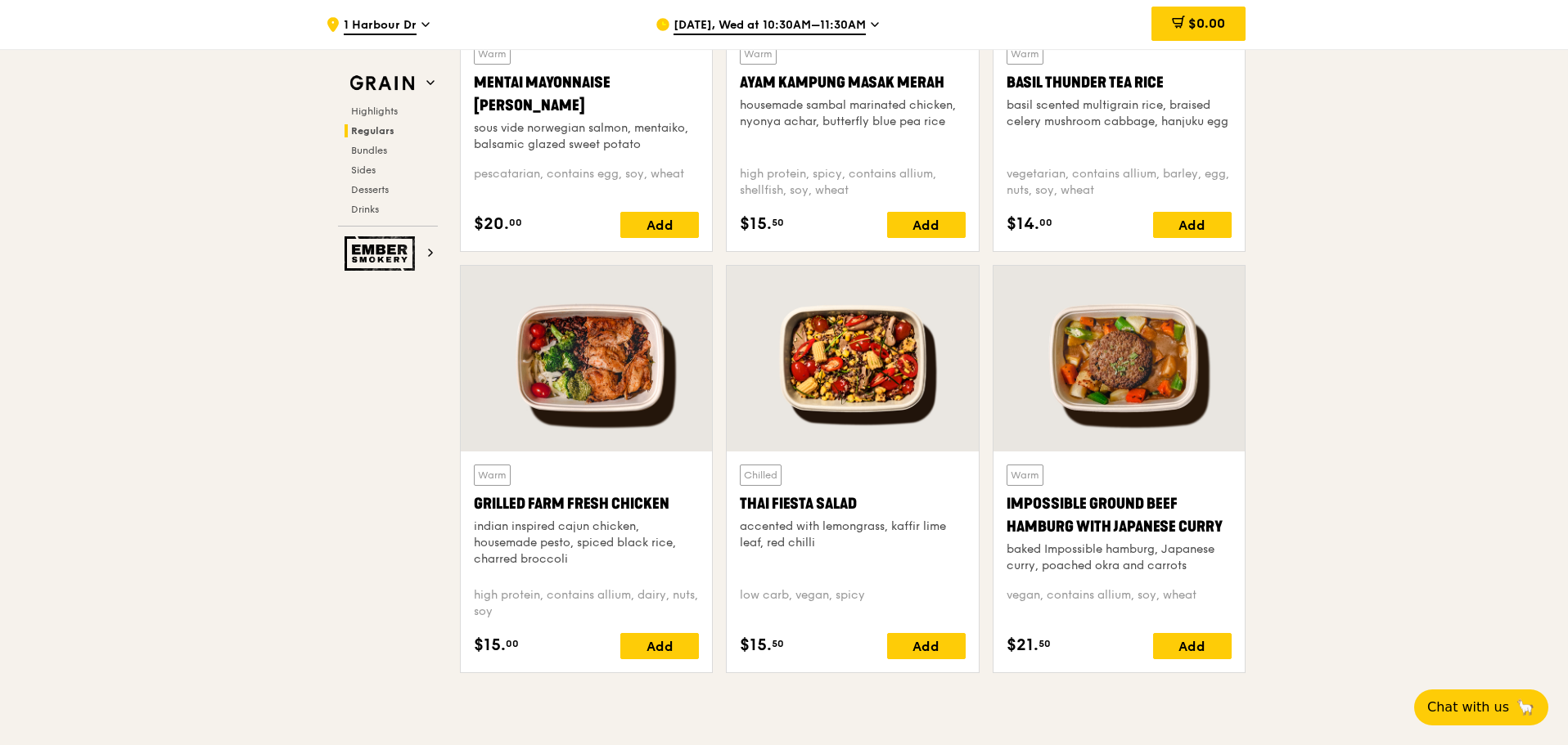
scroll to position [1735, 0]
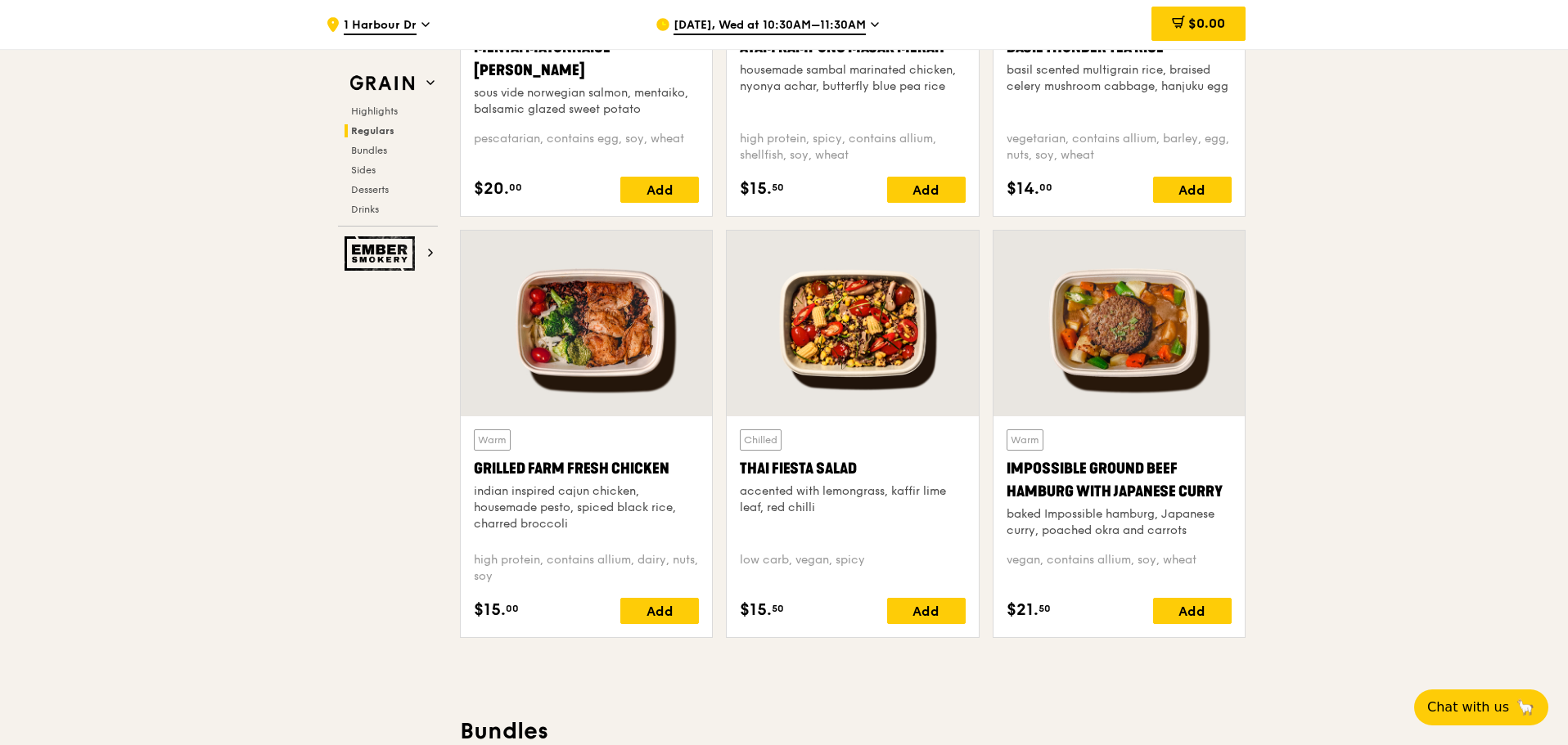
drag, startPoint x: 469, startPoint y: 464, endPoint x: 657, endPoint y: 520, distance: 196.2
click at [657, 520] on div "Warm Grilled Farm Fresh Chicken indian inspired cajun chicken, housemade pesto,…" at bounding box center [586, 527] width 251 height 221
drag, startPoint x: 734, startPoint y: 457, endPoint x: 828, endPoint y: 502, distance: 104.2
click at [828, 502] on div "Chilled Thai Fiesta Salad accented with lemongrass, kaffir lime leaf, red chill…" at bounding box center [853, 527] width 251 height 221
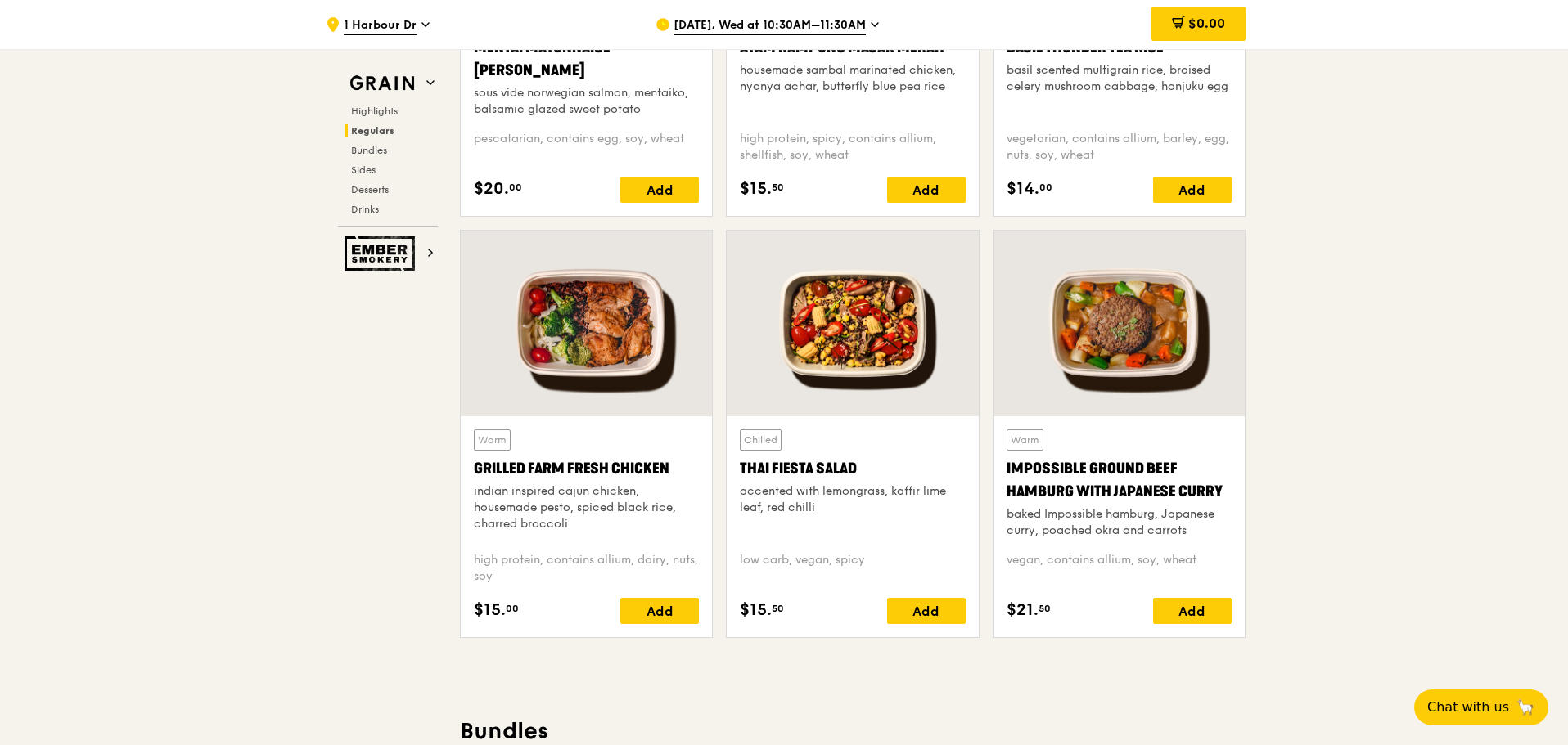
click at [726, 461] on div "Chilled Thai Fiesta Salad accented with lemongrass, kaffir lime leaf, red chill…" at bounding box center [853, 434] width 253 height 408
drag, startPoint x: 730, startPoint y: 465, endPoint x: 846, endPoint y: 515, distance: 126.3
click at [846, 515] on div "Chilled Thai Fiesta Salad accented with lemongrass, kaffir lime leaf, red chill…" at bounding box center [853, 527] width 251 height 221
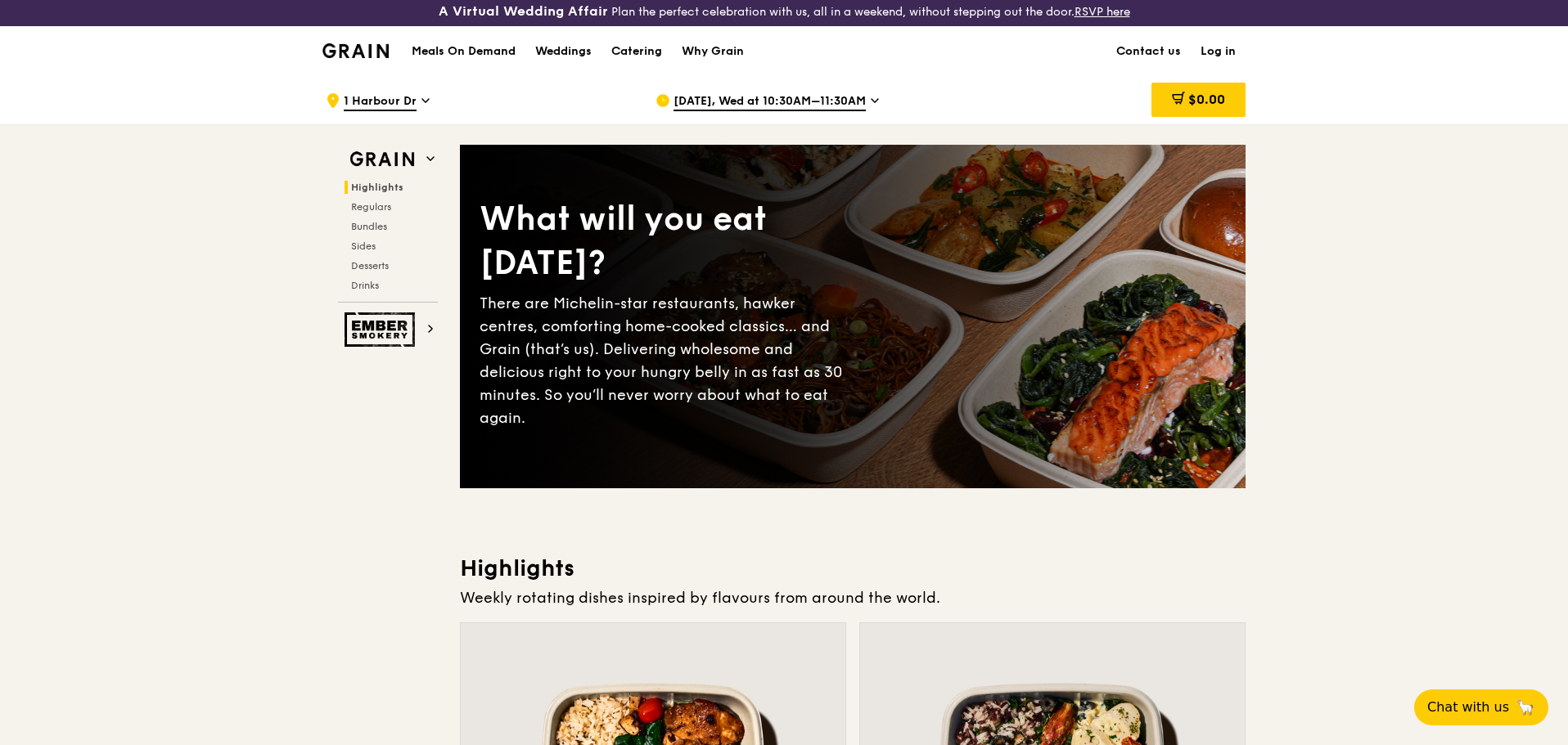
scroll to position [0, 0]
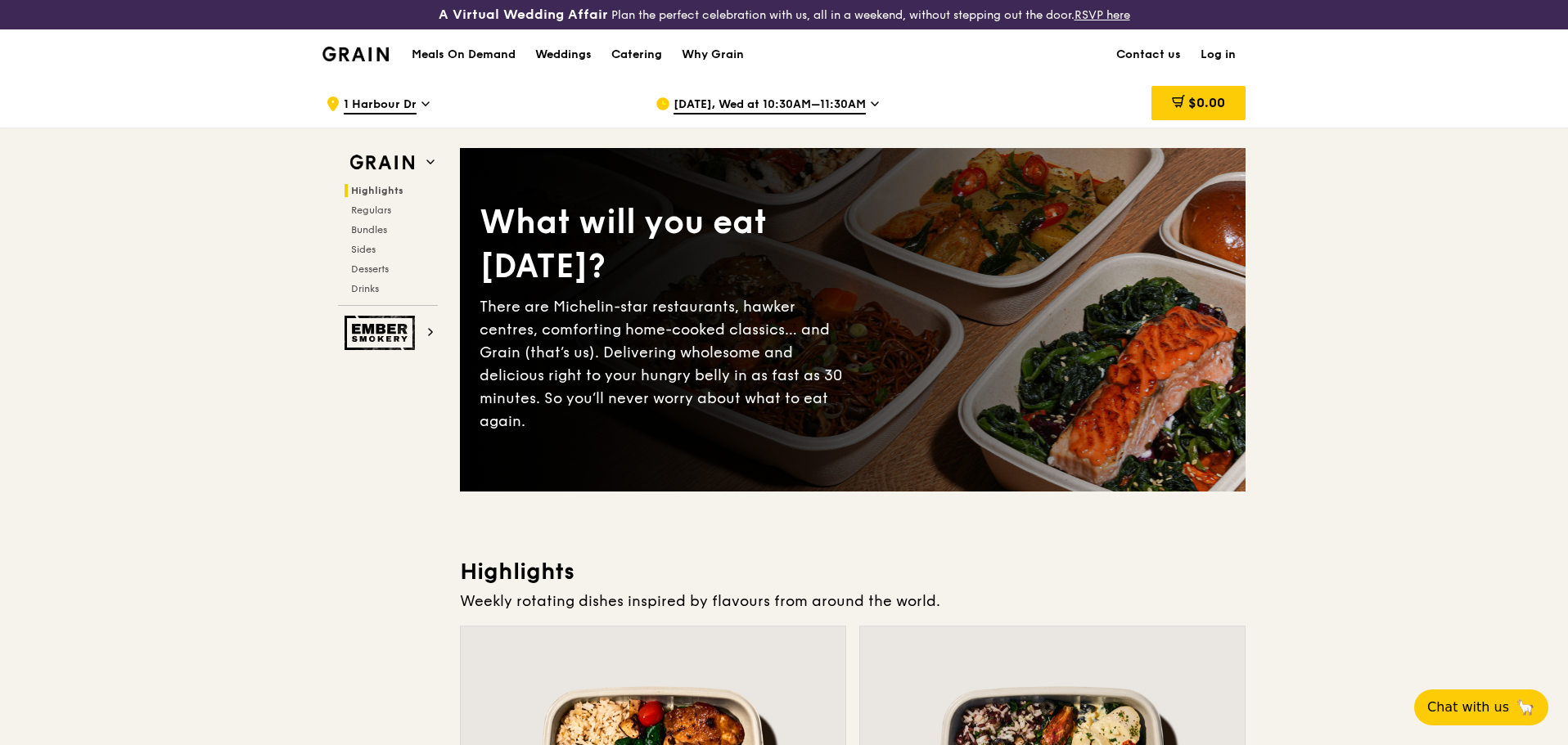
click at [806, 103] on span "Oct 22, Wed at 10:30AM–11:30AM" at bounding box center [769, 106] width 193 height 18
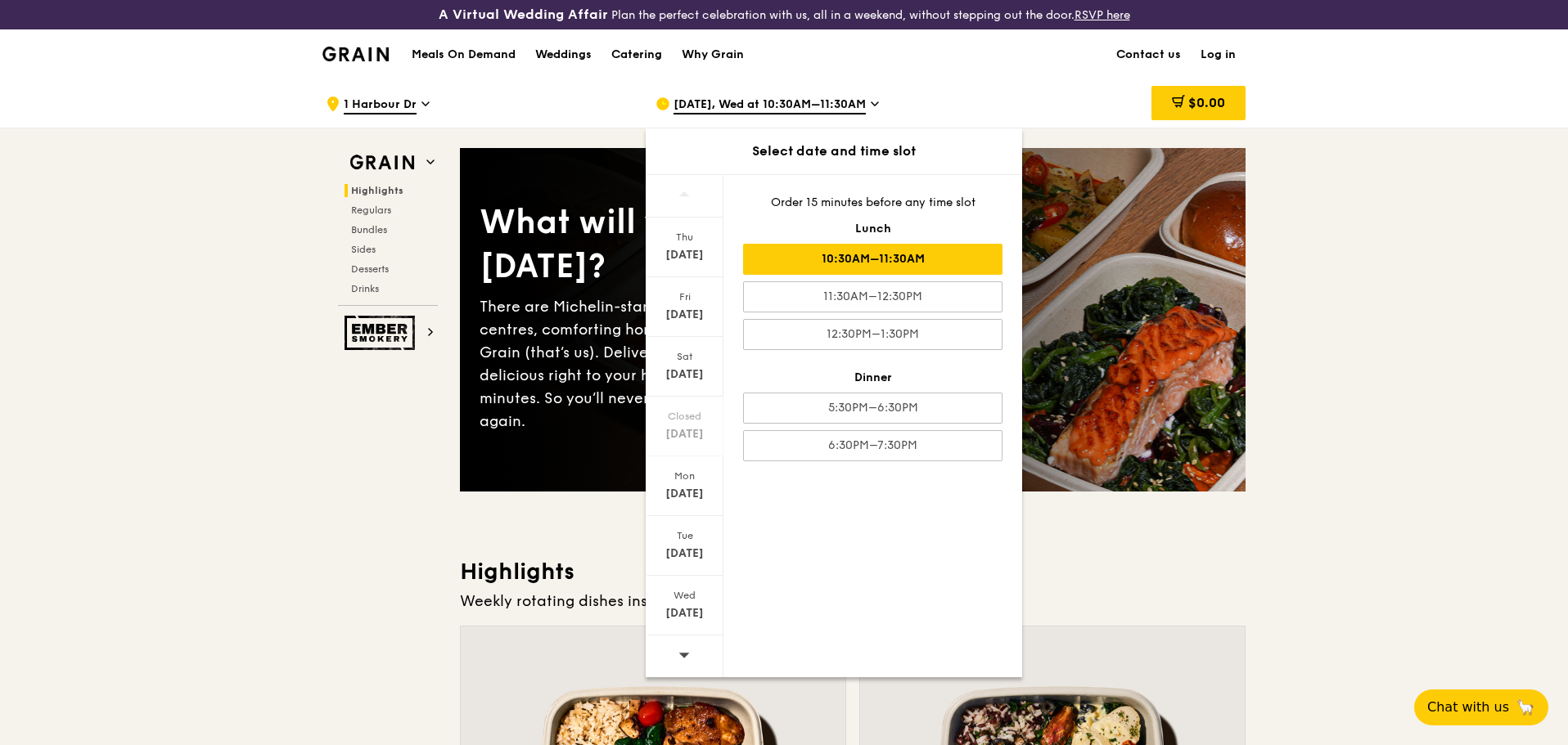
click at [695, 655] on div at bounding box center [685, 657] width 78 height 41
